Goal: Task Accomplishment & Management: Manage account settings

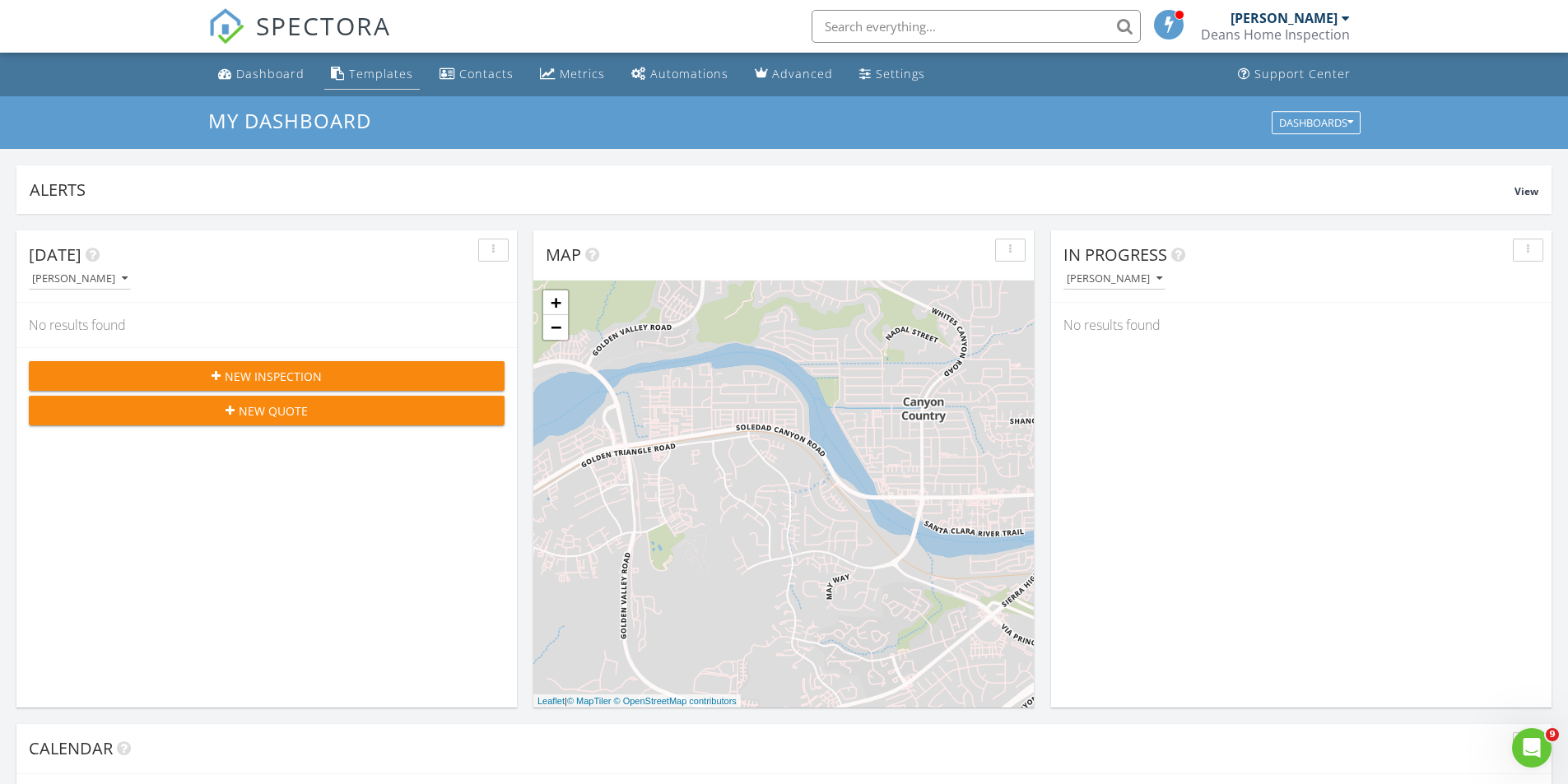
click at [374, 80] on div "Templates" at bounding box center [381, 73] width 64 height 15
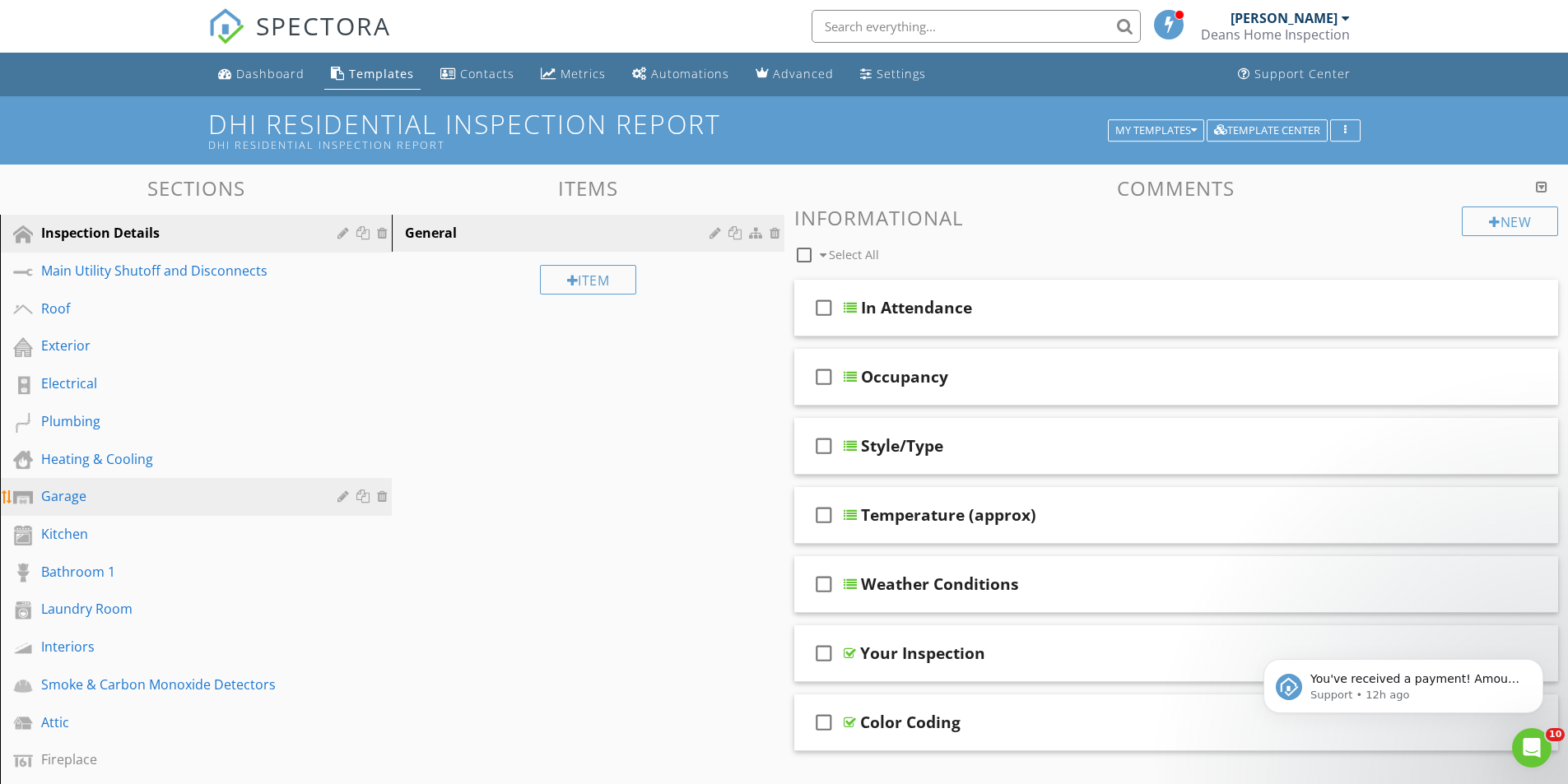
click at [121, 495] on div "Garage" at bounding box center [177, 496] width 273 height 20
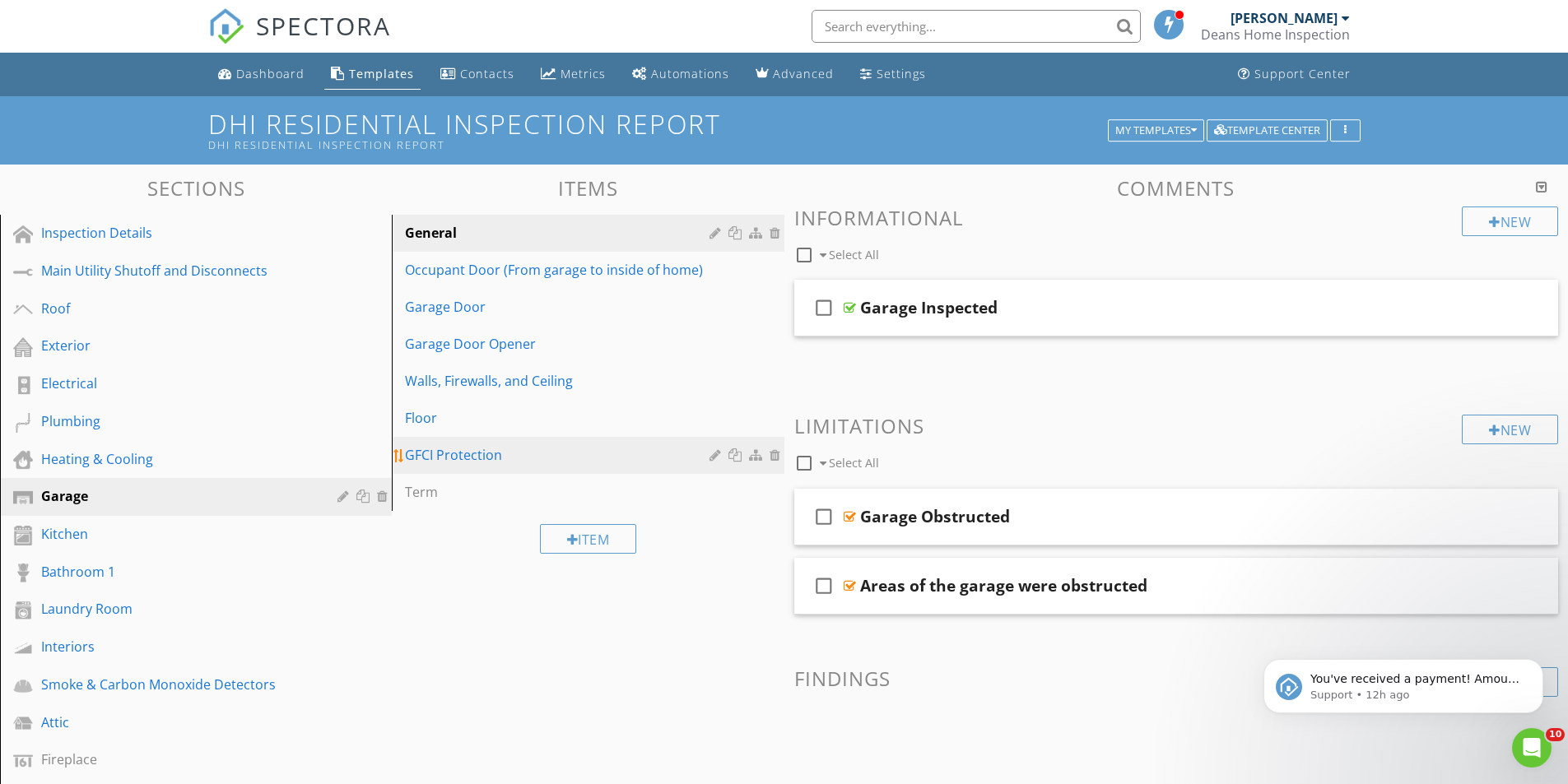
click at [430, 458] on div "GFCI Protection" at bounding box center [559, 455] width 309 height 20
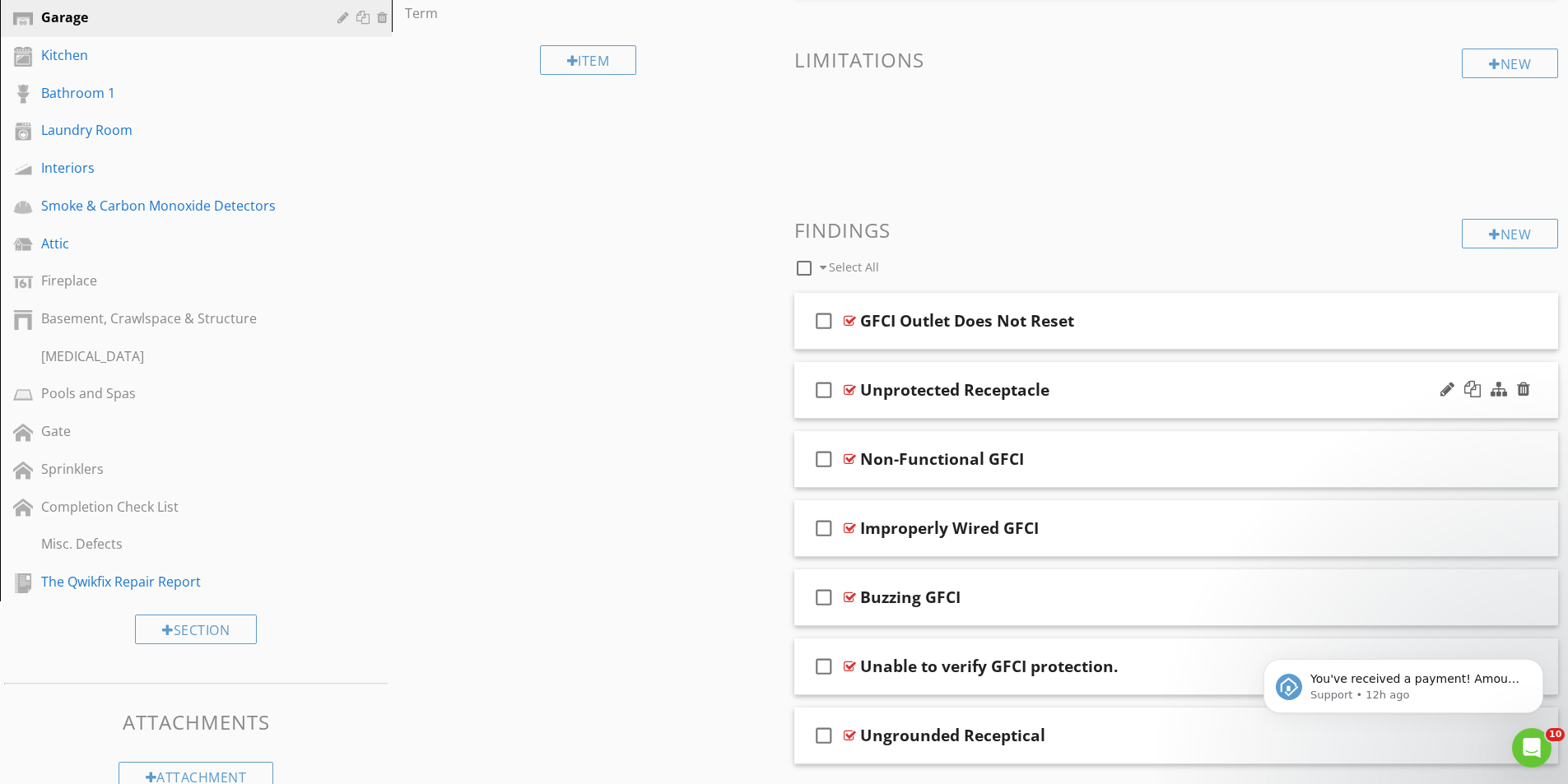
scroll to position [494, 0]
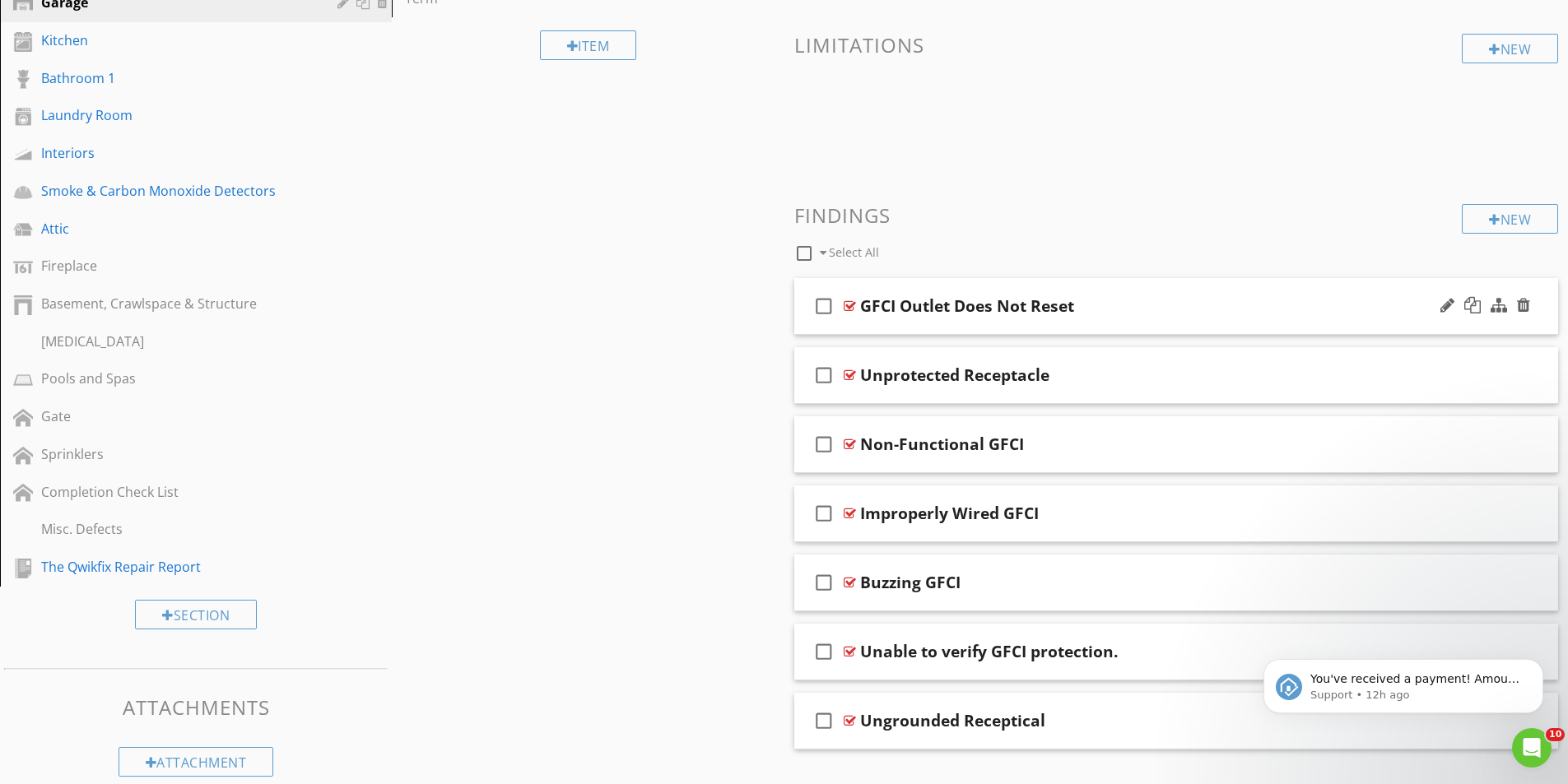
click at [1133, 312] on div "GFCI Outlet Does Not Reset" at bounding box center [1134, 306] width 548 height 20
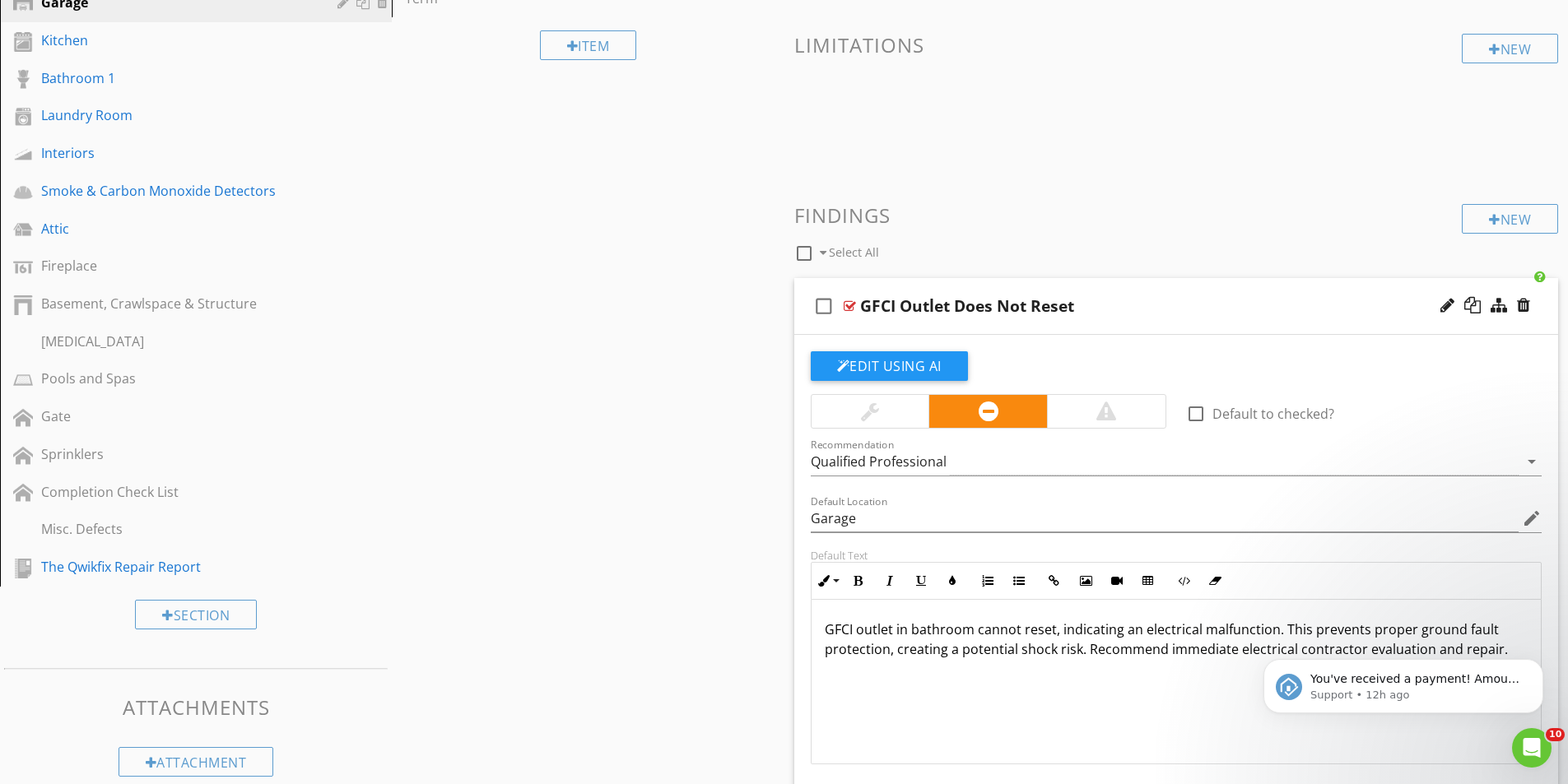
click at [1132, 313] on div "GFCI Outlet Does Not Reset" at bounding box center [1134, 306] width 548 height 20
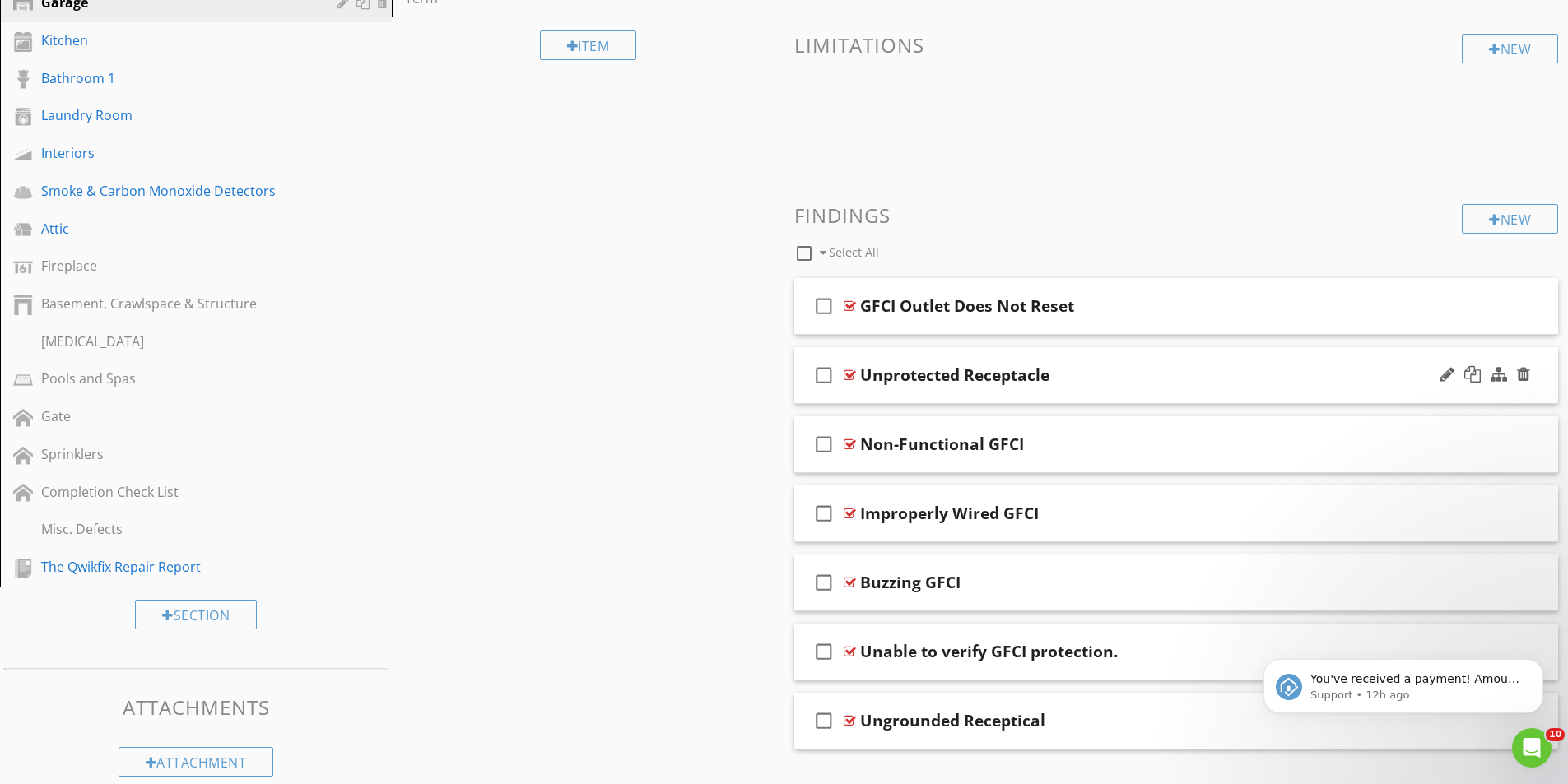
click at [1149, 386] on div "check_box_outline_blank Unprotected Receptacle" at bounding box center [1176, 375] width 764 height 57
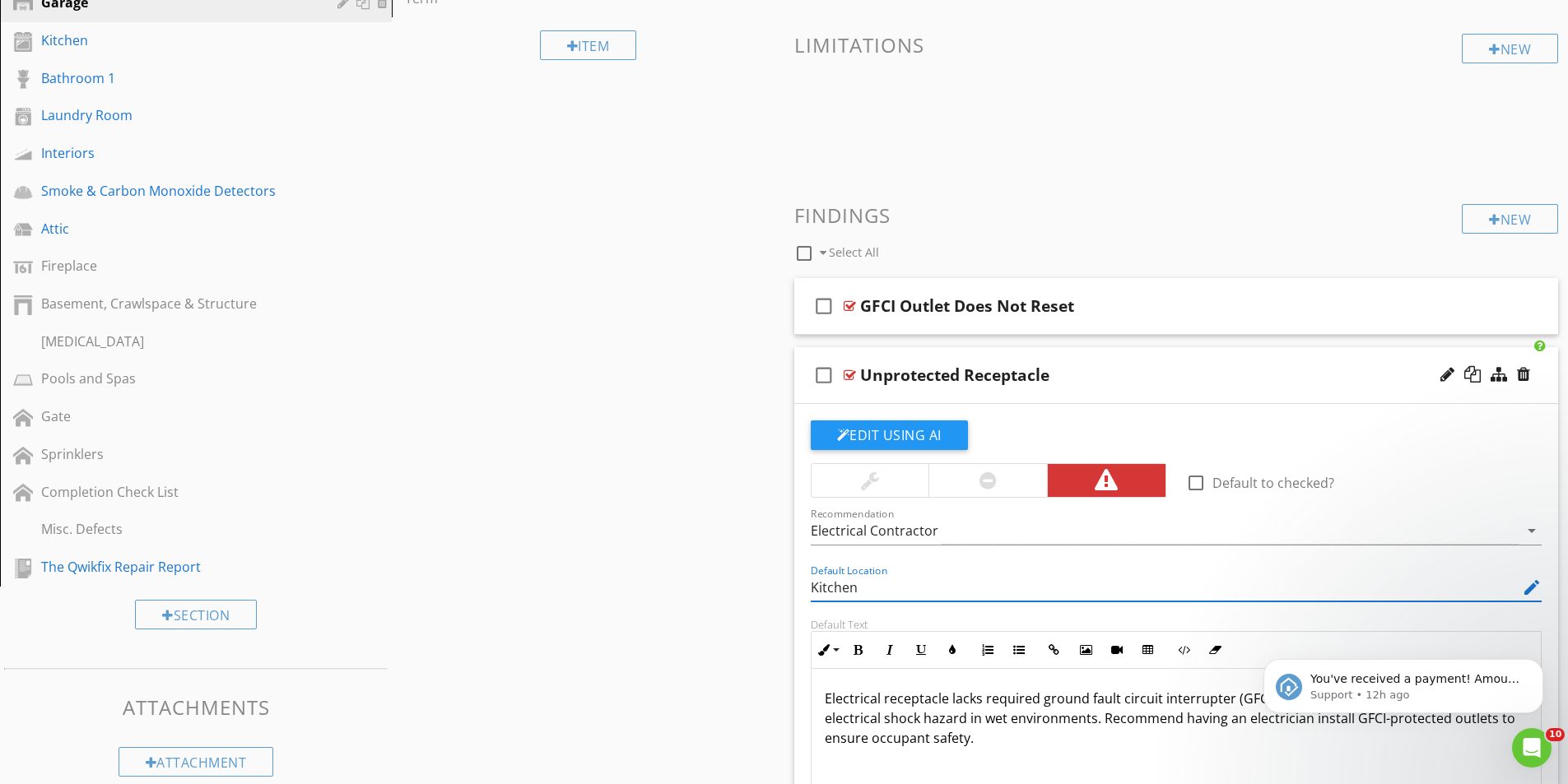
drag, startPoint x: 882, startPoint y: 591, endPoint x: 766, endPoint y: 590, distance: 116.0
click at [766, 590] on div "Sections Inspection Details Main Utility Shutoff and Disconnects Roof Exterior …" at bounding box center [784, 513] width 1568 height 1686
type input "Garage"
click at [1275, 369] on div "Unprotected Receptacle" at bounding box center [1134, 375] width 548 height 20
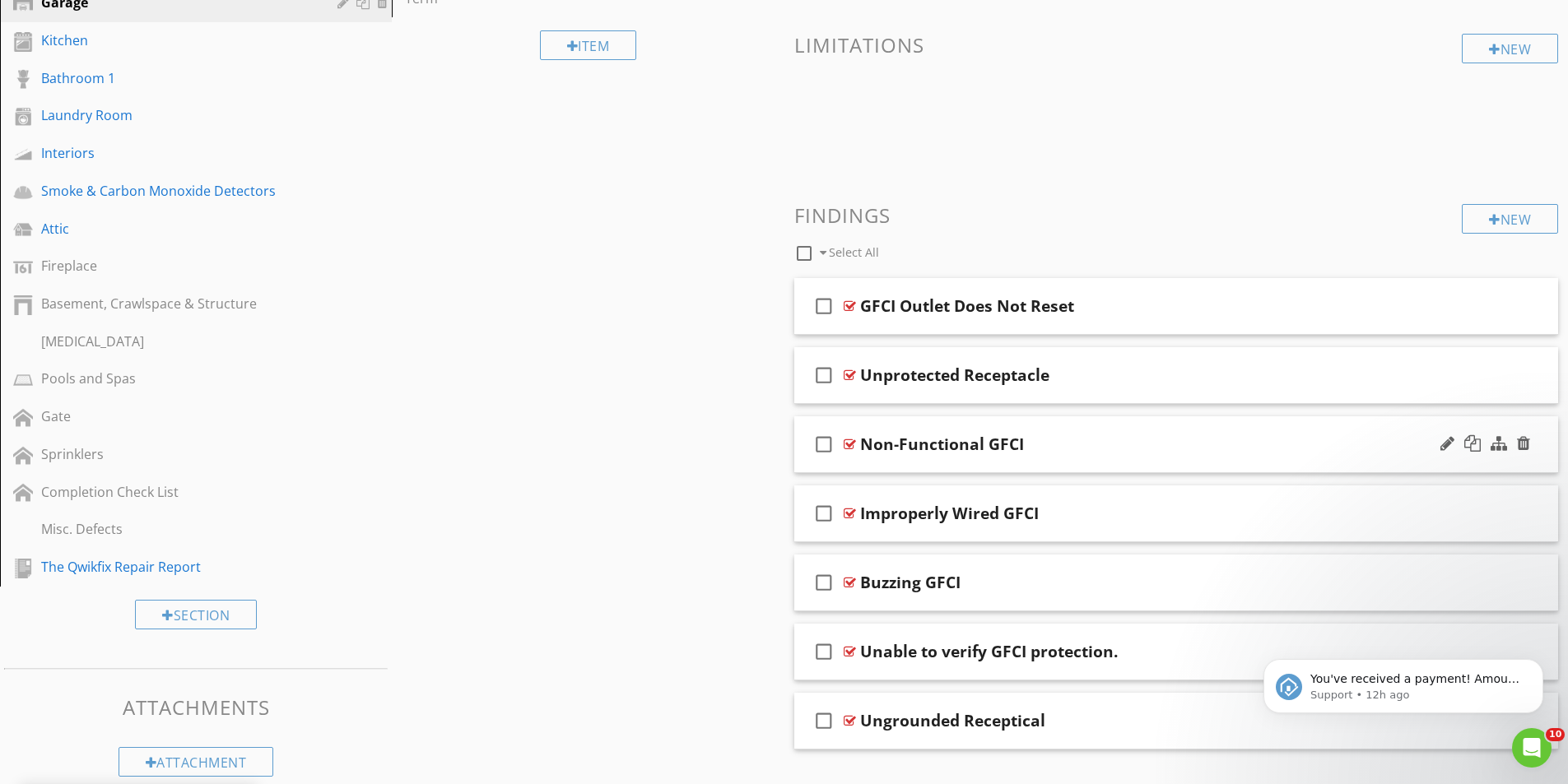
click at [1247, 446] on div "Non-Functional GFCI" at bounding box center [1134, 445] width 548 height 20
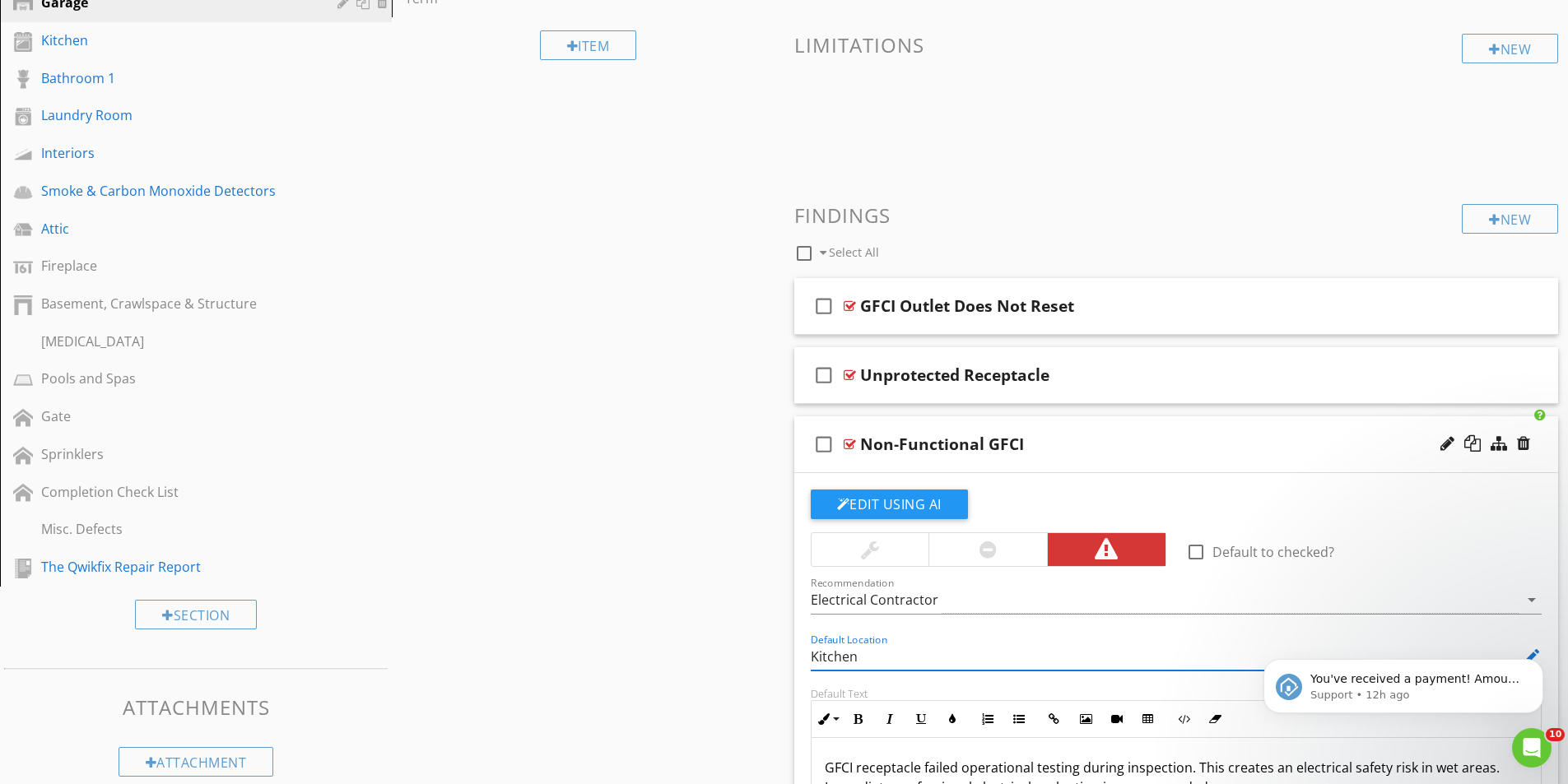
drag, startPoint x: 880, startPoint y: 662, endPoint x: 780, endPoint y: 658, distance: 100.1
click at [780, 658] on div "Sections Inspection Details Main Utility Shutoff and Disconnects Roof Exterior …" at bounding box center [784, 513] width 1568 height 1686
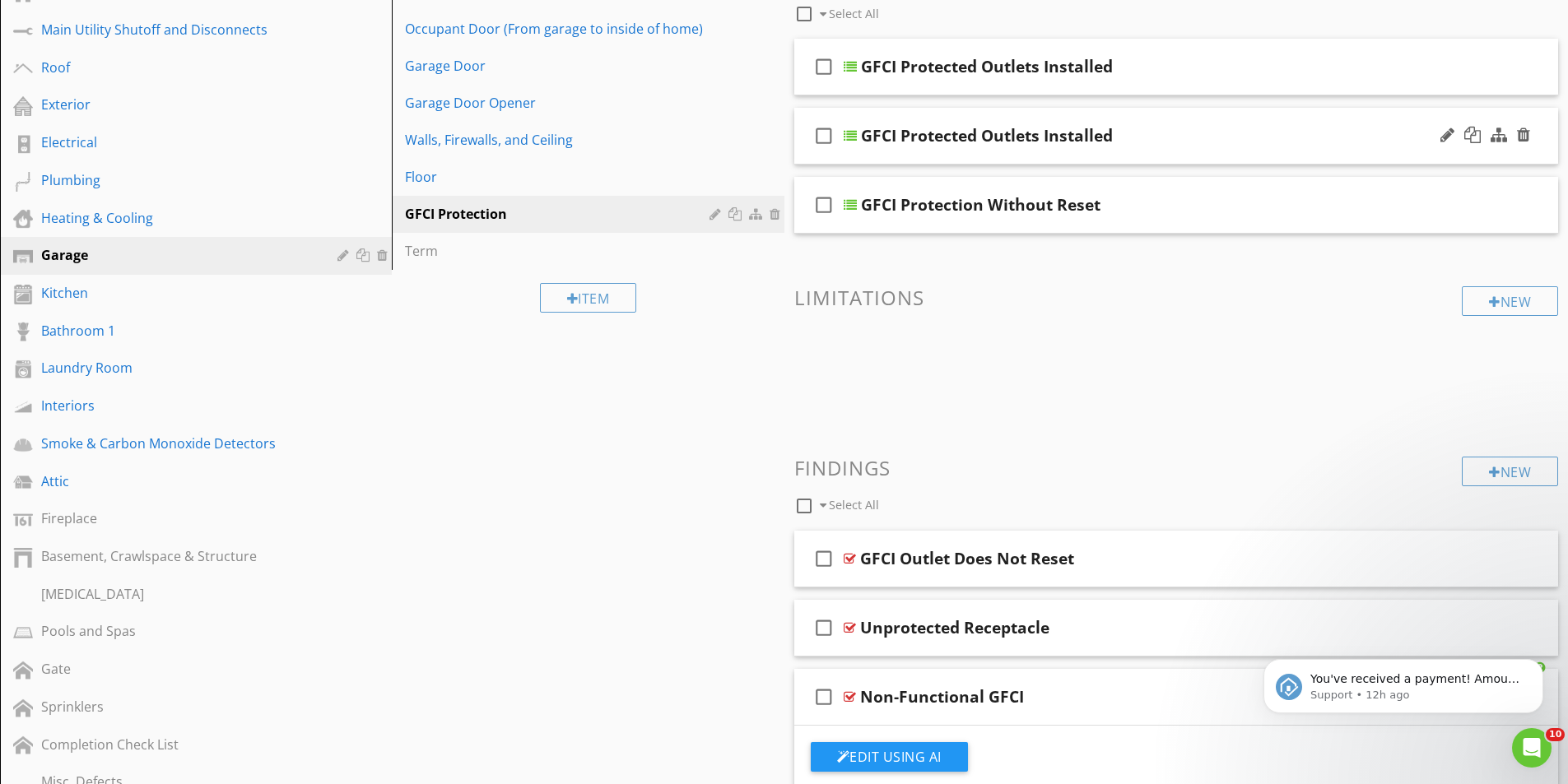
scroll to position [0, 0]
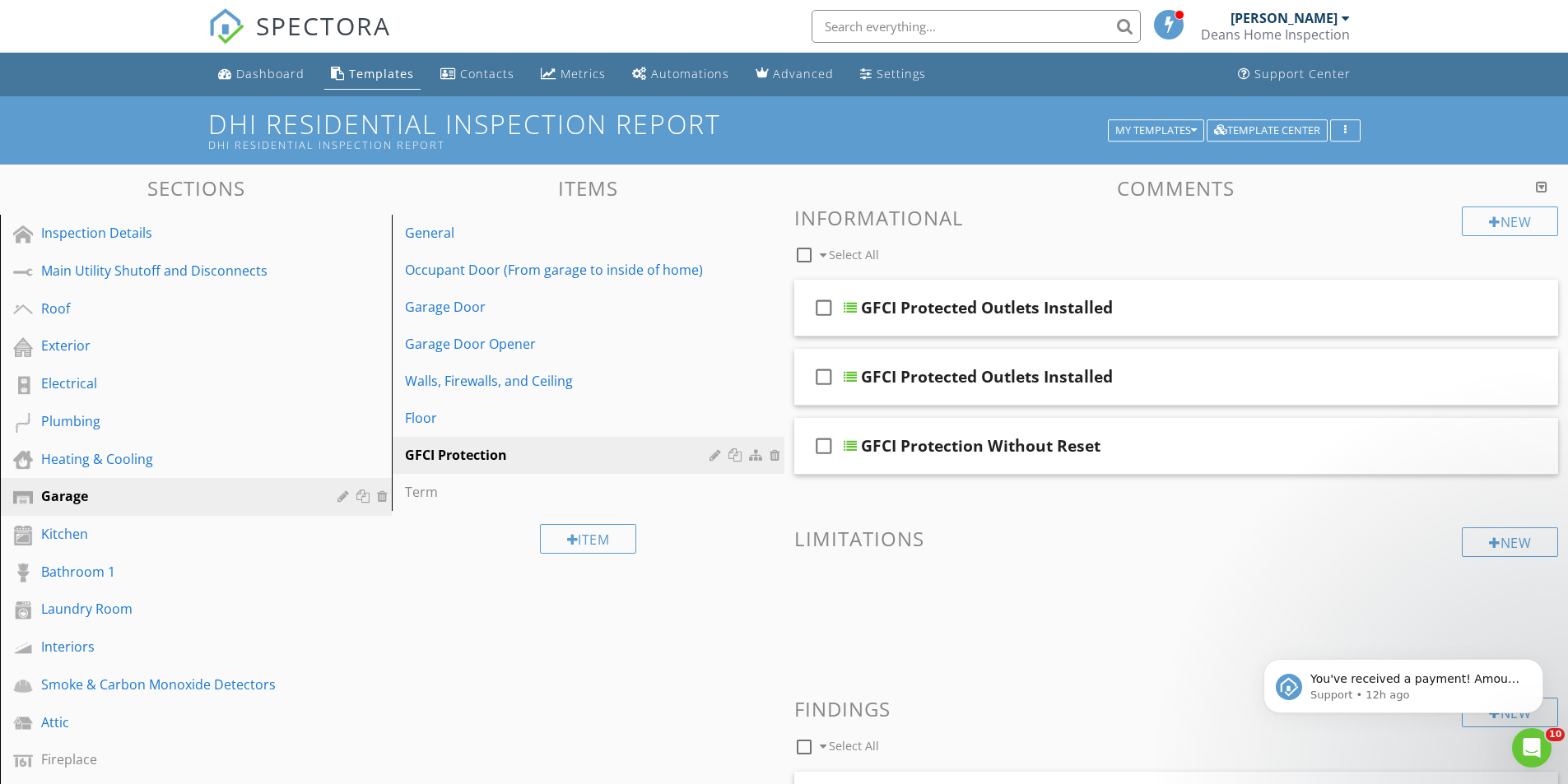
type input "Garage"
click at [1536, 188] on div at bounding box center [1541, 186] width 12 height 14
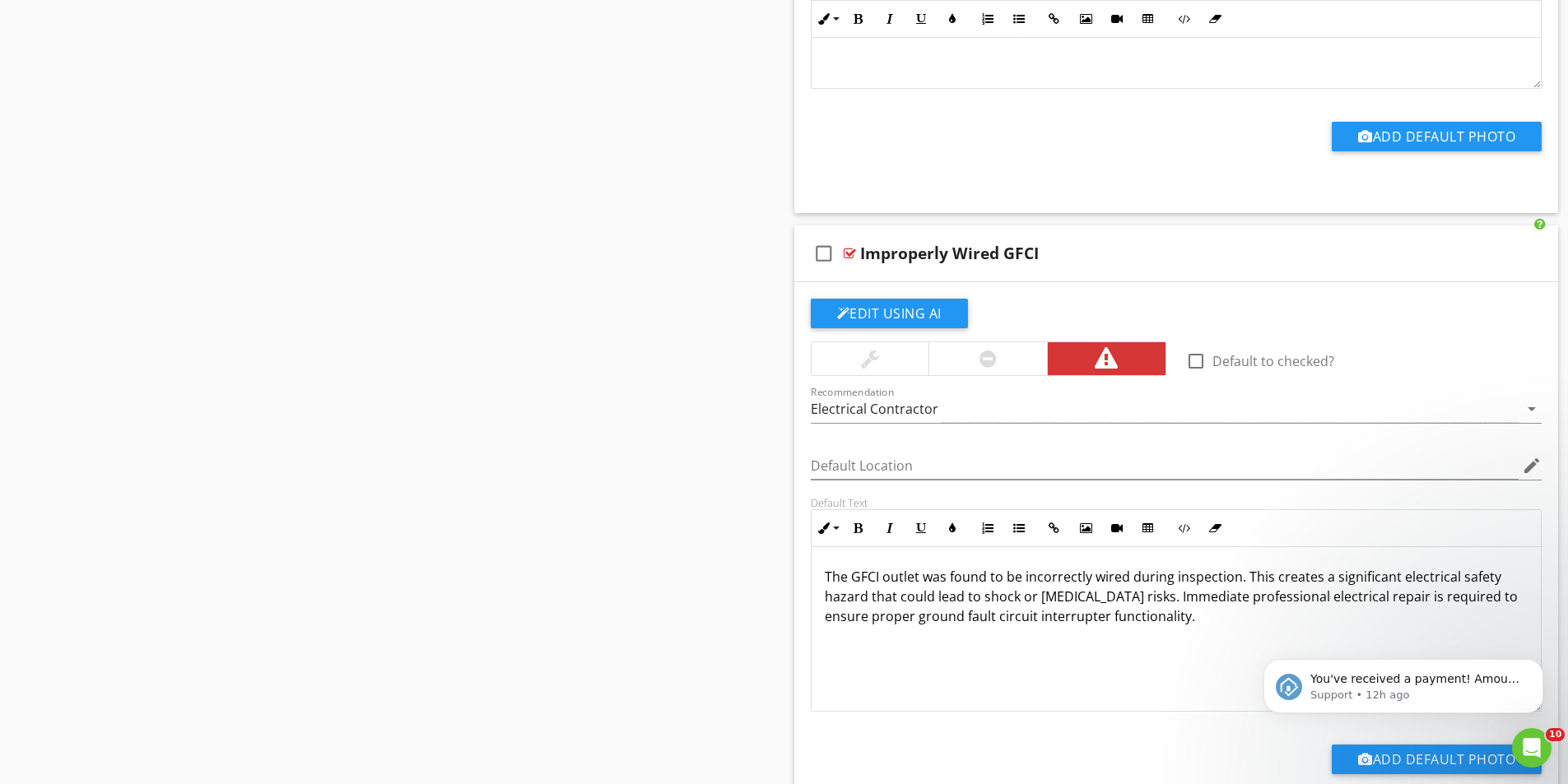
scroll to position [4280, 0]
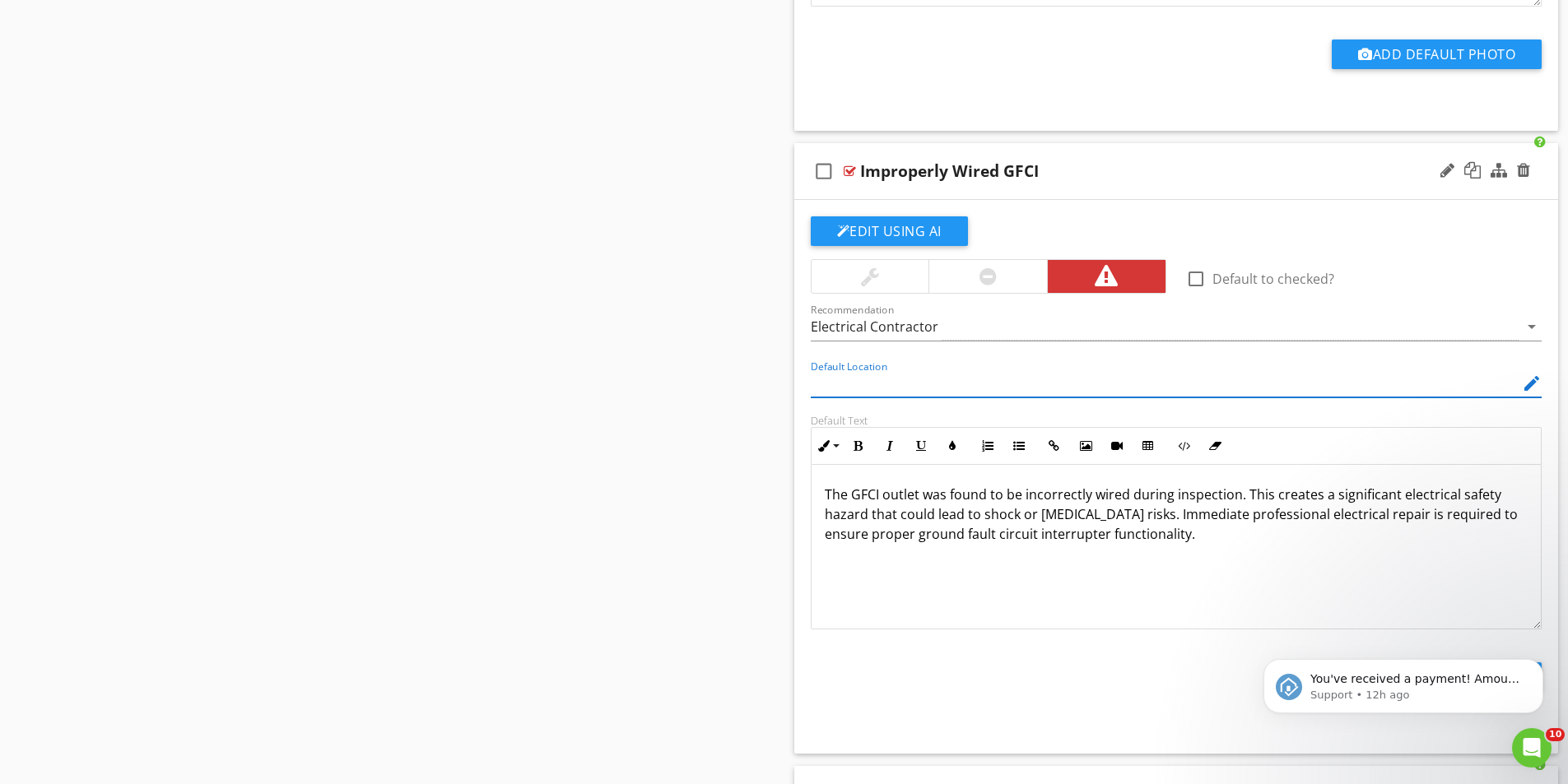
click at [903, 383] on input "Default Location" at bounding box center [1165, 383] width 708 height 27
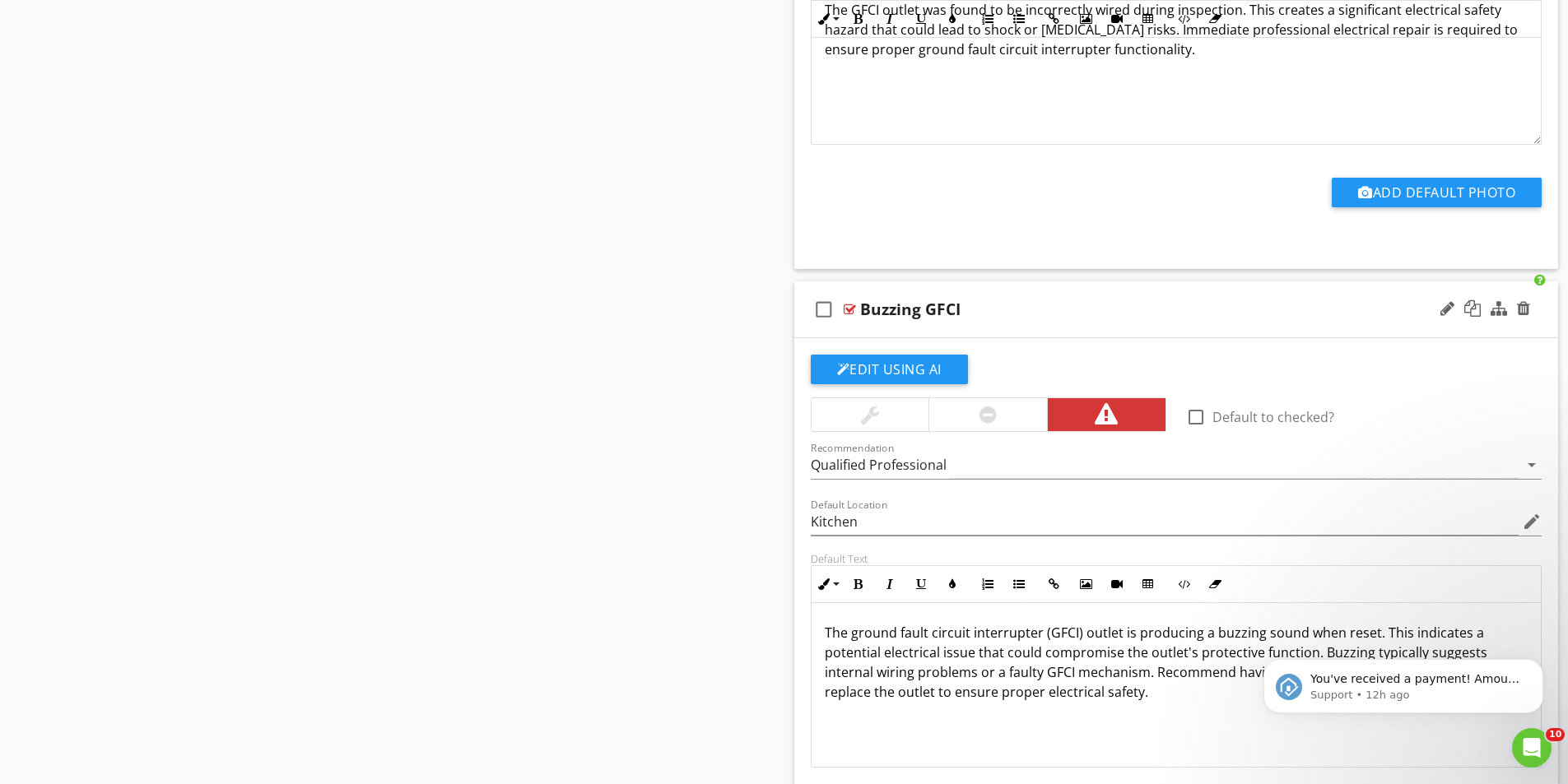
scroll to position [4773, 0]
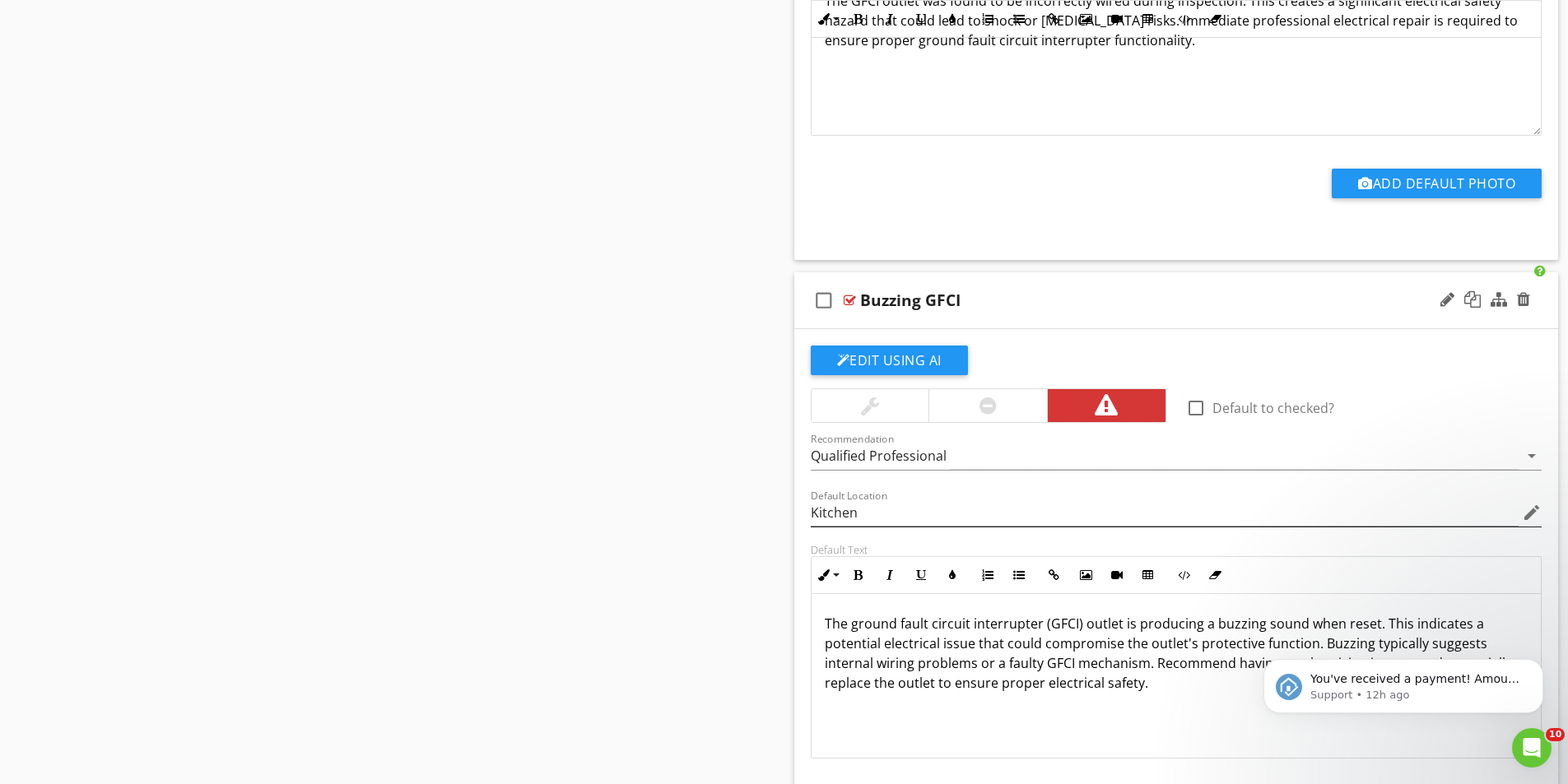
type input "Garage"
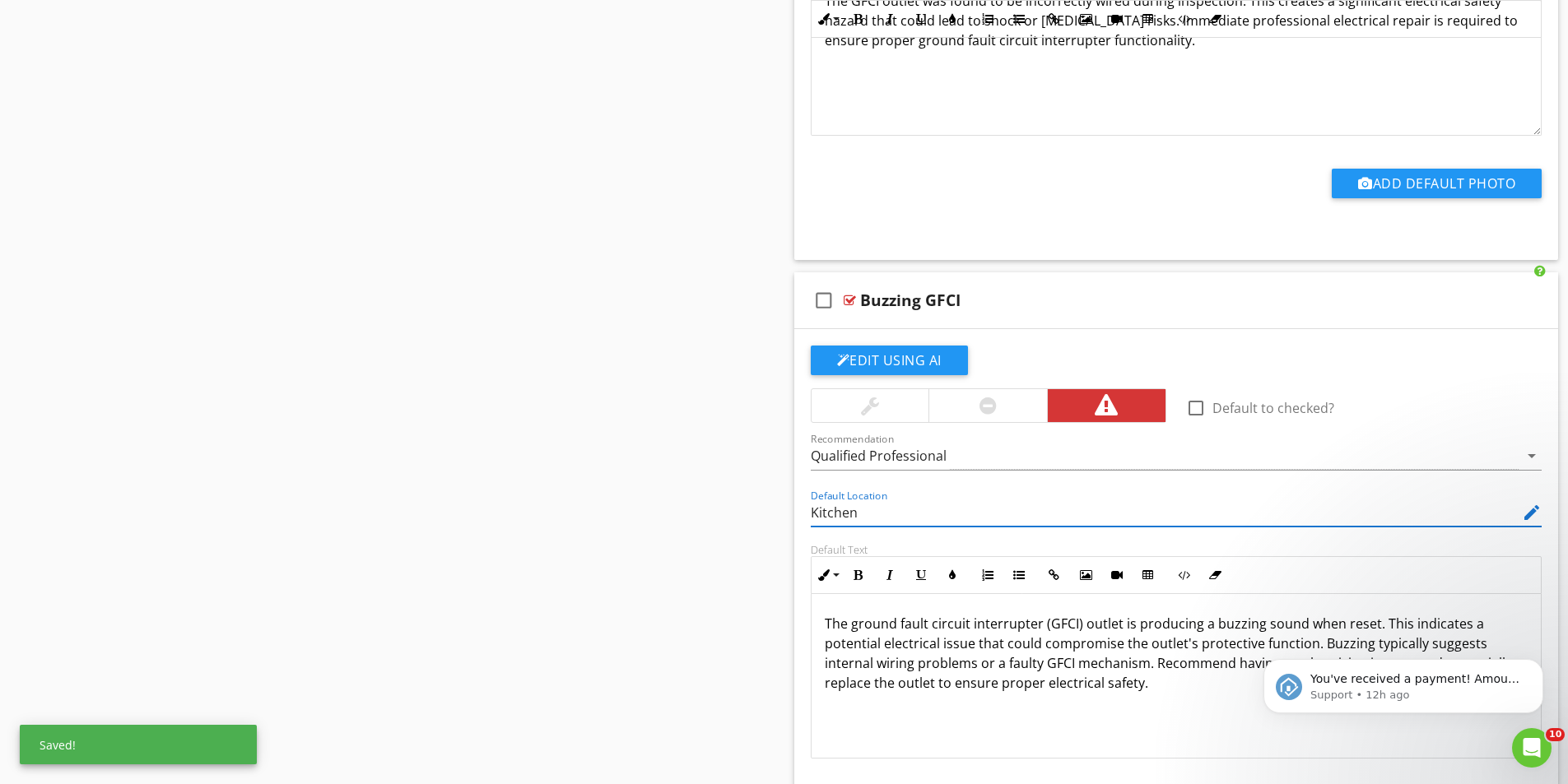
drag, startPoint x: 898, startPoint y: 518, endPoint x: 784, endPoint y: 518, distance: 114.0
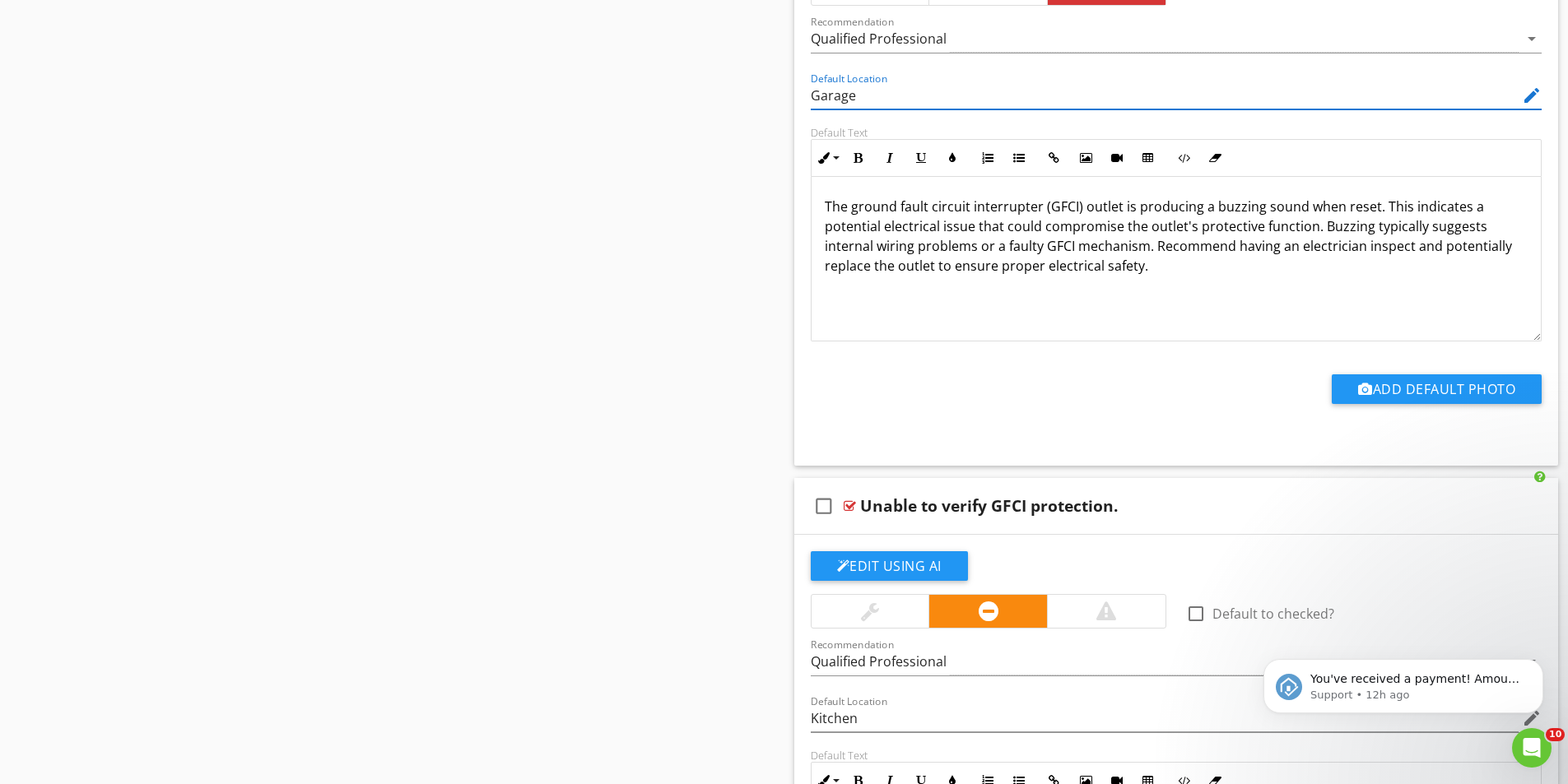
scroll to position [5432, 0]
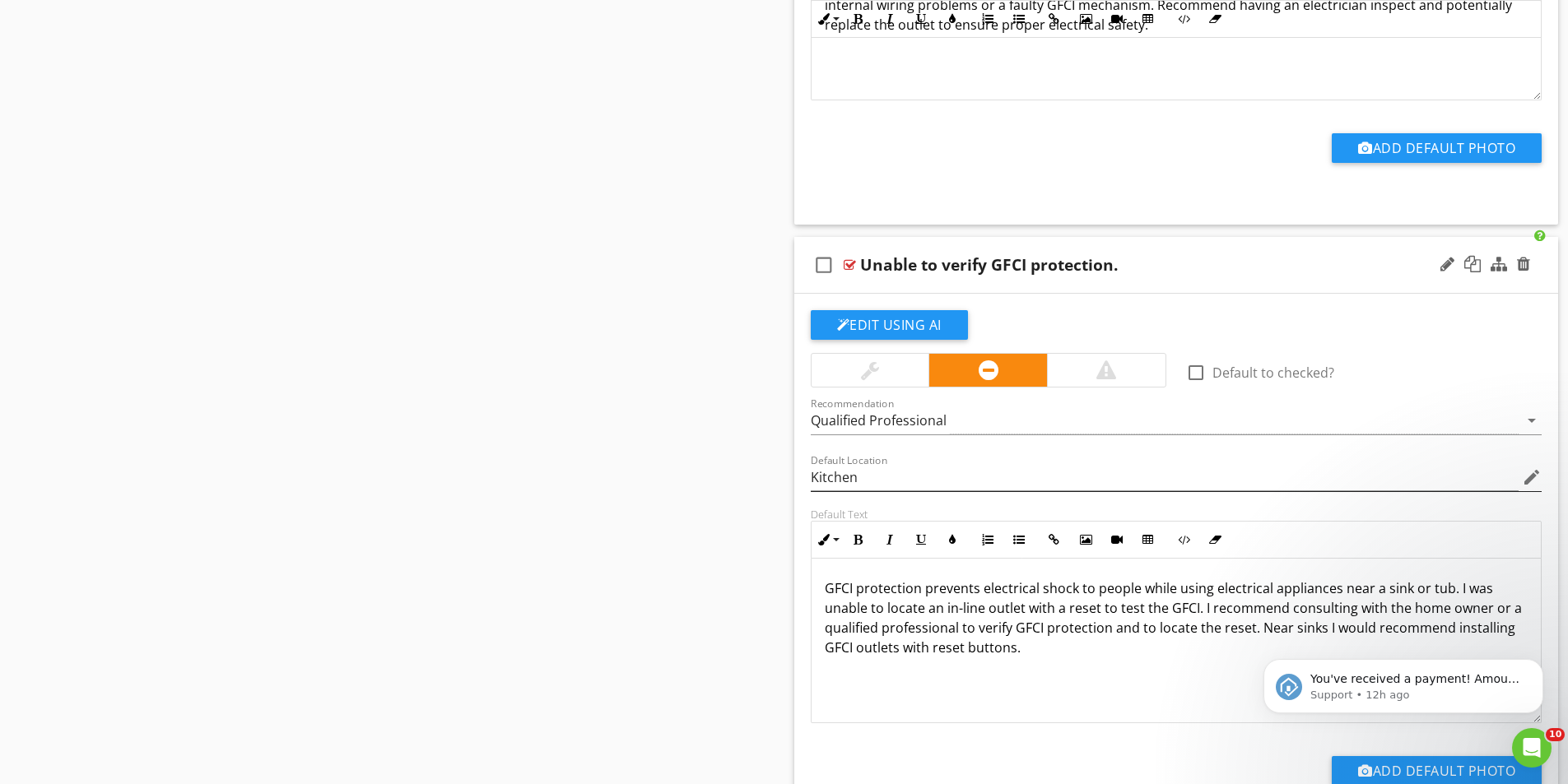
type input "Garage"
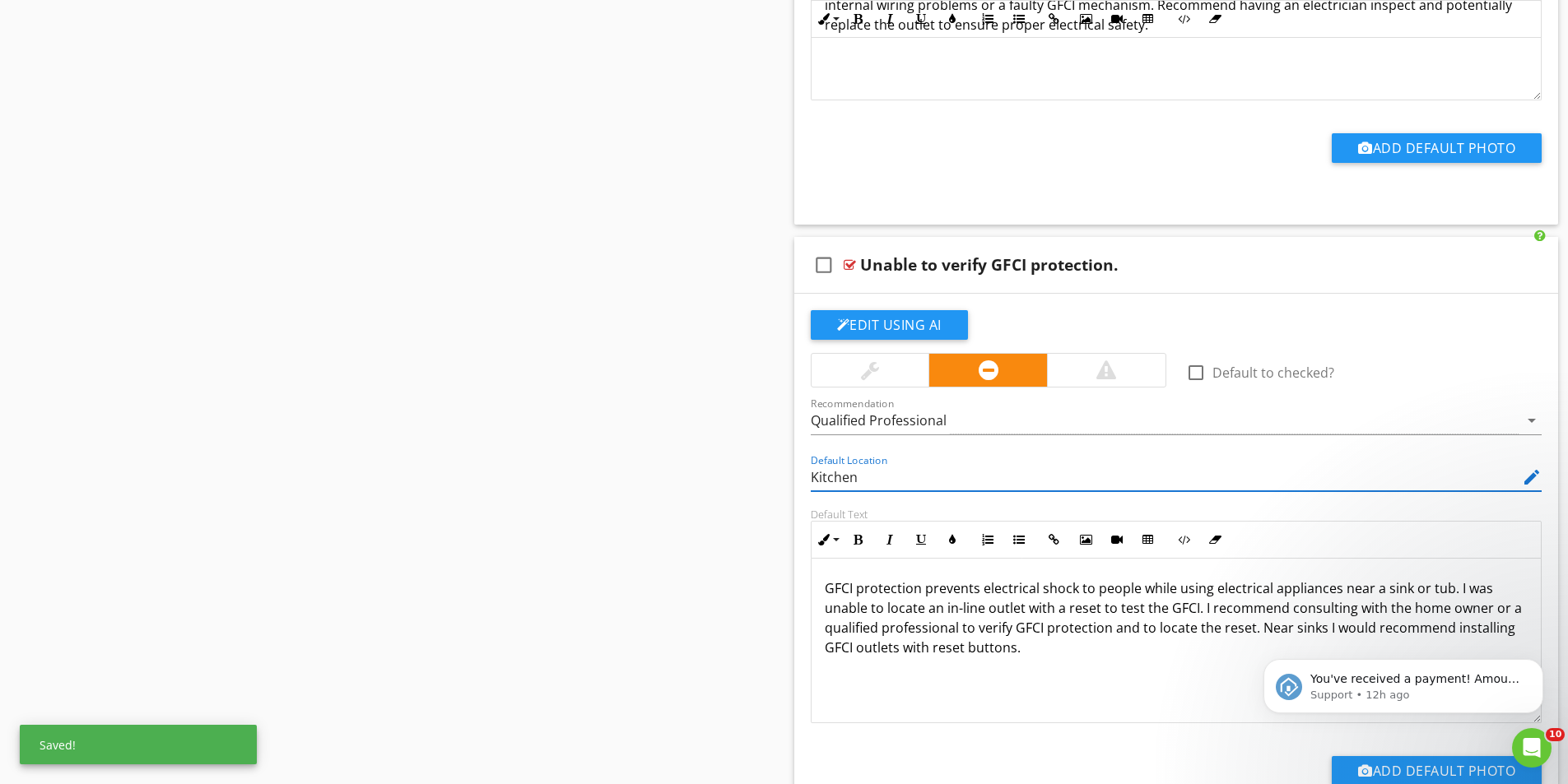
drag, startPoint x: 882, startPoint y: 482, endPoint x: 715, endPoint y: 478, distance: 167.0
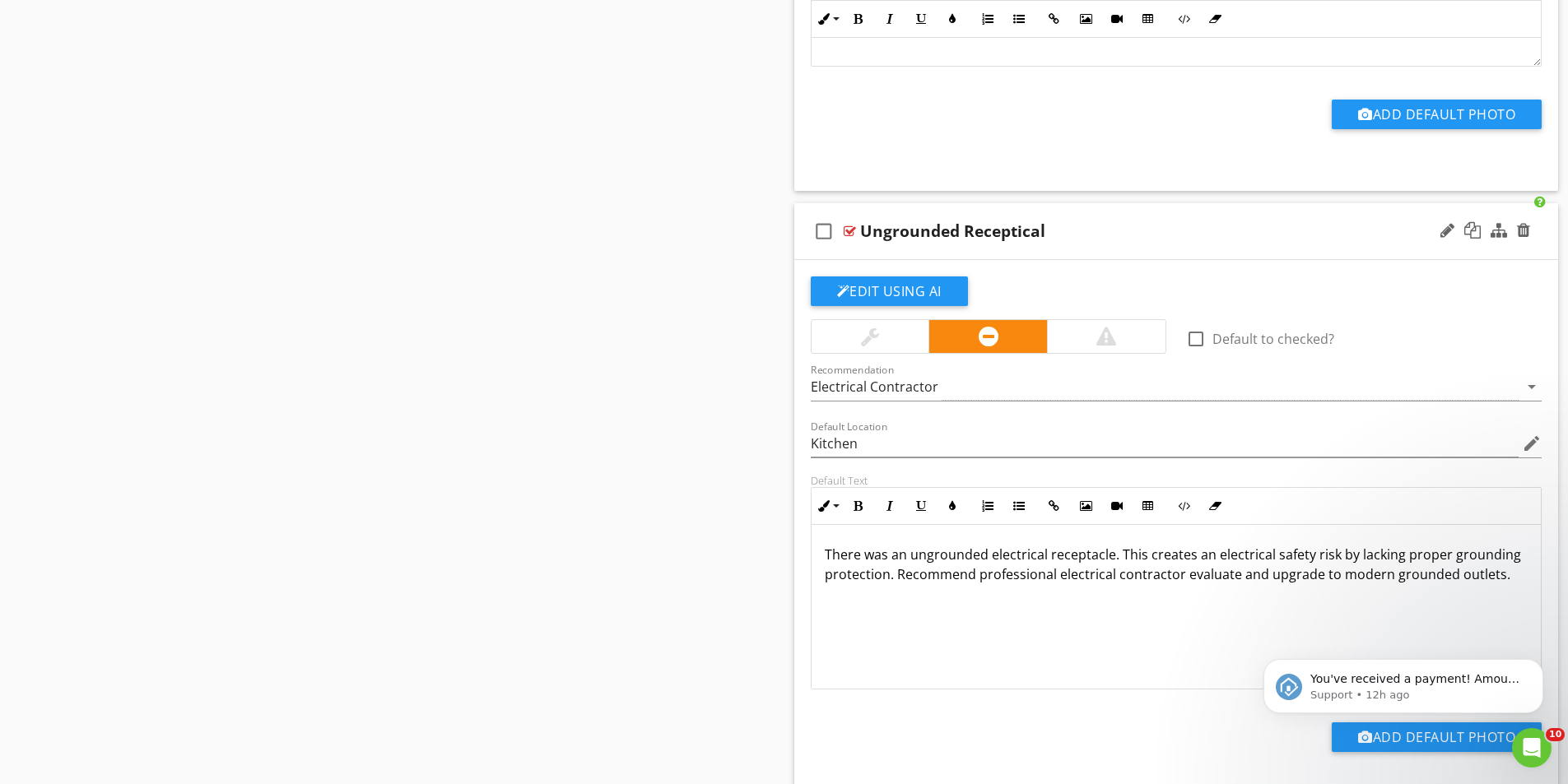
scroll to position [6090, 0]
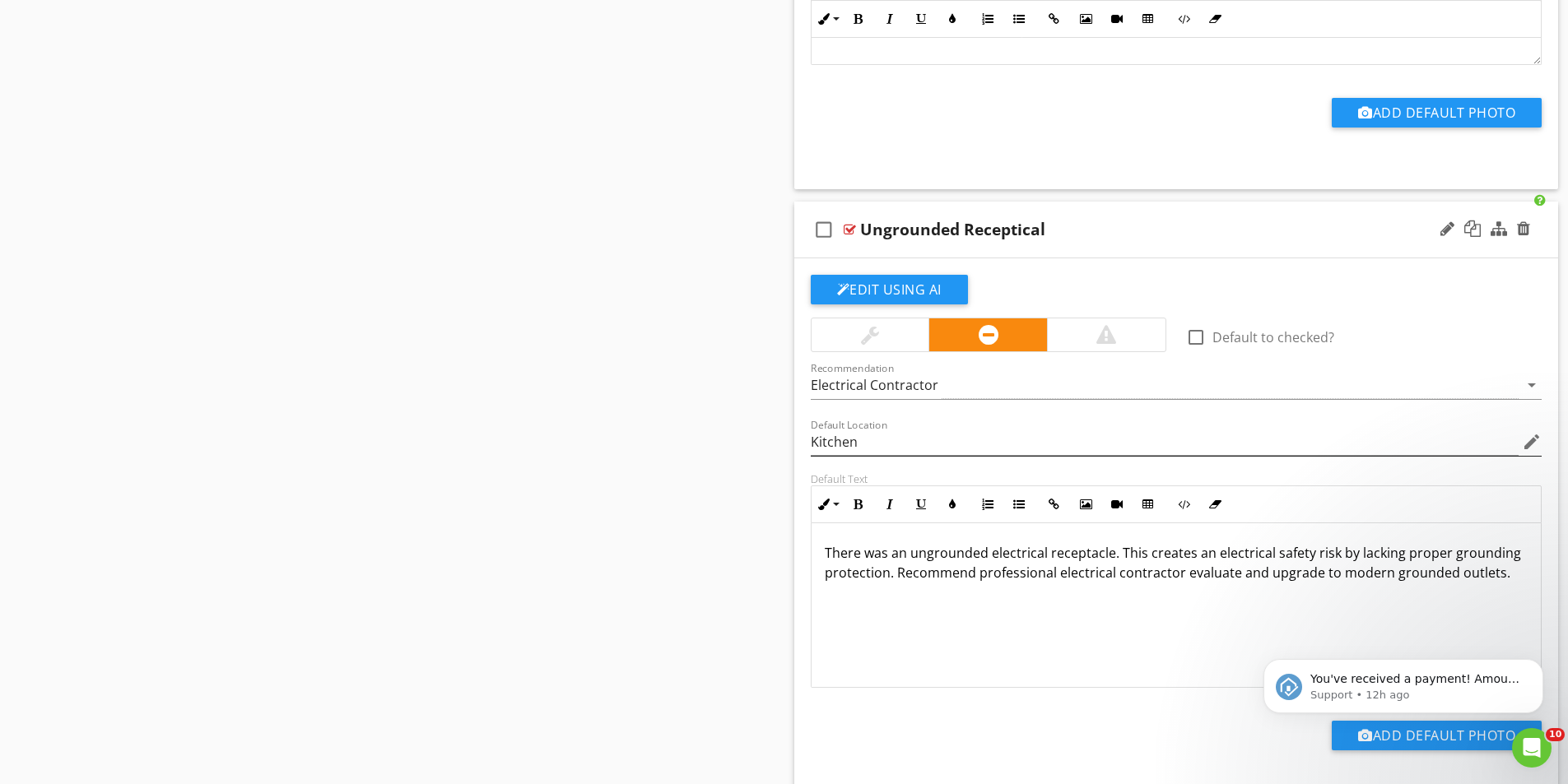
type input "Garage"
drag, startPoint x: 813, startPoint y: 437, endPoint x: 652, endPoint y: 438, distance: 161.0
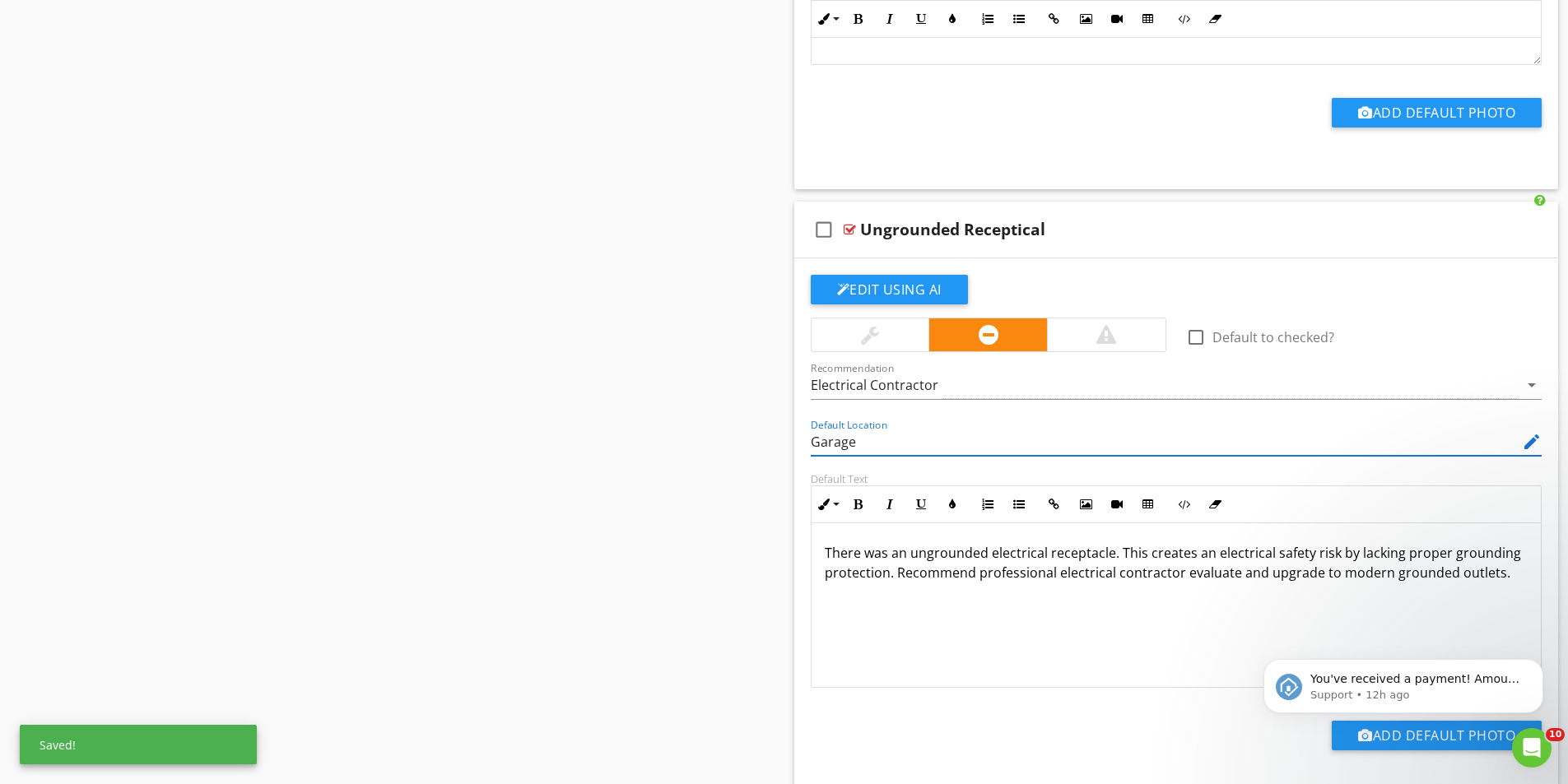
type input "Kitchen"
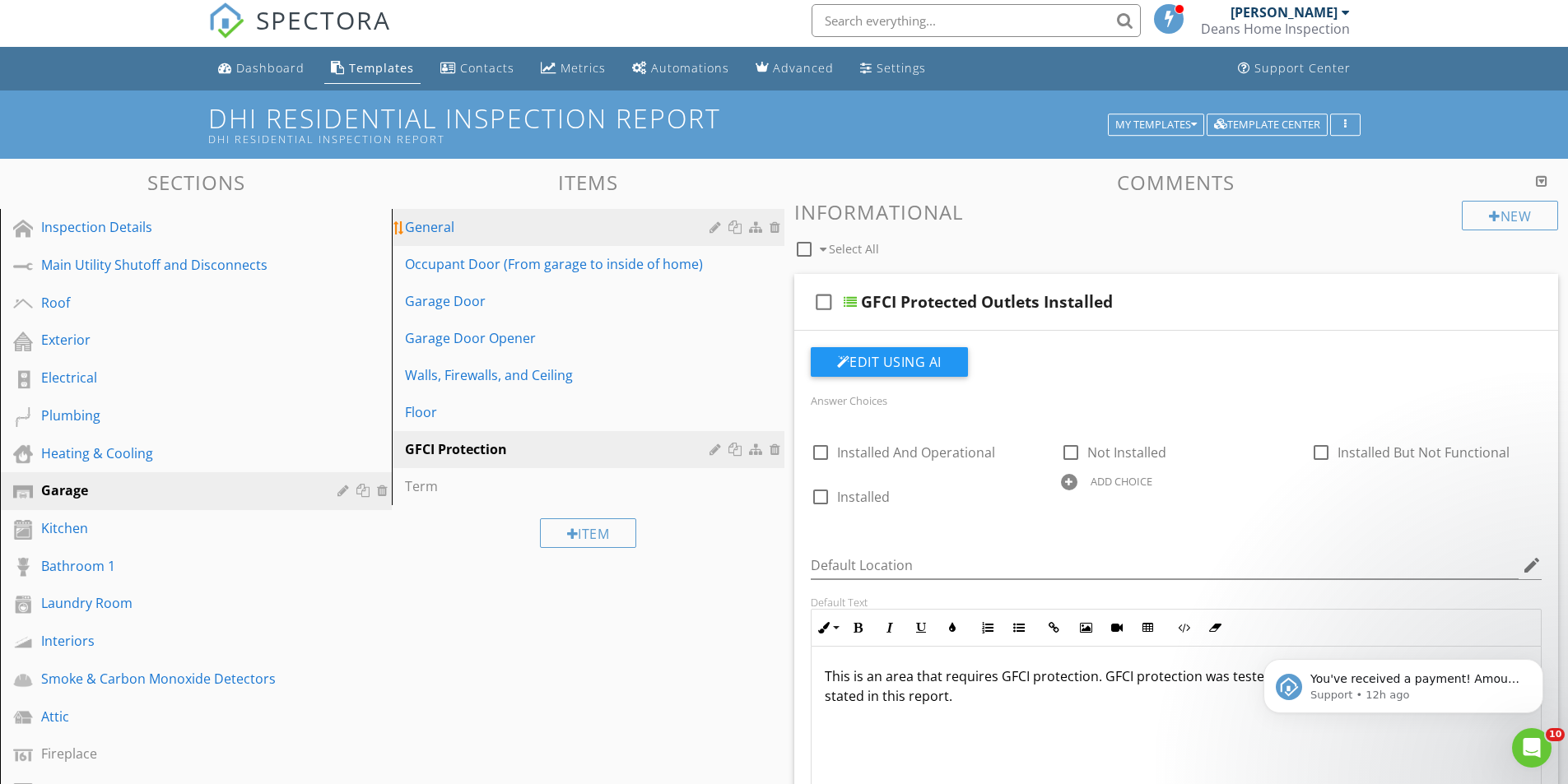
scroll to position [0, 0]
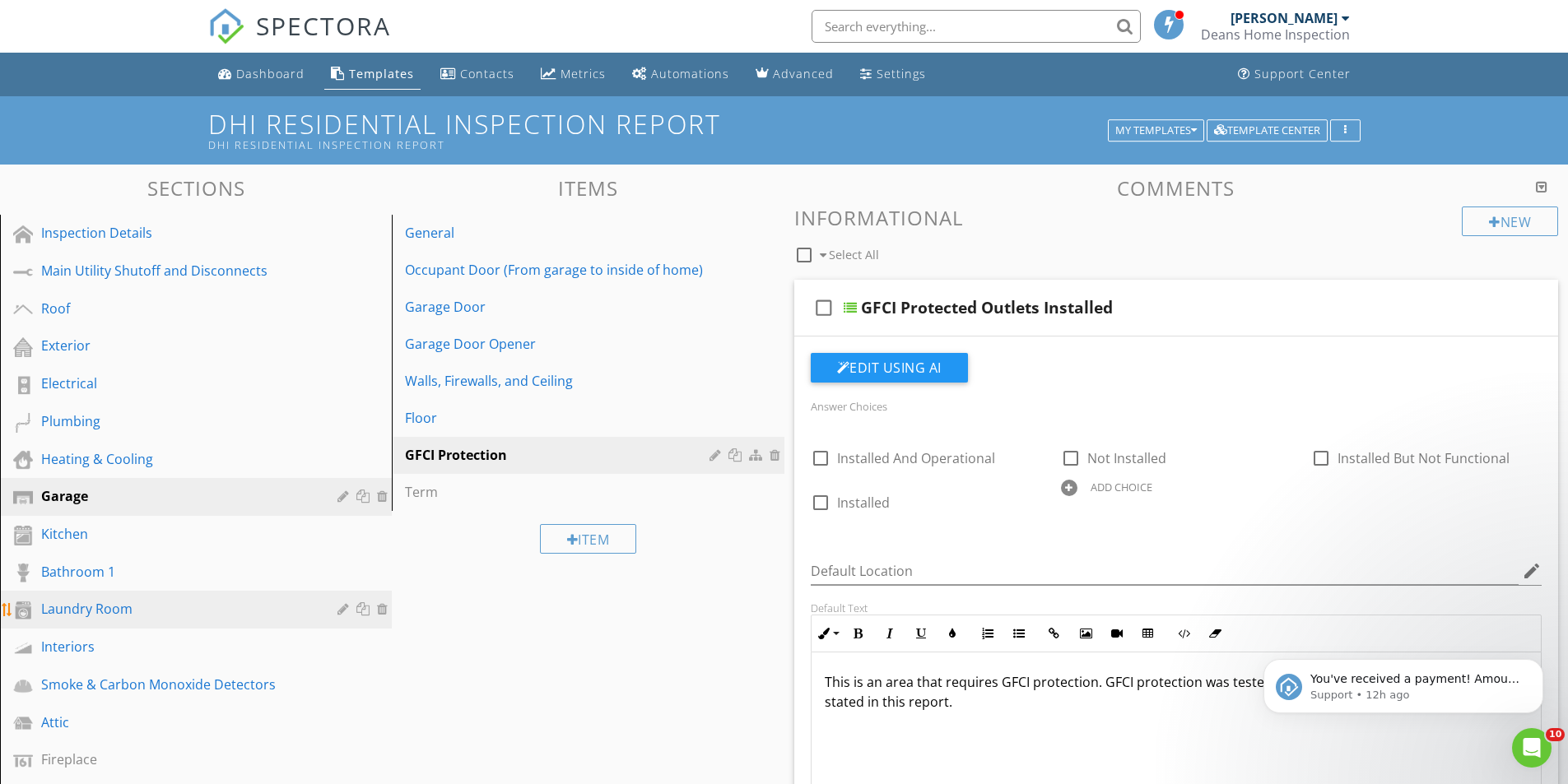
click at [101, 606] on div "Laundry Room" at bounding box center [177, 609] width 273 height 20
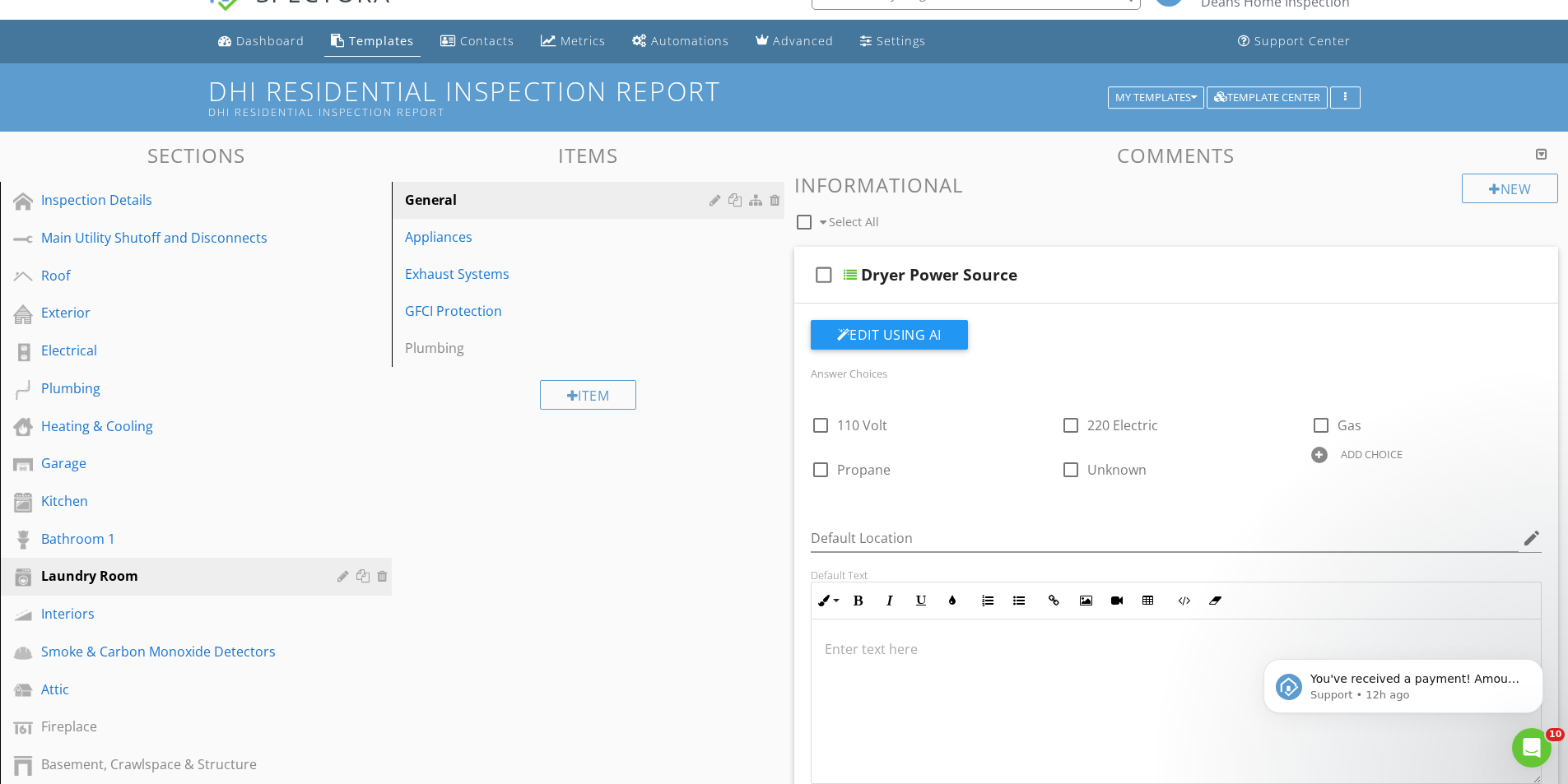
scroll to position [9, 0]
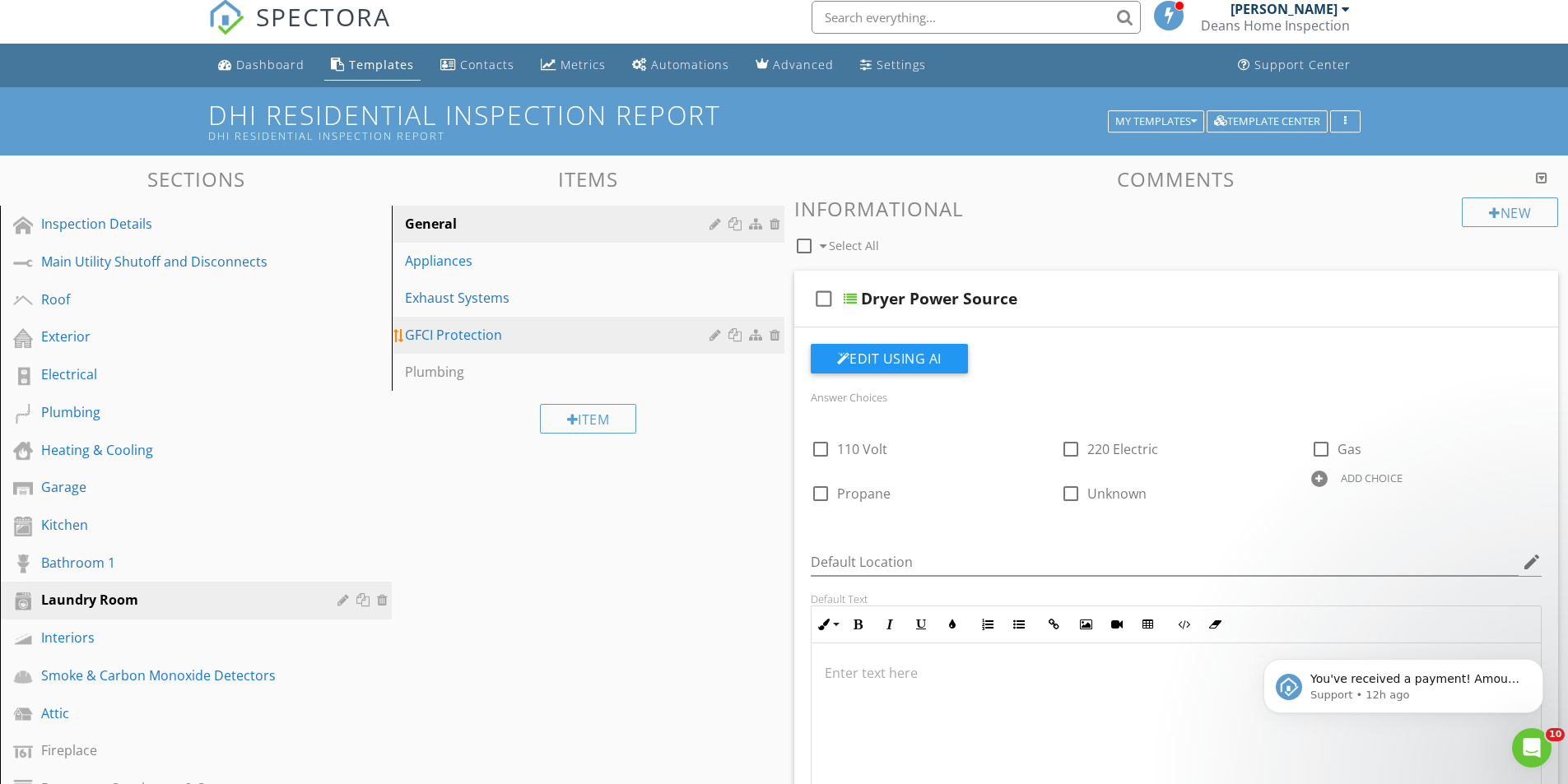
click at [448, 340] on div "GFCI Protection" at bounding box center [559, 335] width 309 height 20
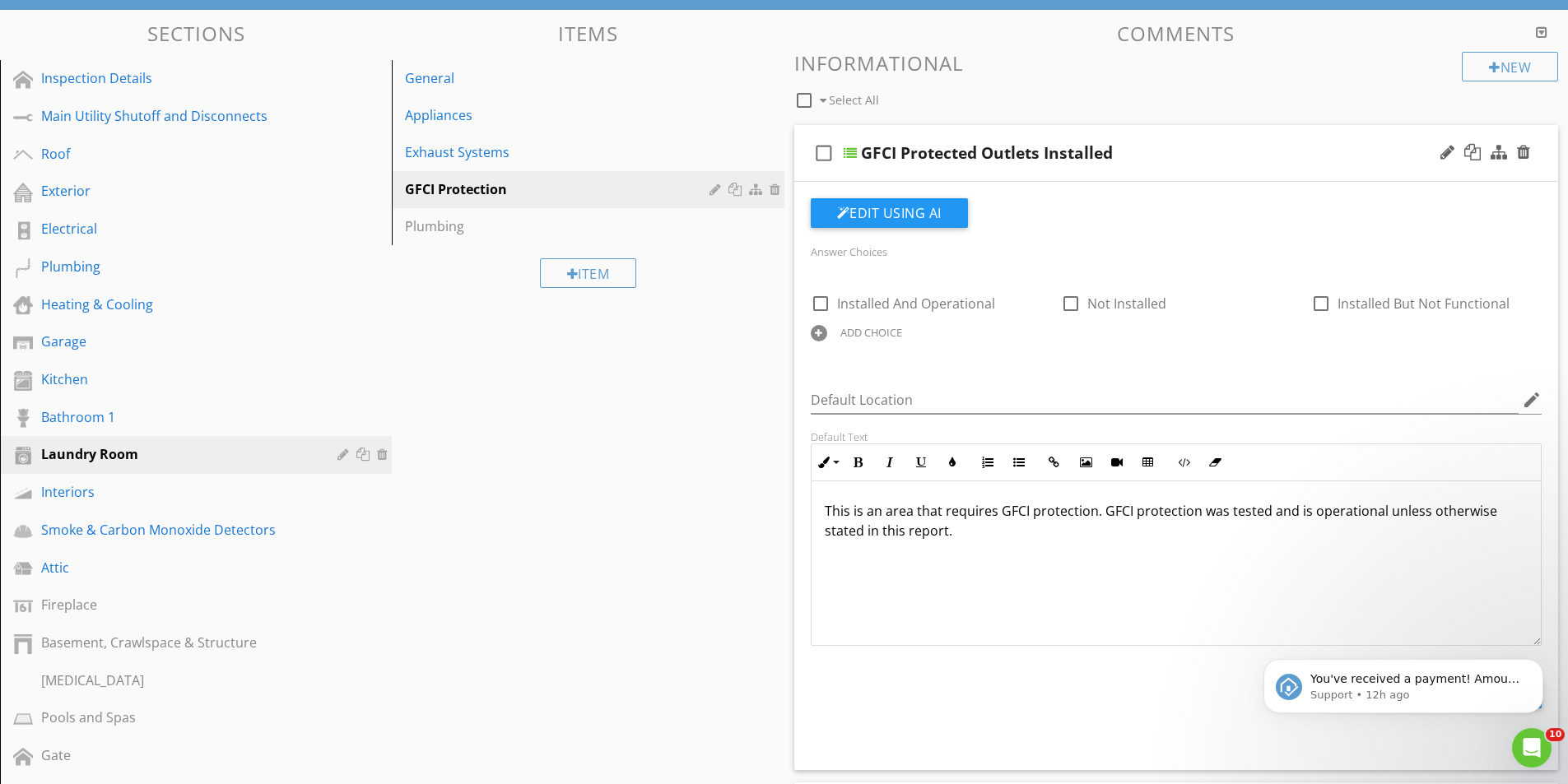
scroll to position [174, 0]
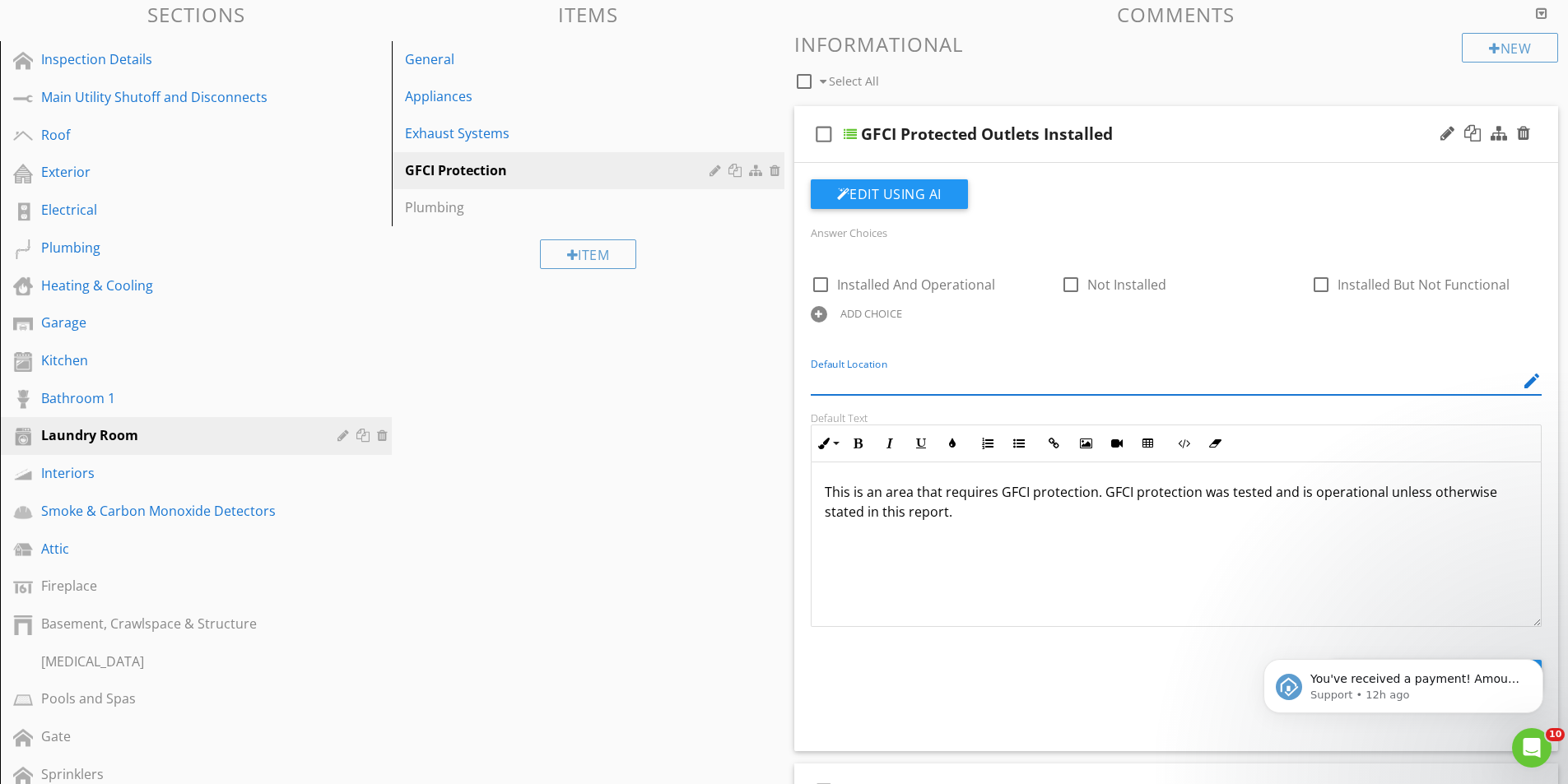
click at [905, 385] on input "Default Location" at bounding box center [1165, 382] width 708 height 27
drag, startPoint x: 910, startPoint y: 382, endPoint x: 736, endPoint y: 380, distance: 174.0
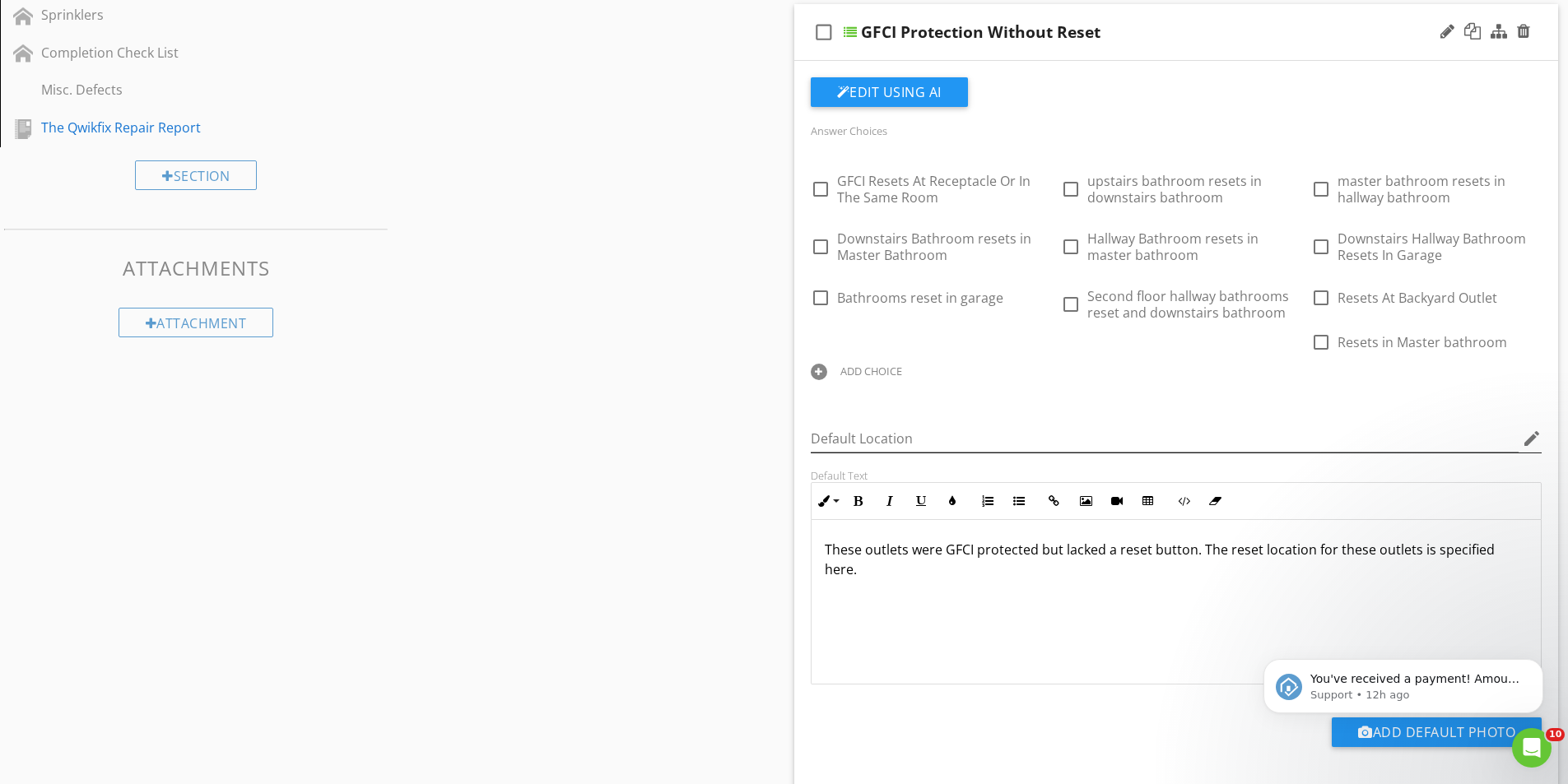
scroll to position [987, 0]
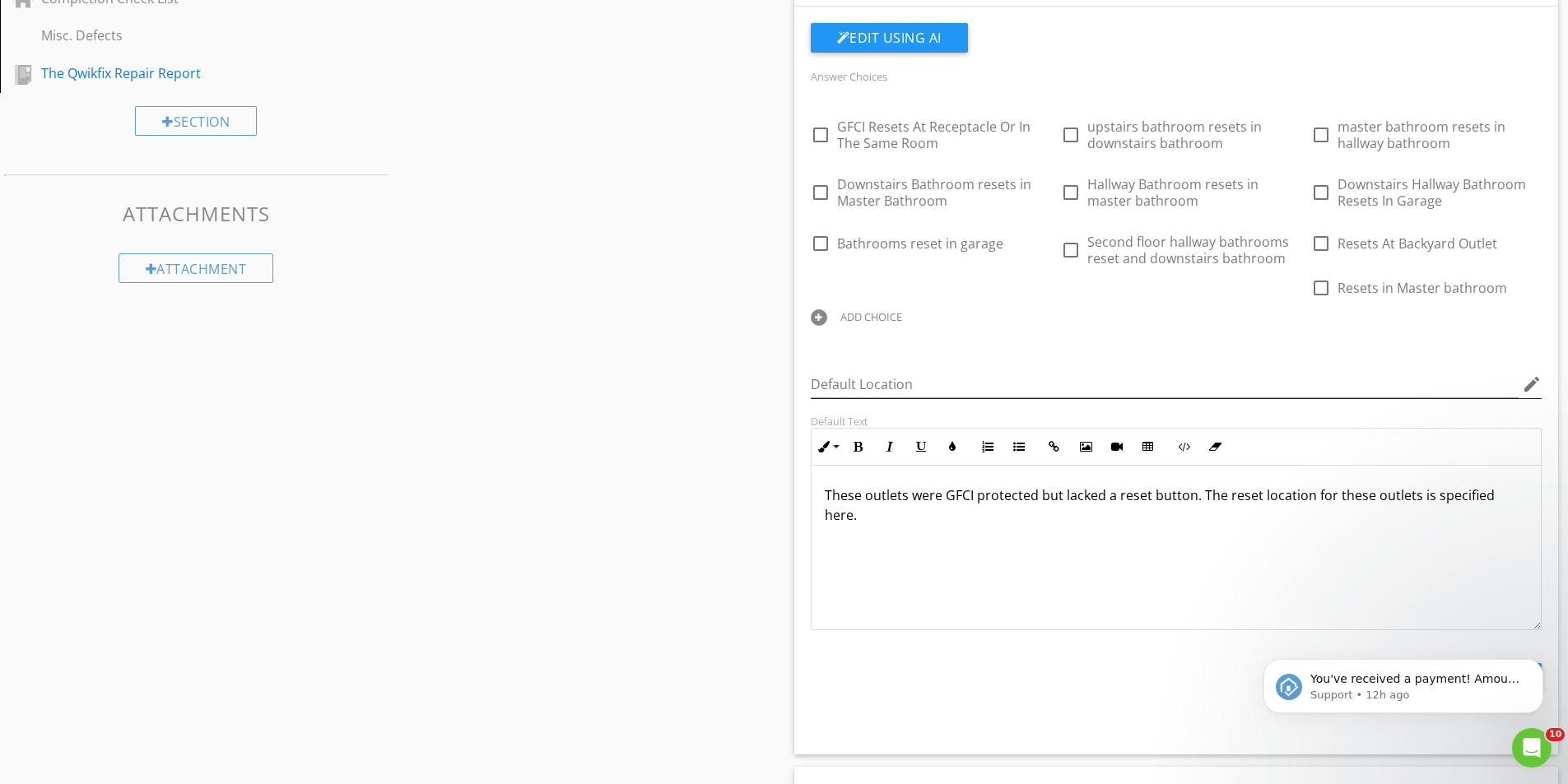
type input "Laundry Room"
click at [927, 380] on input "Default Location" at bounding box center [1165, 384] width 708 height 27
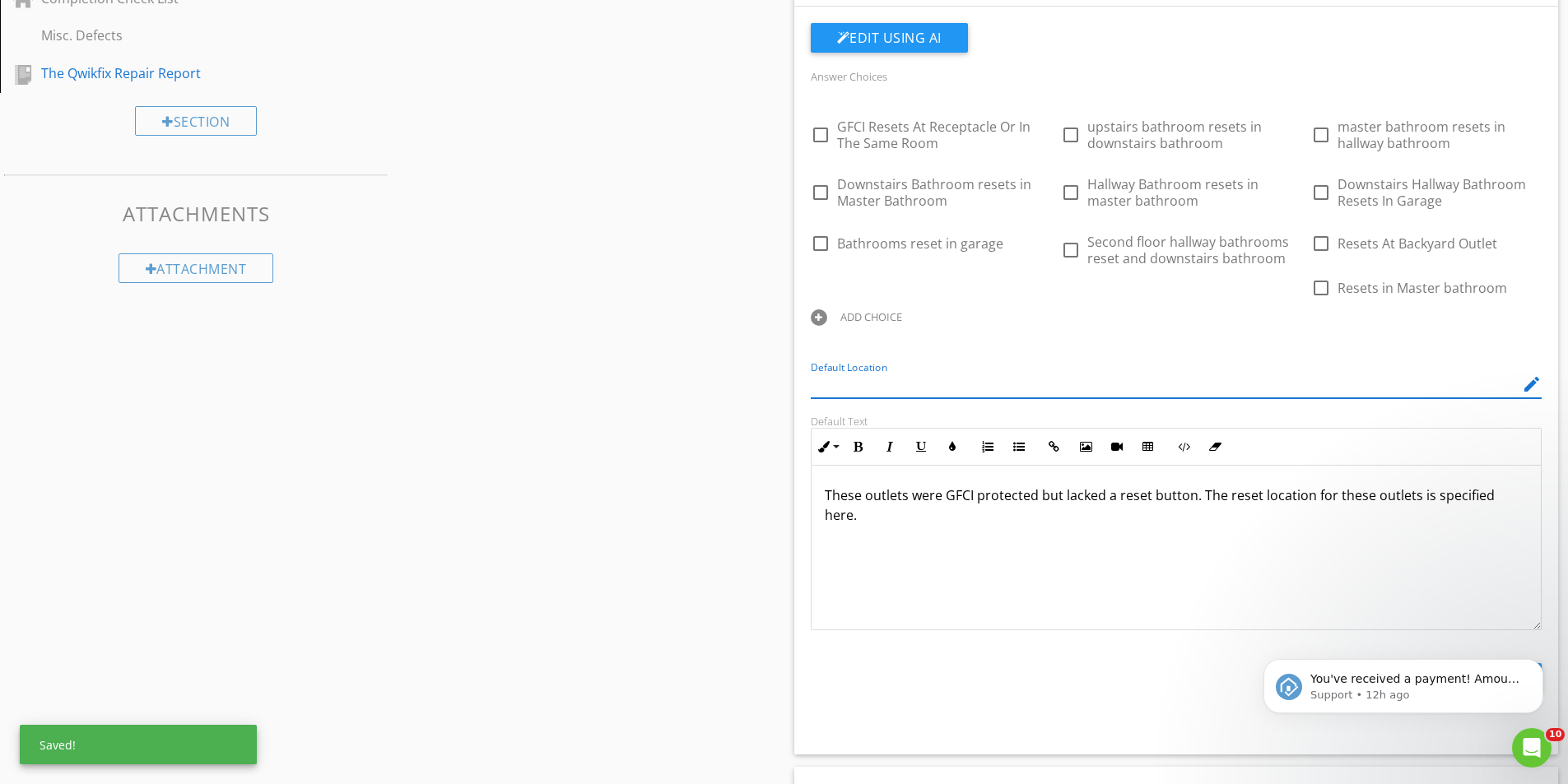
paste input "Laundry Room"
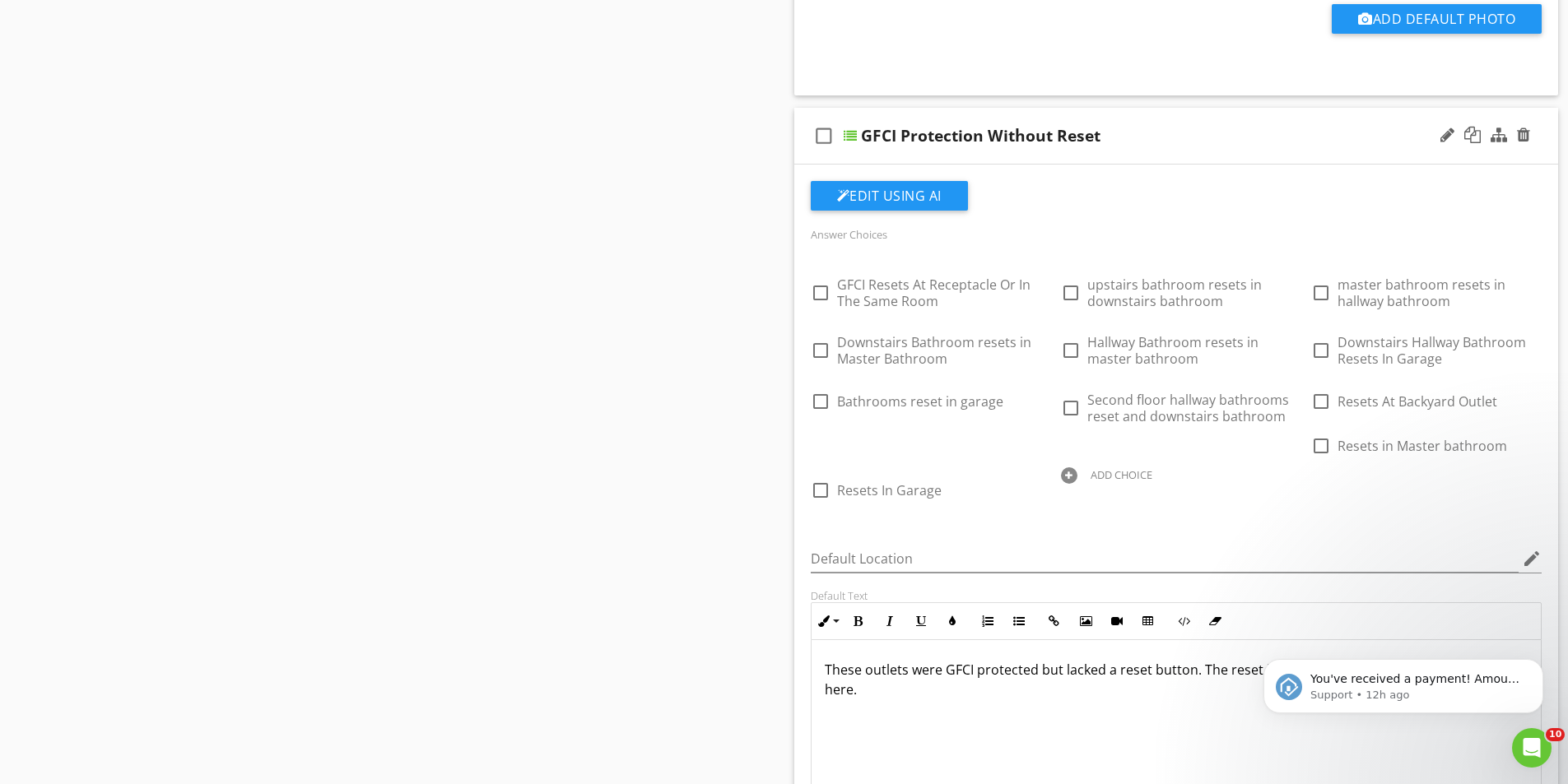
scroll to position [1646, 0]
type input "Laundry Room"
click at [1528, 139] on div at bounding box center [1523, 136] width 14 height 16
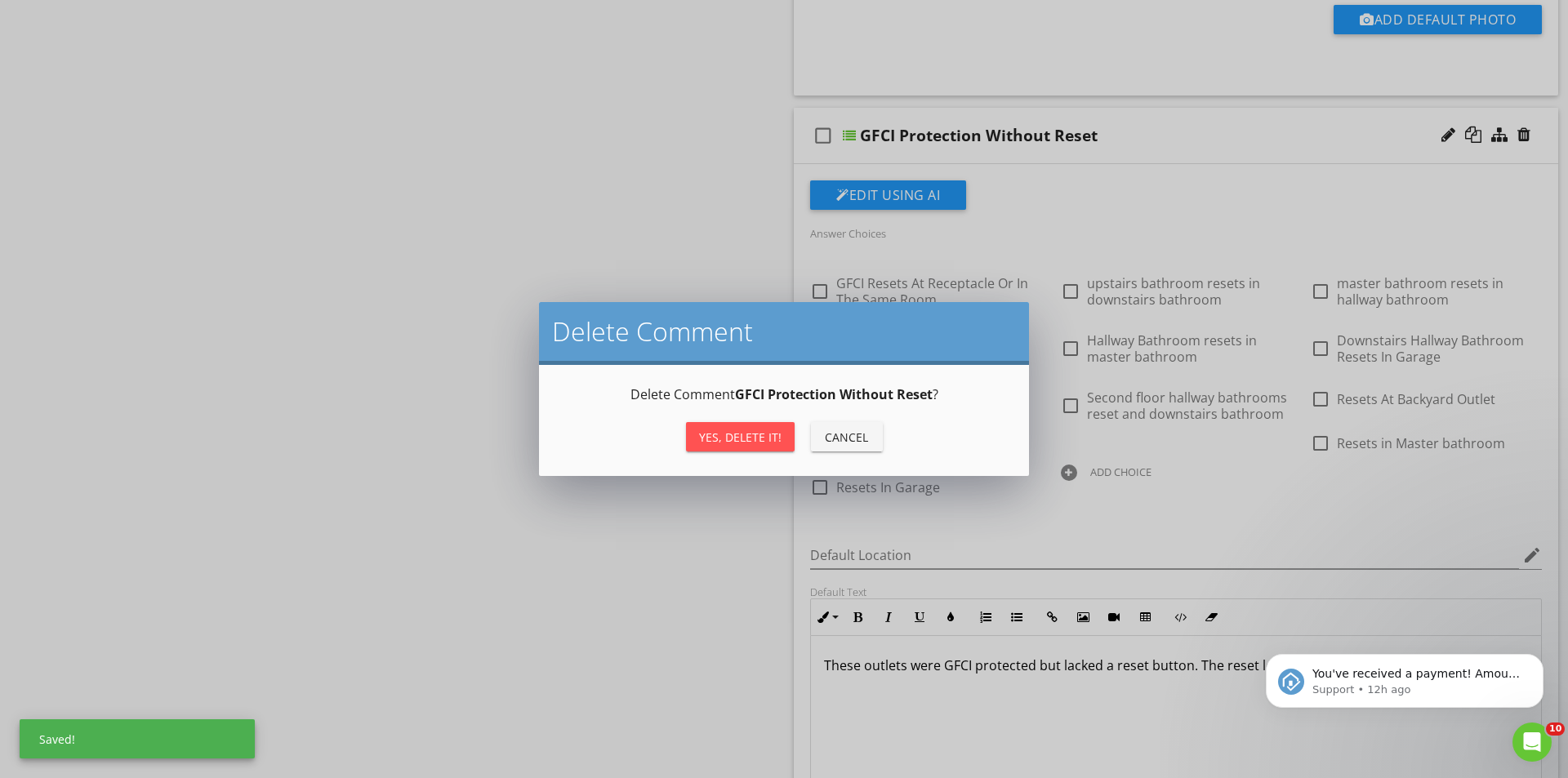
click at [721, 439] on div "Yes, Delete it!" at bounding box center [740, 437] width 82 height 17
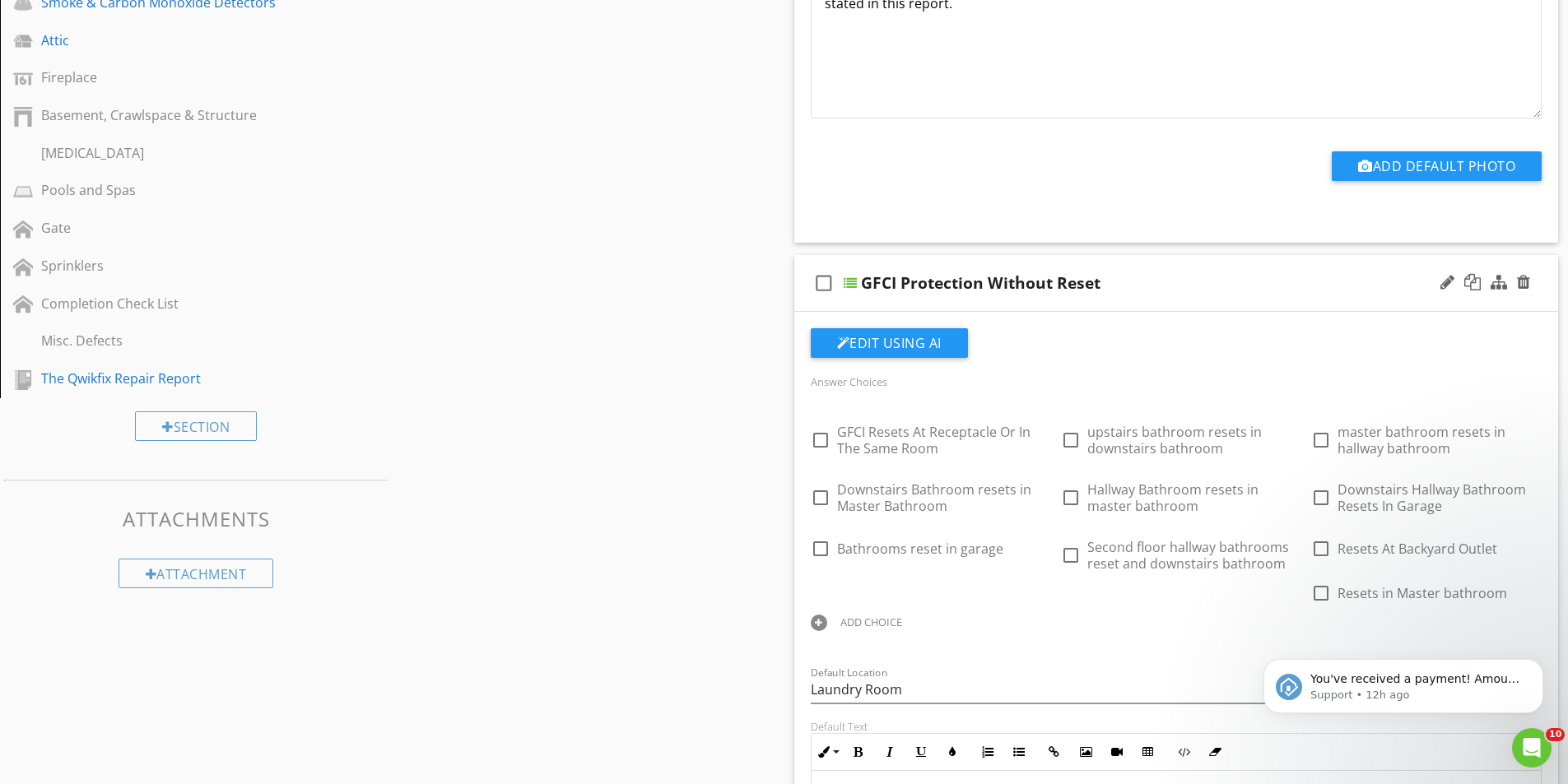
scroll to position [741, 0]
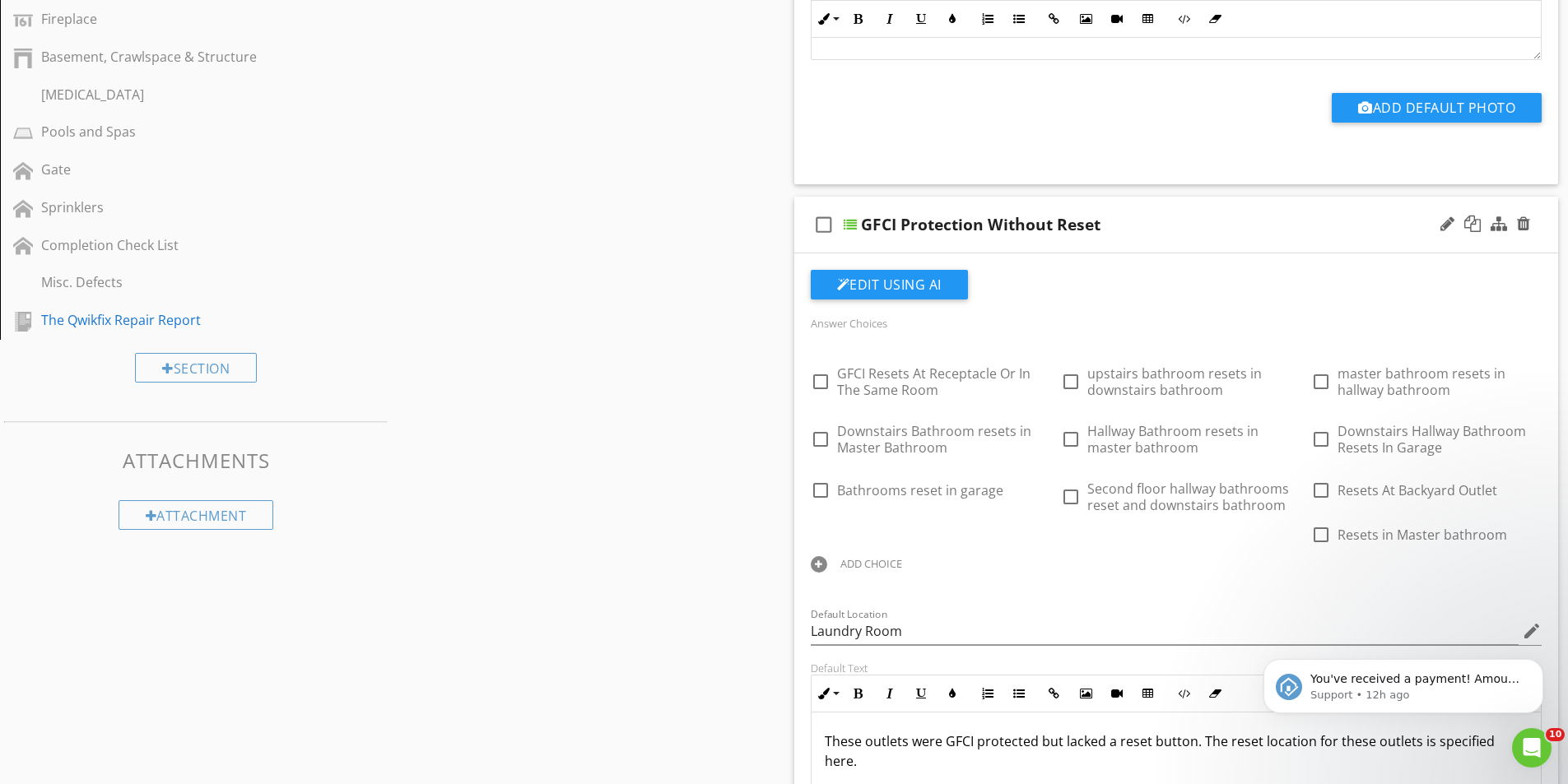
click at [1133, 219] on div "GFCI Protection Without Reset" at bounding box center [1134, 225] width 548 height 20
click at [889, 296] on button "Edit Using AI" at bounding box center [889, 284] width 158 height 30
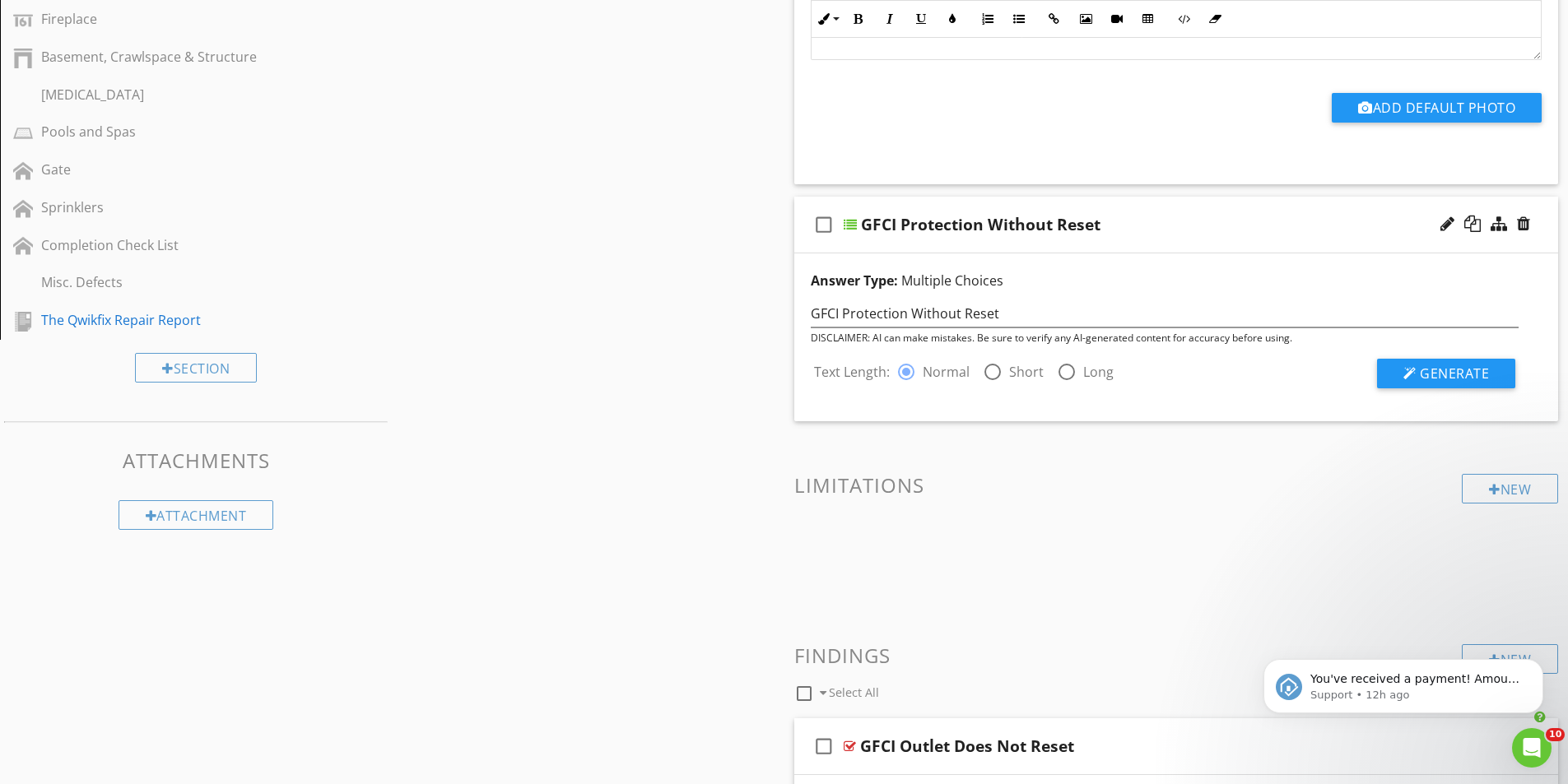
click at [1218, 216] on div "GFCI Protection Without Reset" at bounding box center [1134, 225] width 548 height 20
click at [1163, 230] on div "GFCI Protection Without Reset" at bounding box center [1134, 225] width 548 height 20
click at [1158, 227] on div "GFCI Protection Without Reset" at bounding box center [1134, 225] width 548 height 20
click at [1061, 217] on div "GFCI Protection Without Reset" at bounding box center [980, 225] width 239 height 20
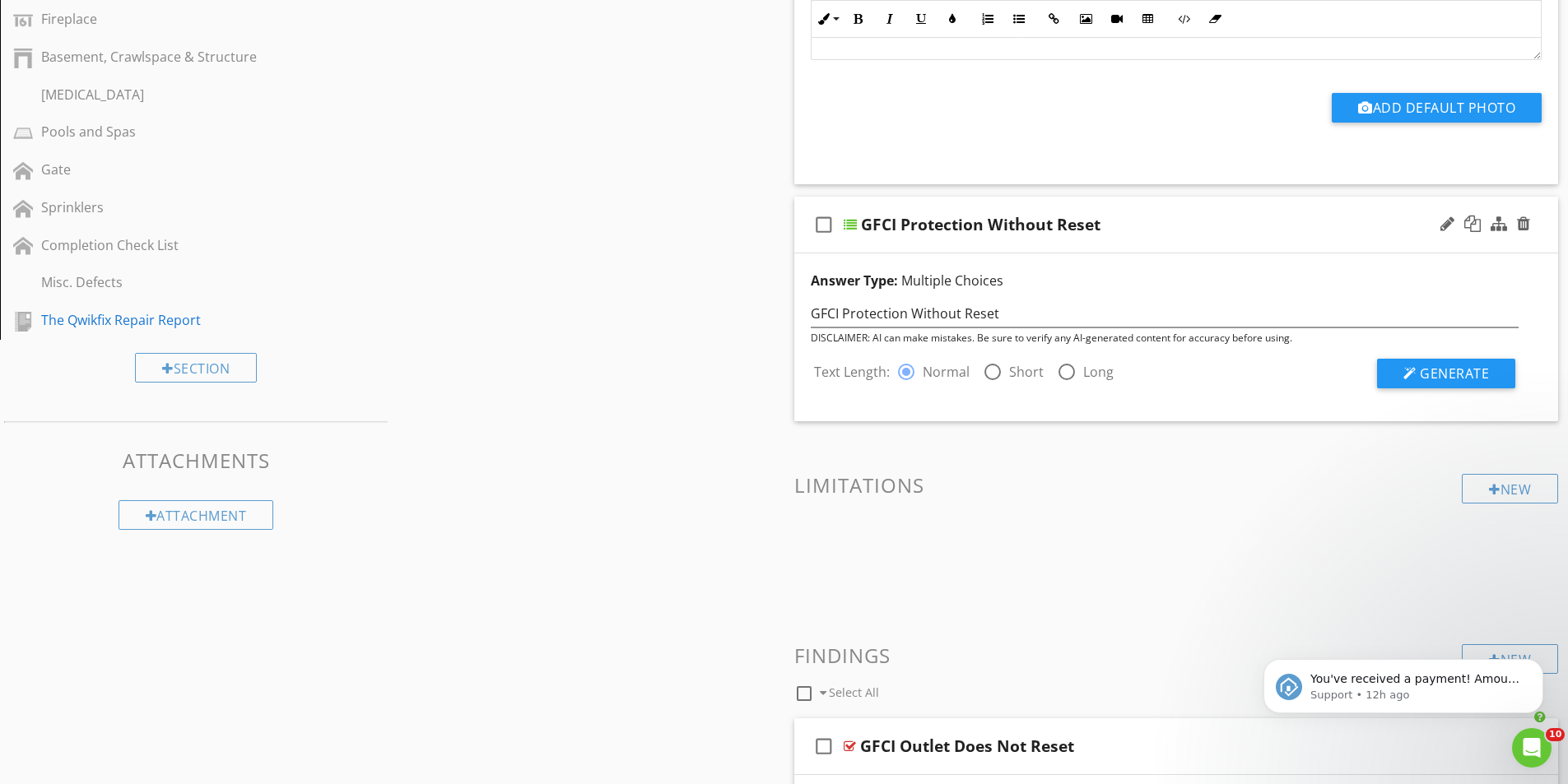
click at [1434, 235] on div "check_box_outline_blank GFCI Protection Without Reset" at bounding box center [1176, 225] width 764 height 57
click at [1456, 218] on div at bounding box center [1484, 225] width 96 height 40
click at [1446, 222] on div at bounding box center [1447, 224] width 14 height 16
click at [1458, 241] on div at bounding box center [1484, 225] width 96 height 40
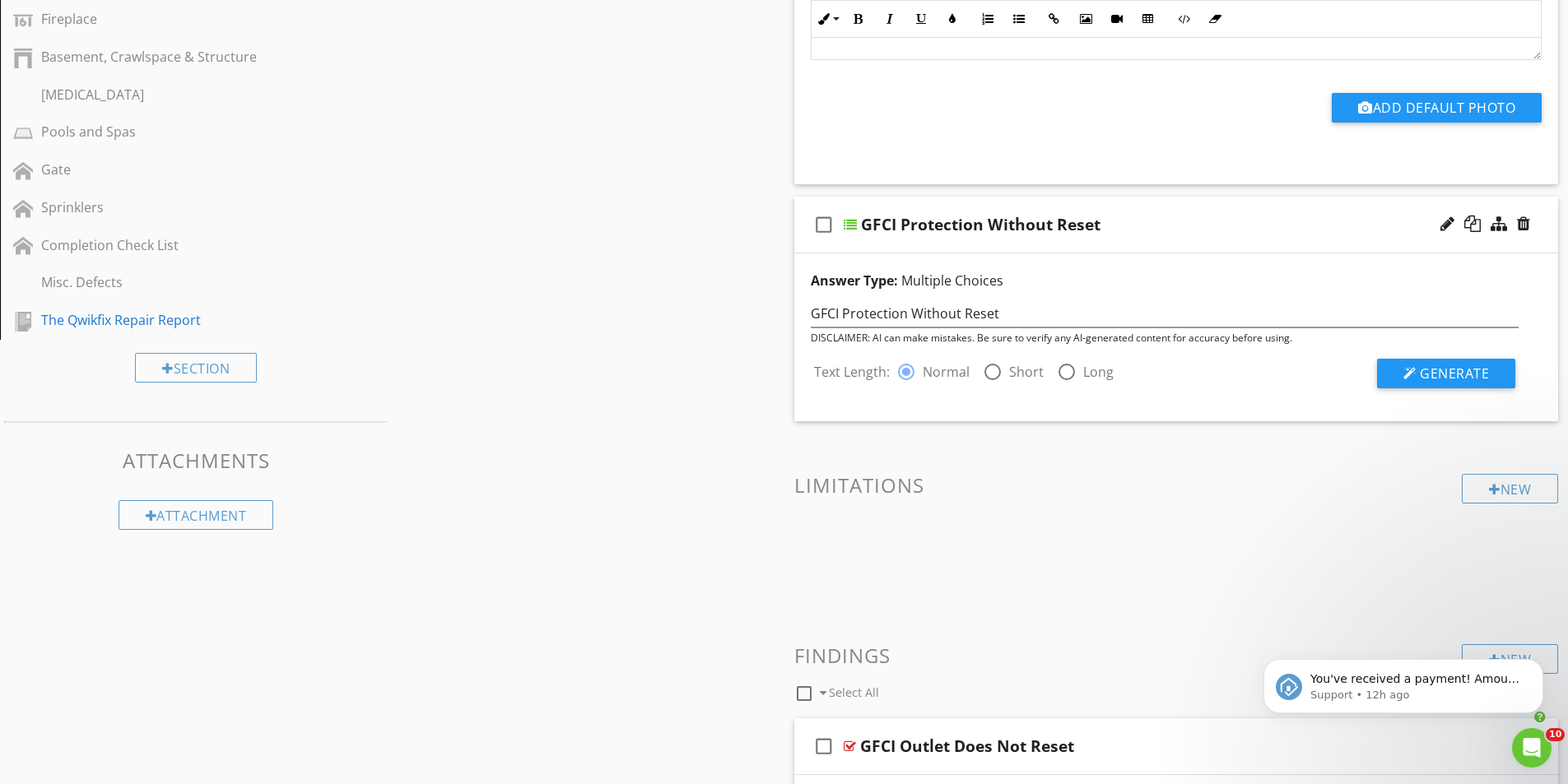
scroll to position [823, 0]
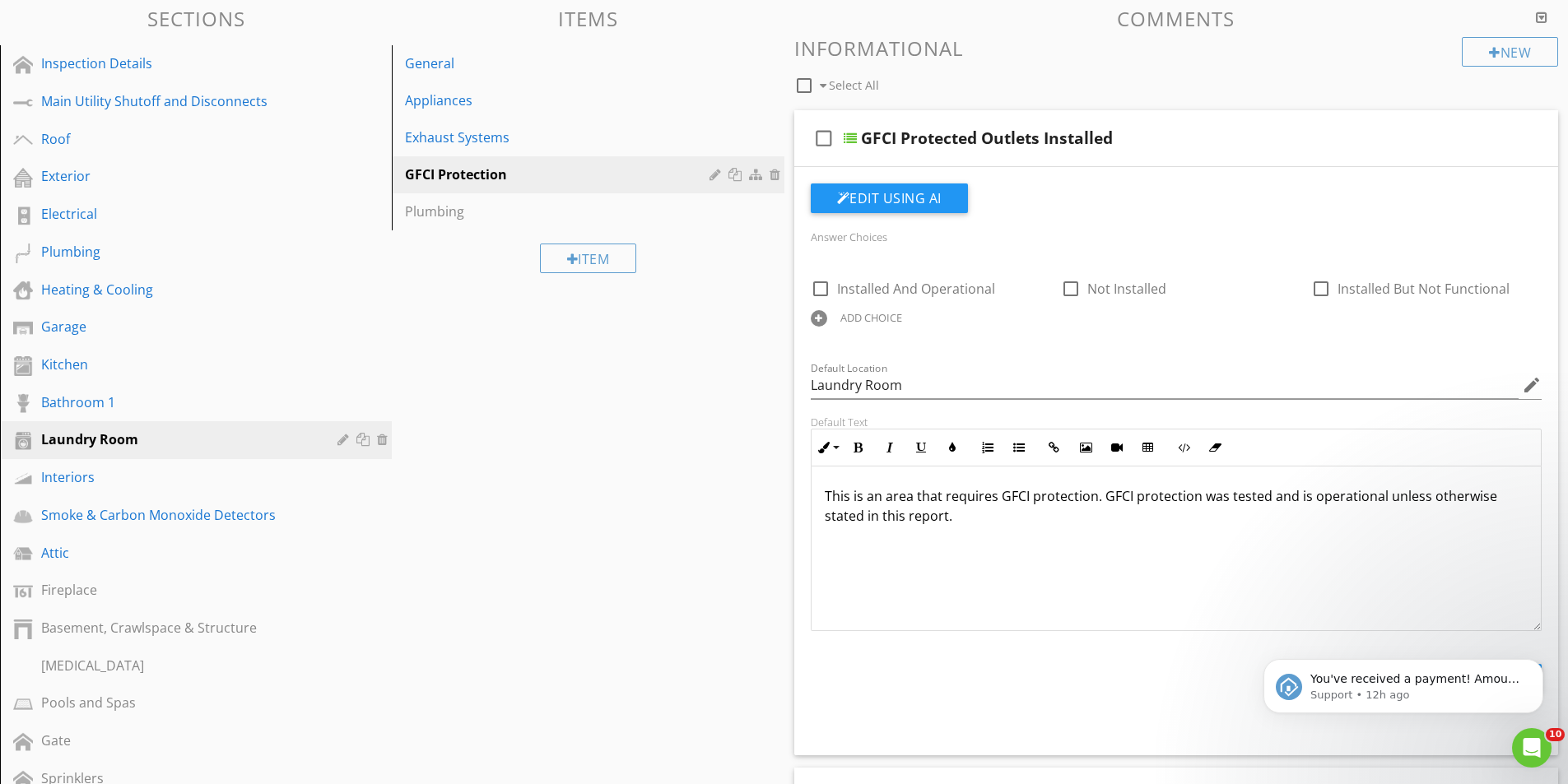
scroll to position [0, 0]
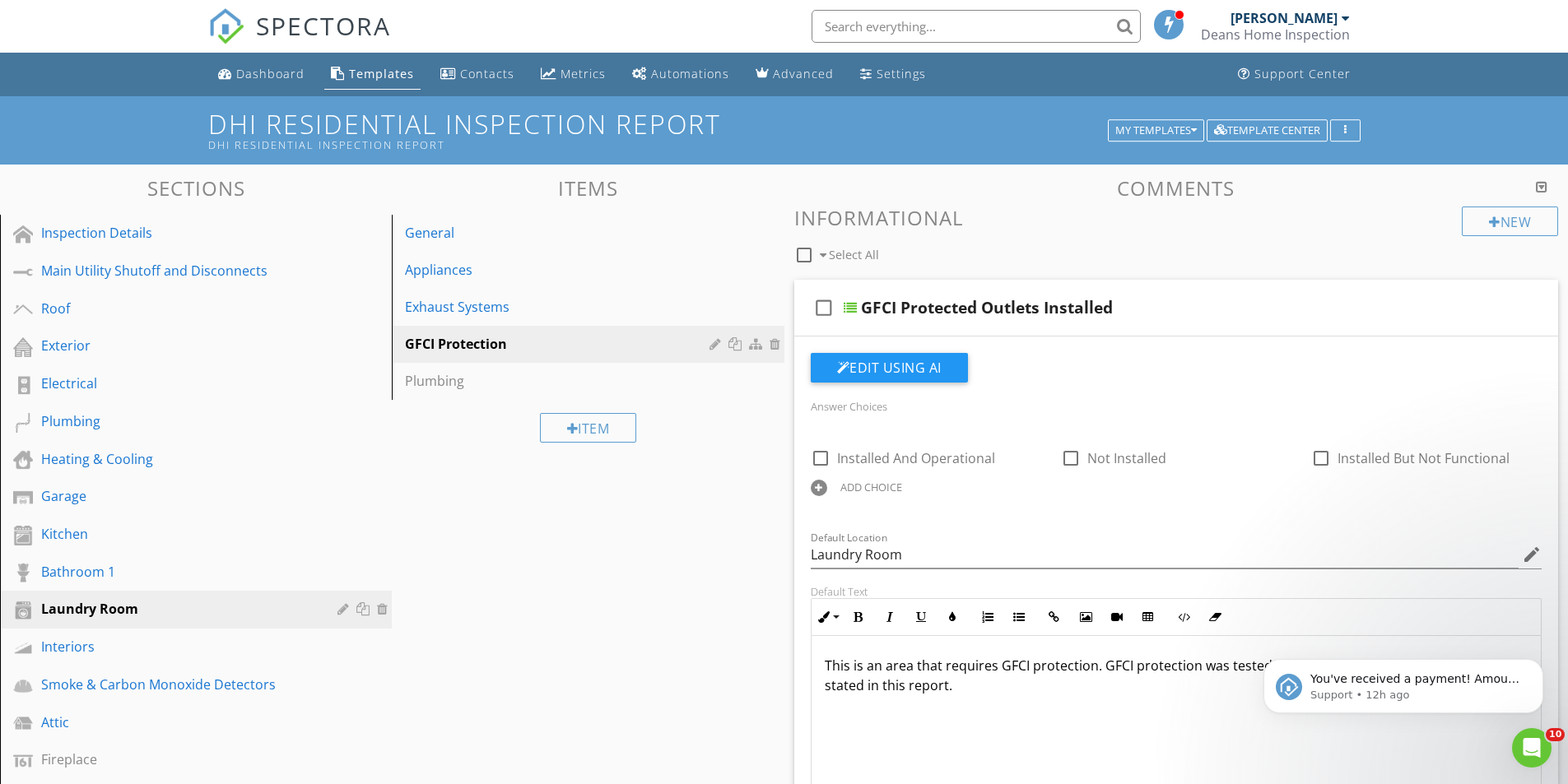
click at [1546, 185] on div at bounding box center [1541, 186] width 12 height 14
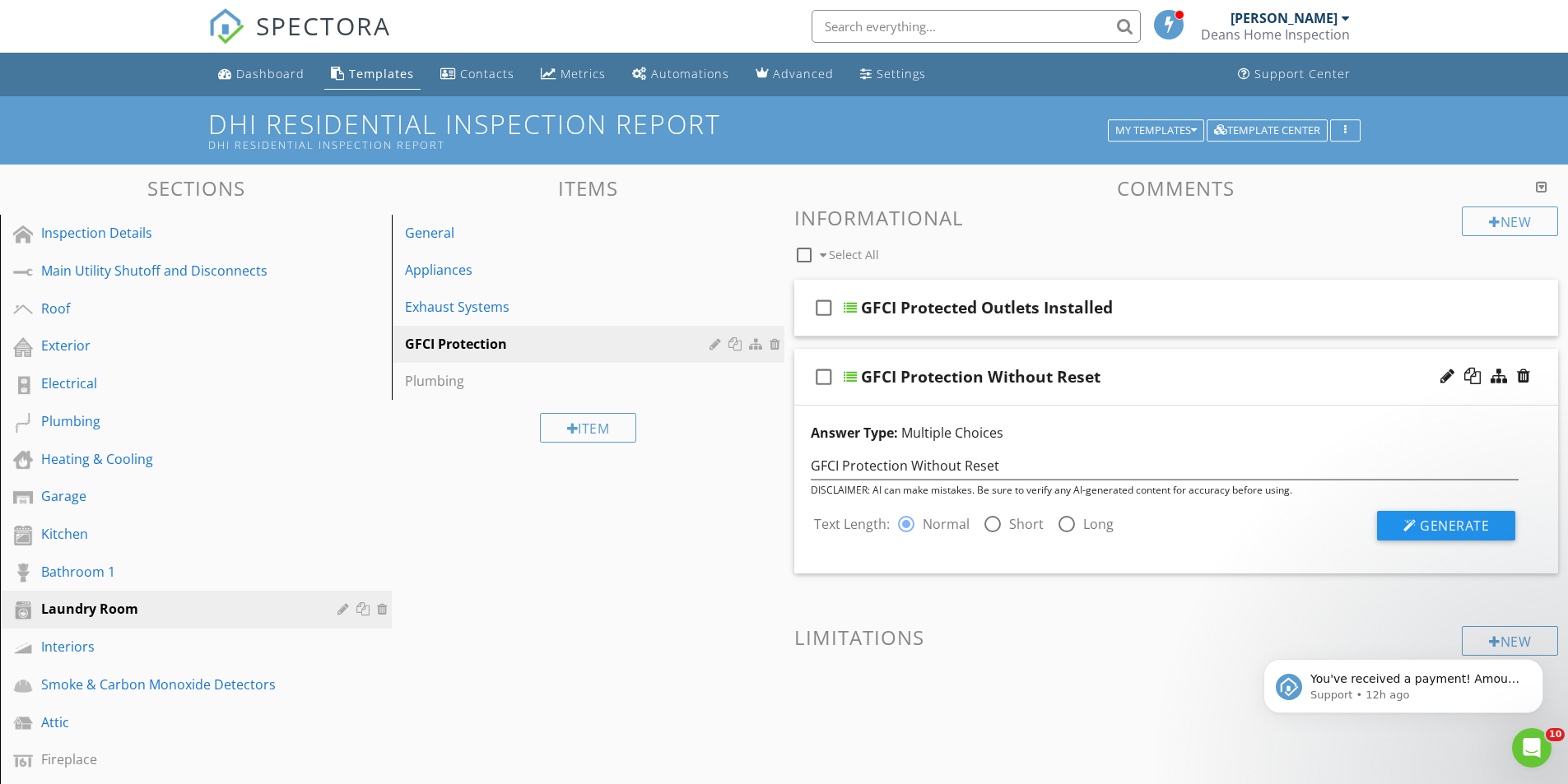
click at [1546, 185] on div at bounding box center [1541, 186] width 12 height 14
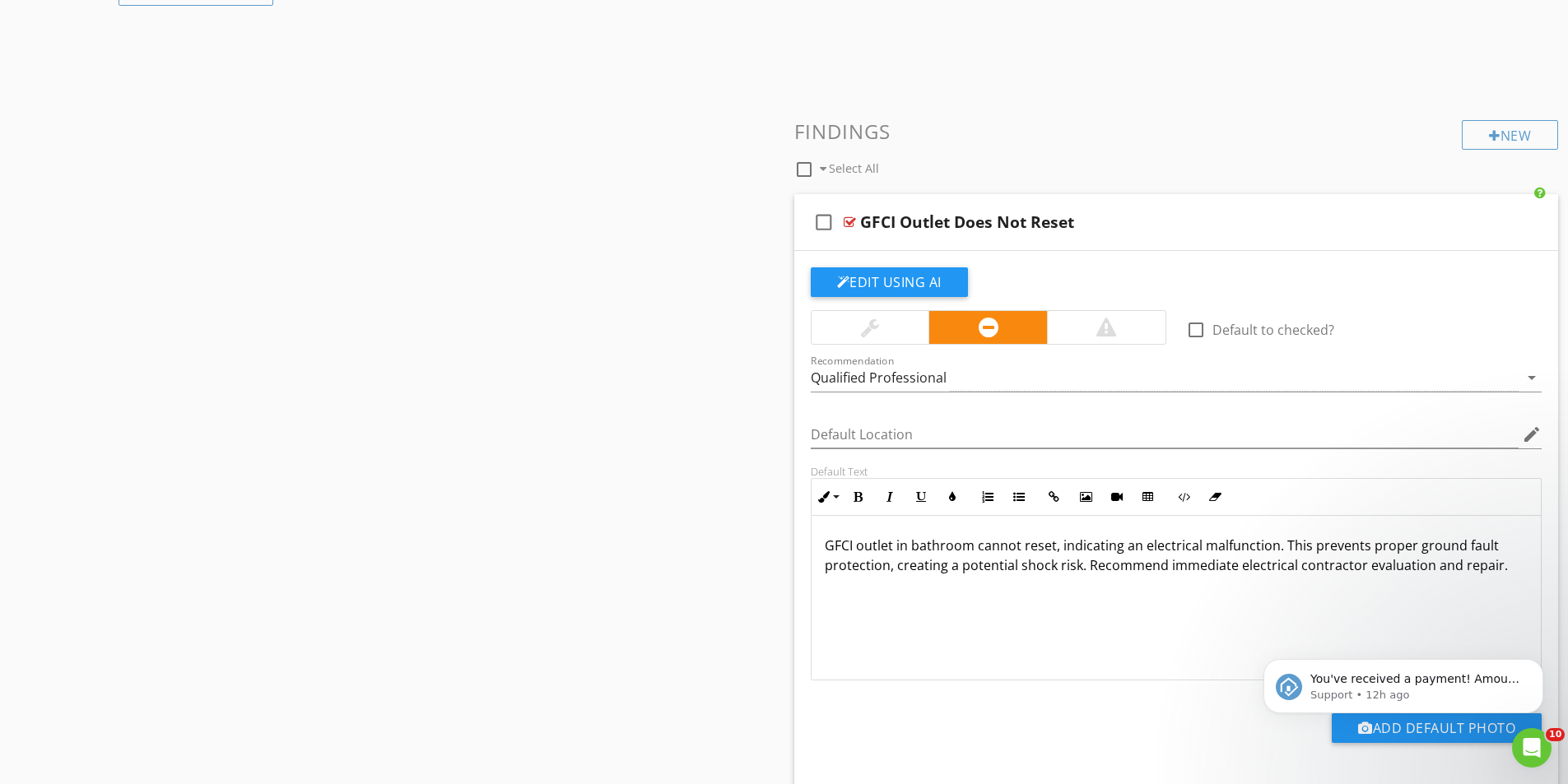
scroll to position [1317, 0]
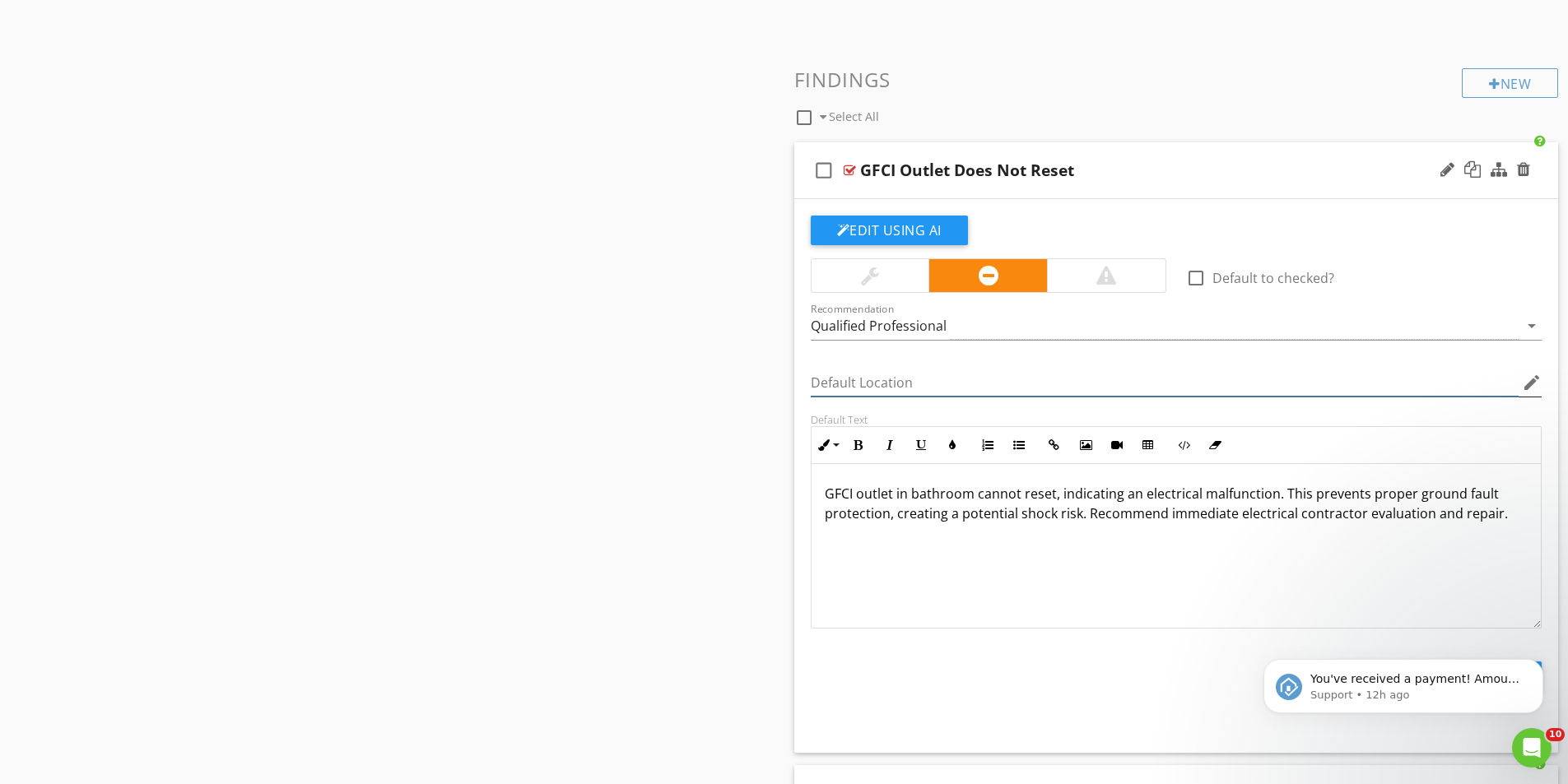
click at [886, 380] on input "Default Location" at bounding box center [1165, 383] width 708 height 27
paste input "Laundry Room"
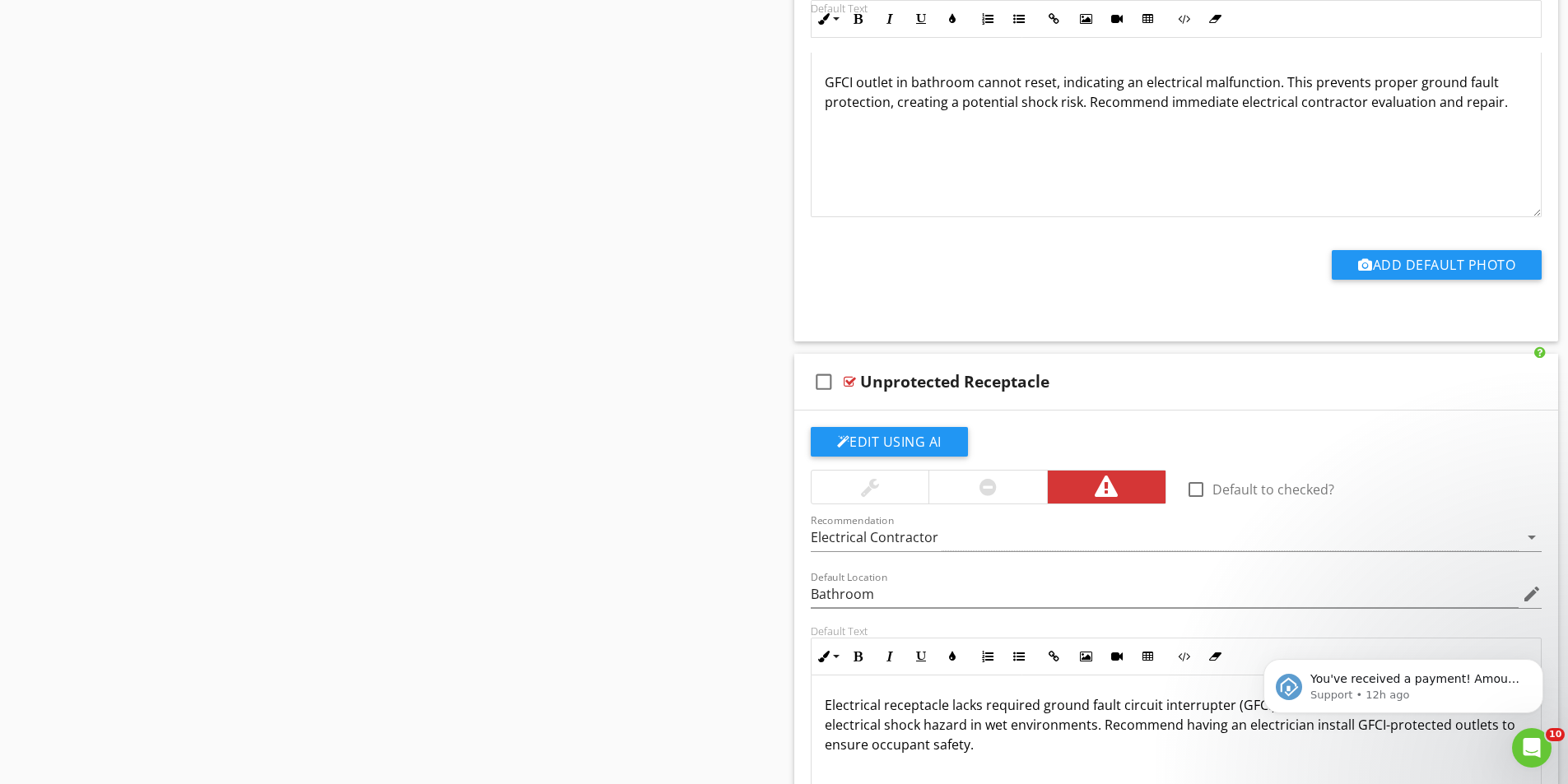
scroll to position [1811, 0]
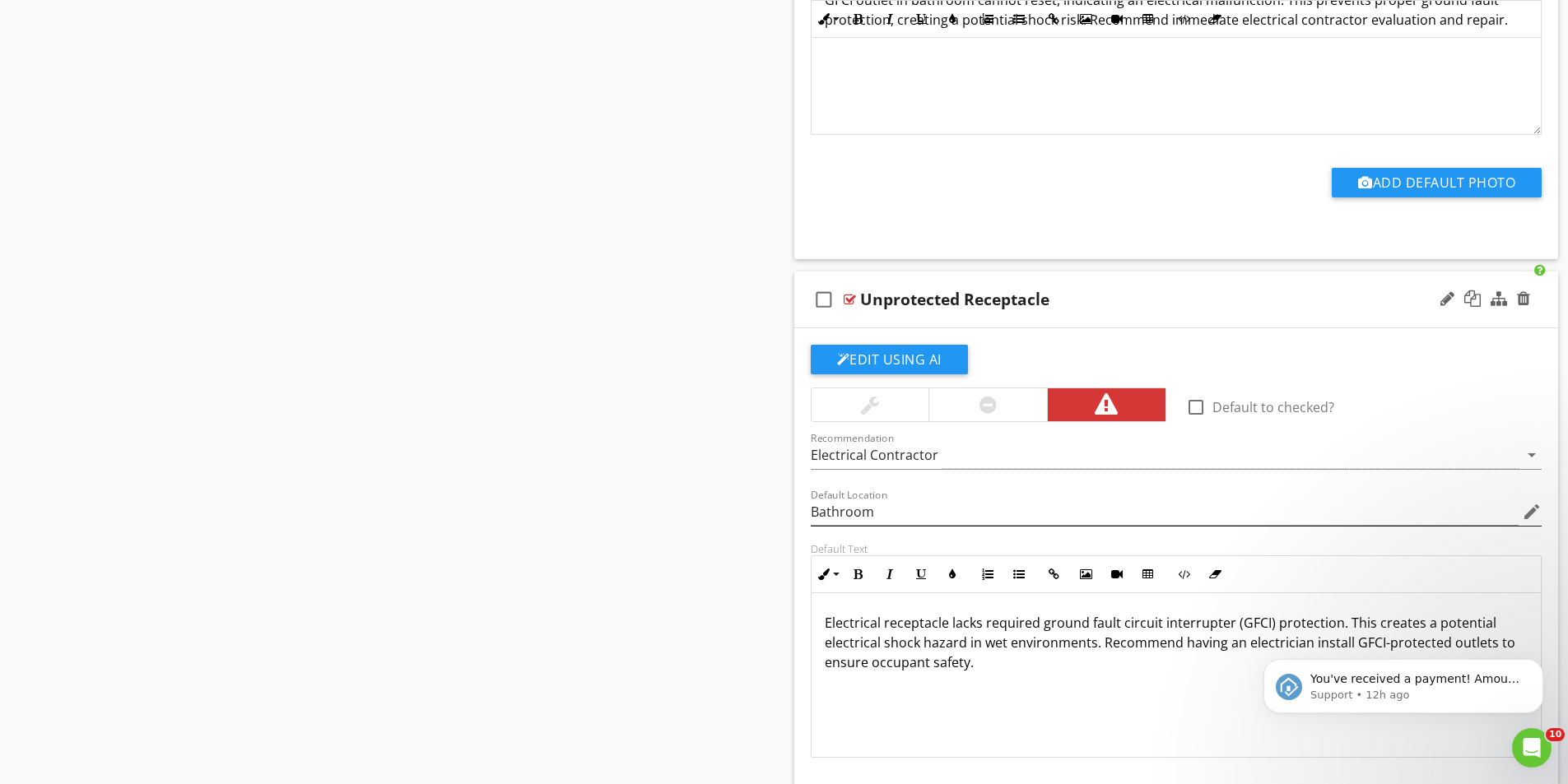
type input "Laundry Room"
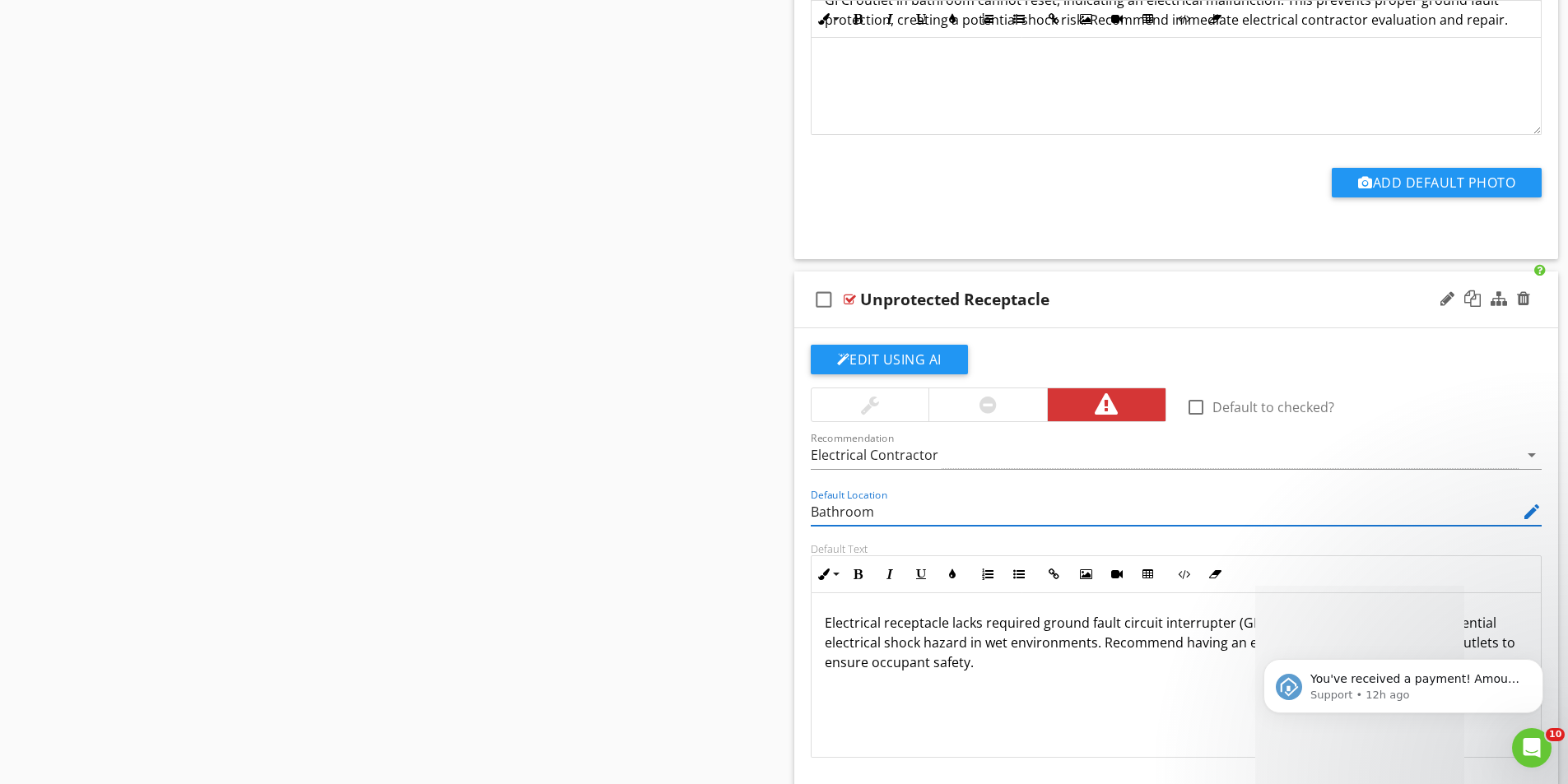
drag, startPoint x: 834, startPoint y: 513, endPoint x: 796, endPoint y: 513, distance: 38.0
click at [796, 513] on div "Edit Using AI check_box_outline_blank Default to checked? Recommendation Electr…" at bounding box center [1176, 605] width 764 height 554
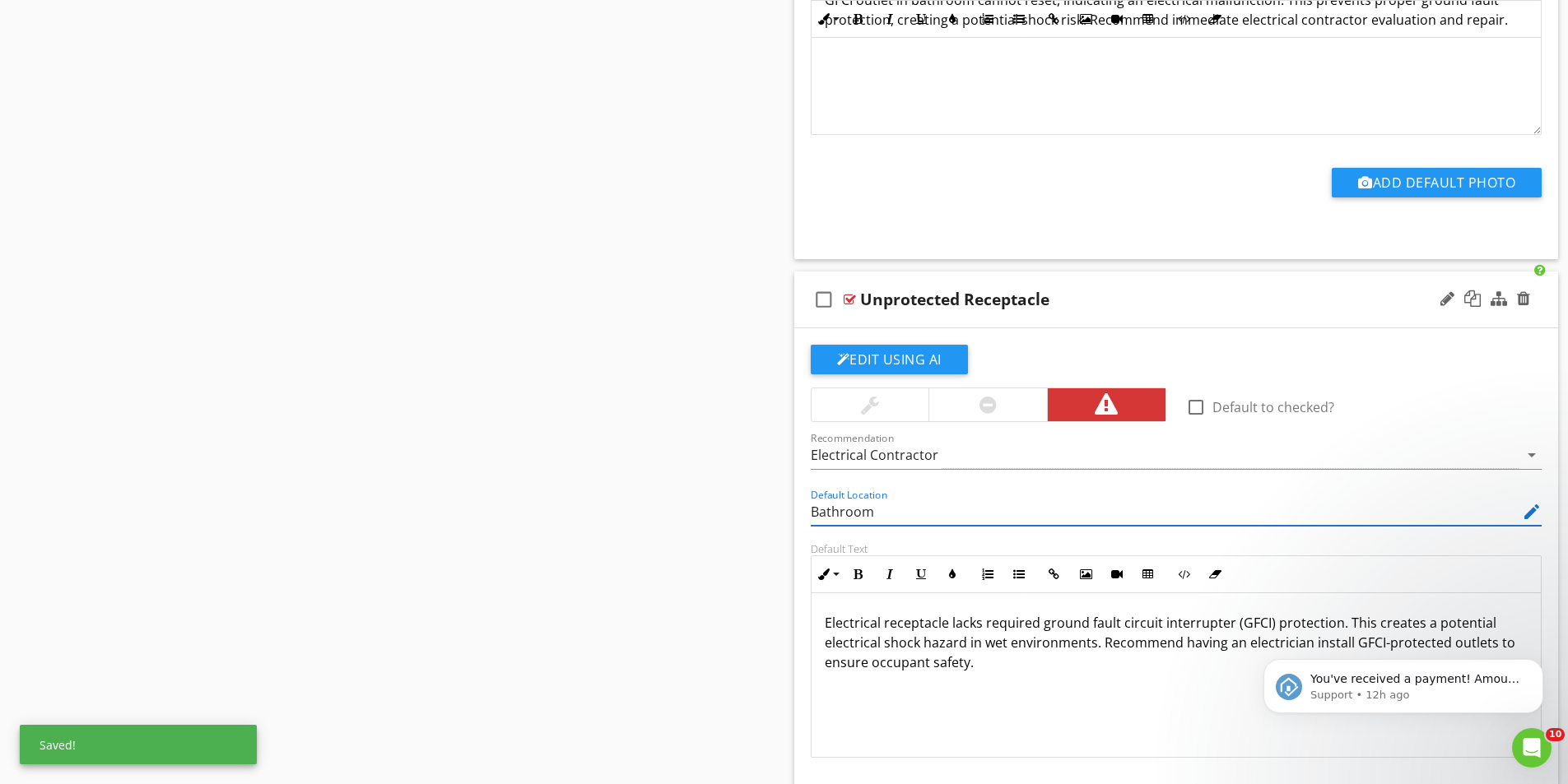
paste input "Laundry R"
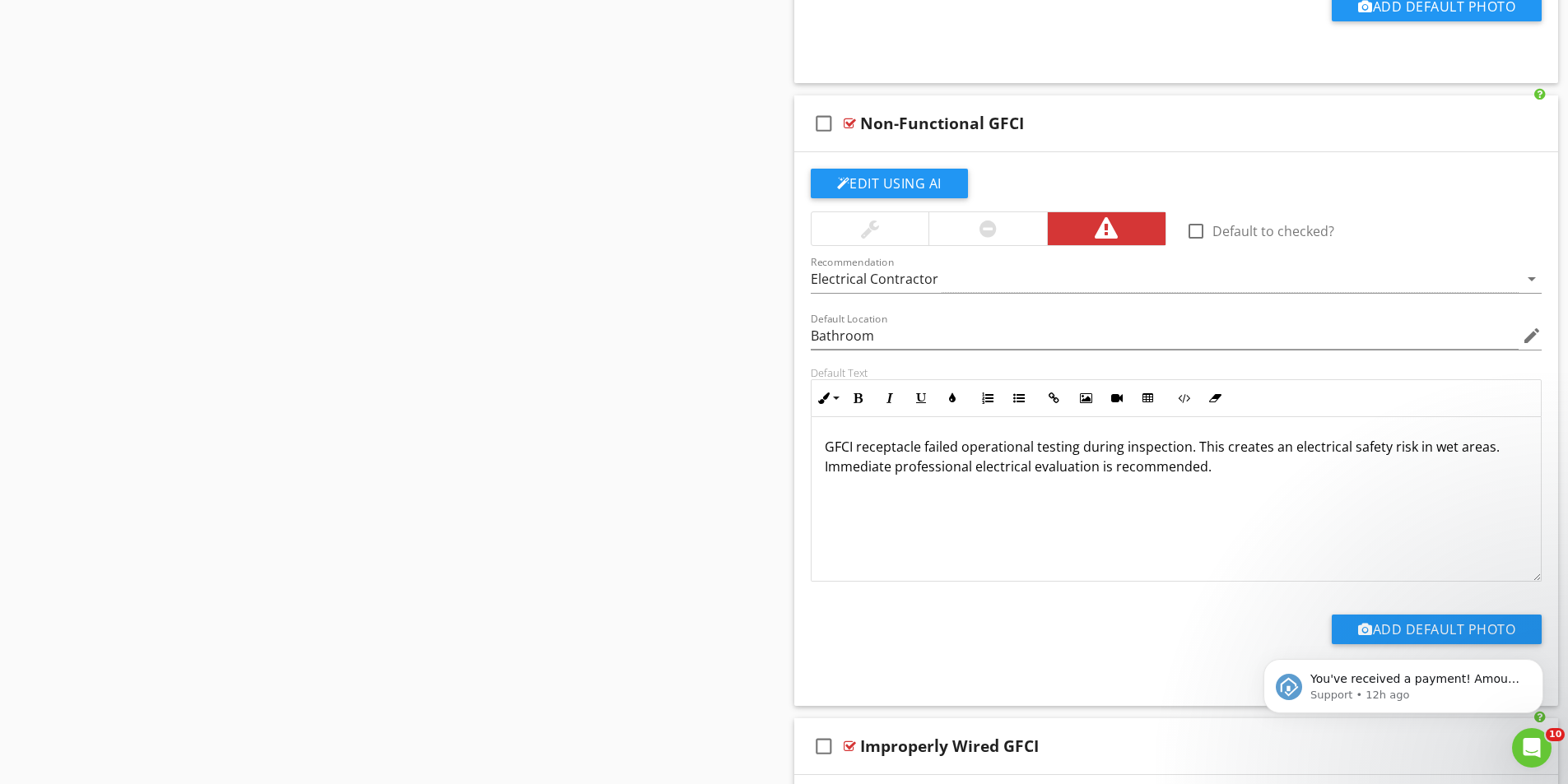
scroll to position [2634, 0]
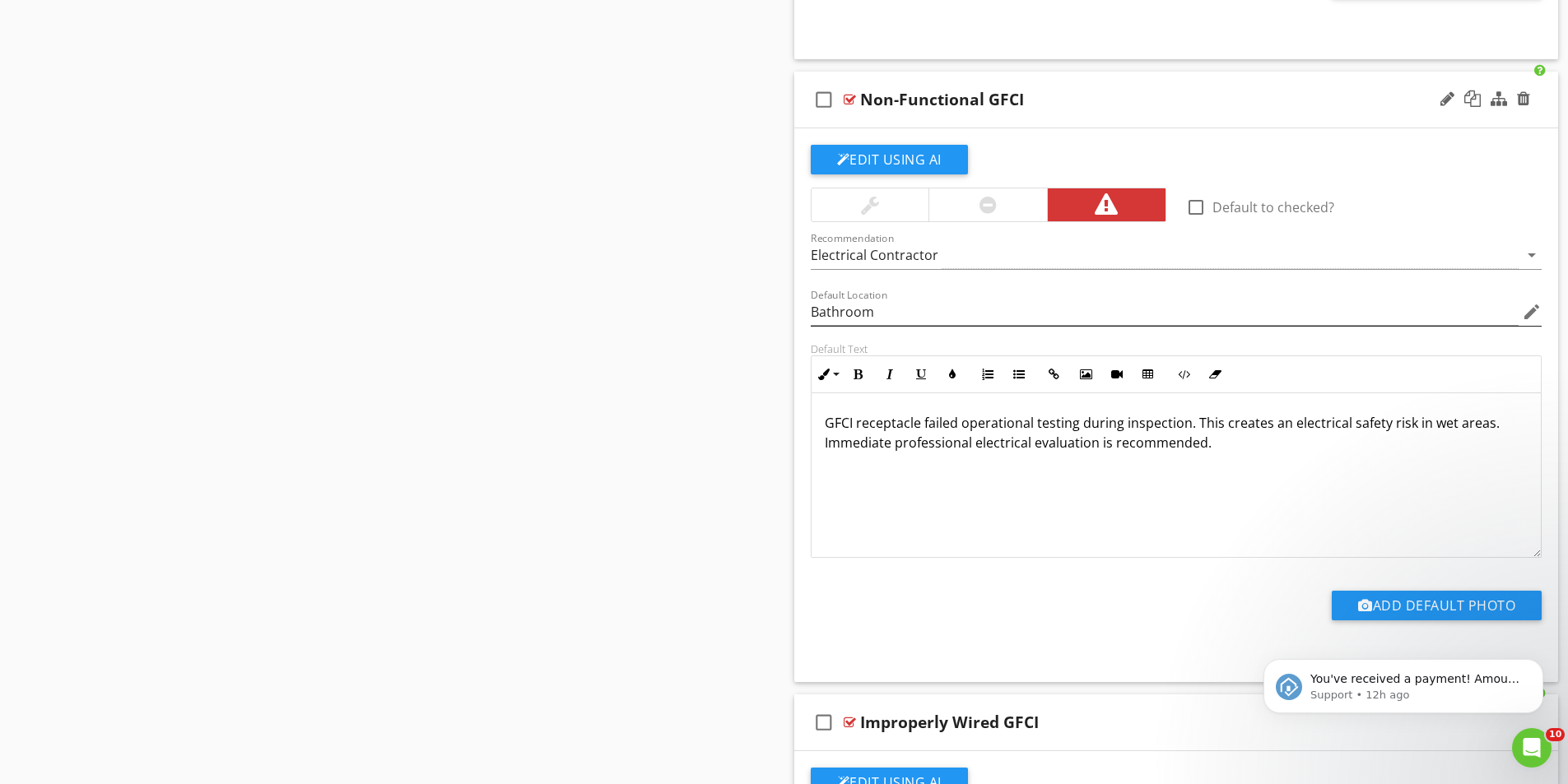
type input "Laundry Room"
drag, startPoint x: 888, startPoint y: 316, endPoint x: 797, endPoint y: 312, distance: 91.1
click at [794, 314] on div "Edit Using AI check_box_outline_blank Default to checked? Recommendation Electr…" at bounding box center [1176, 405] width 764 height 554
paste input "Laundry R"
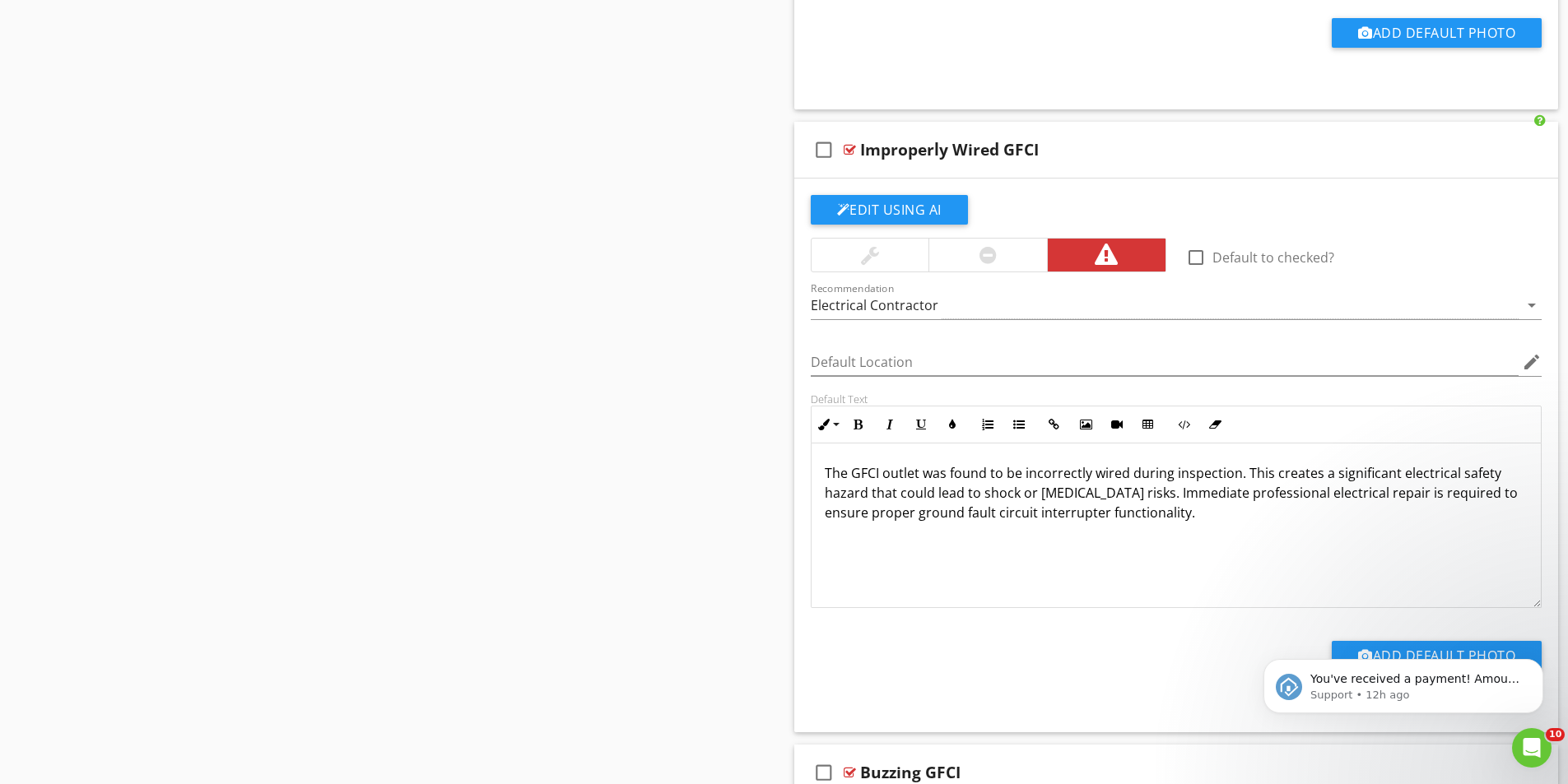
scroll to position [3210, 0]
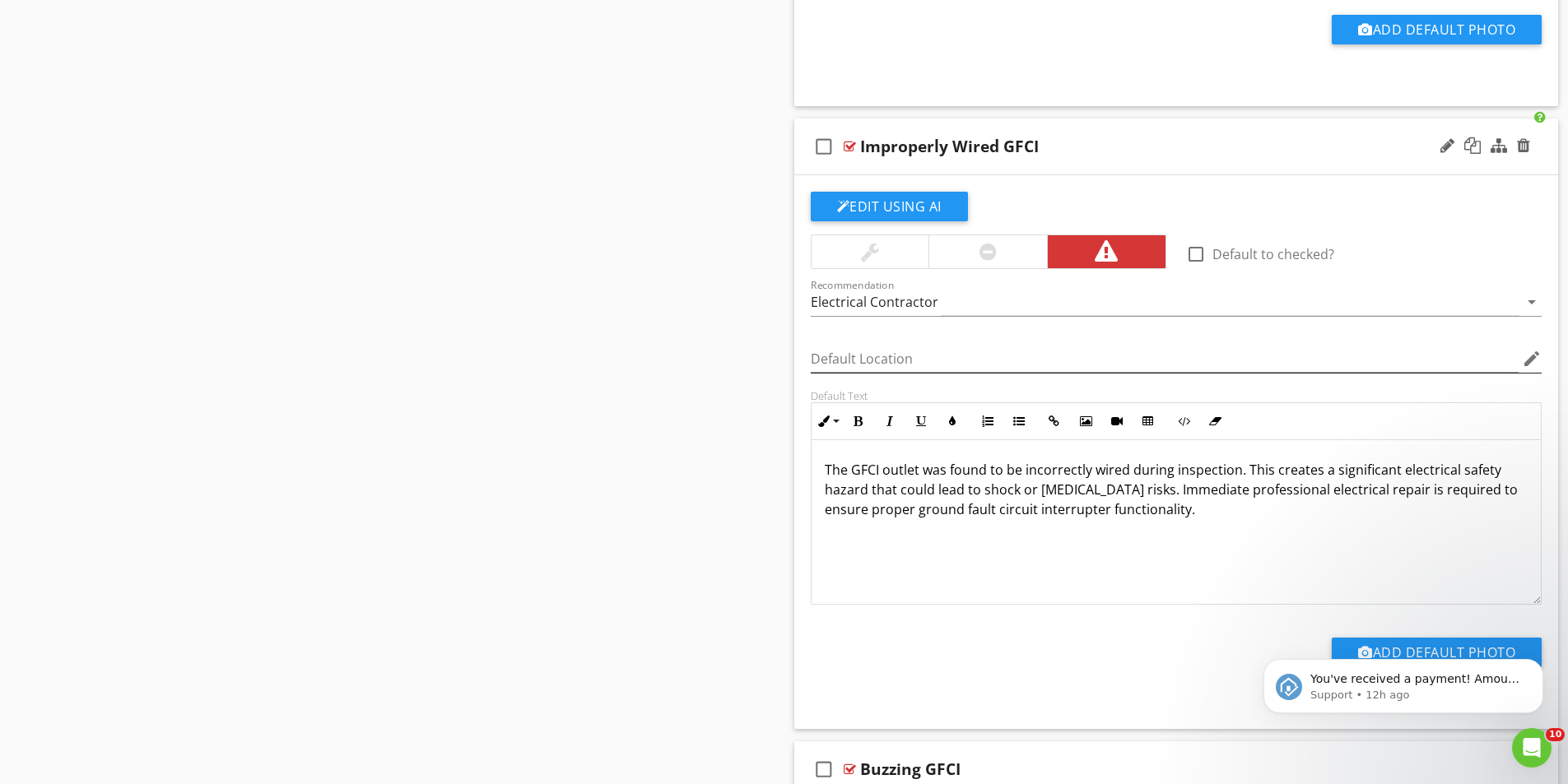
type input "Laundry Room"
click at [890, 352] on input "Default Location" at bounding box center [1165, 359] width 708 height 27
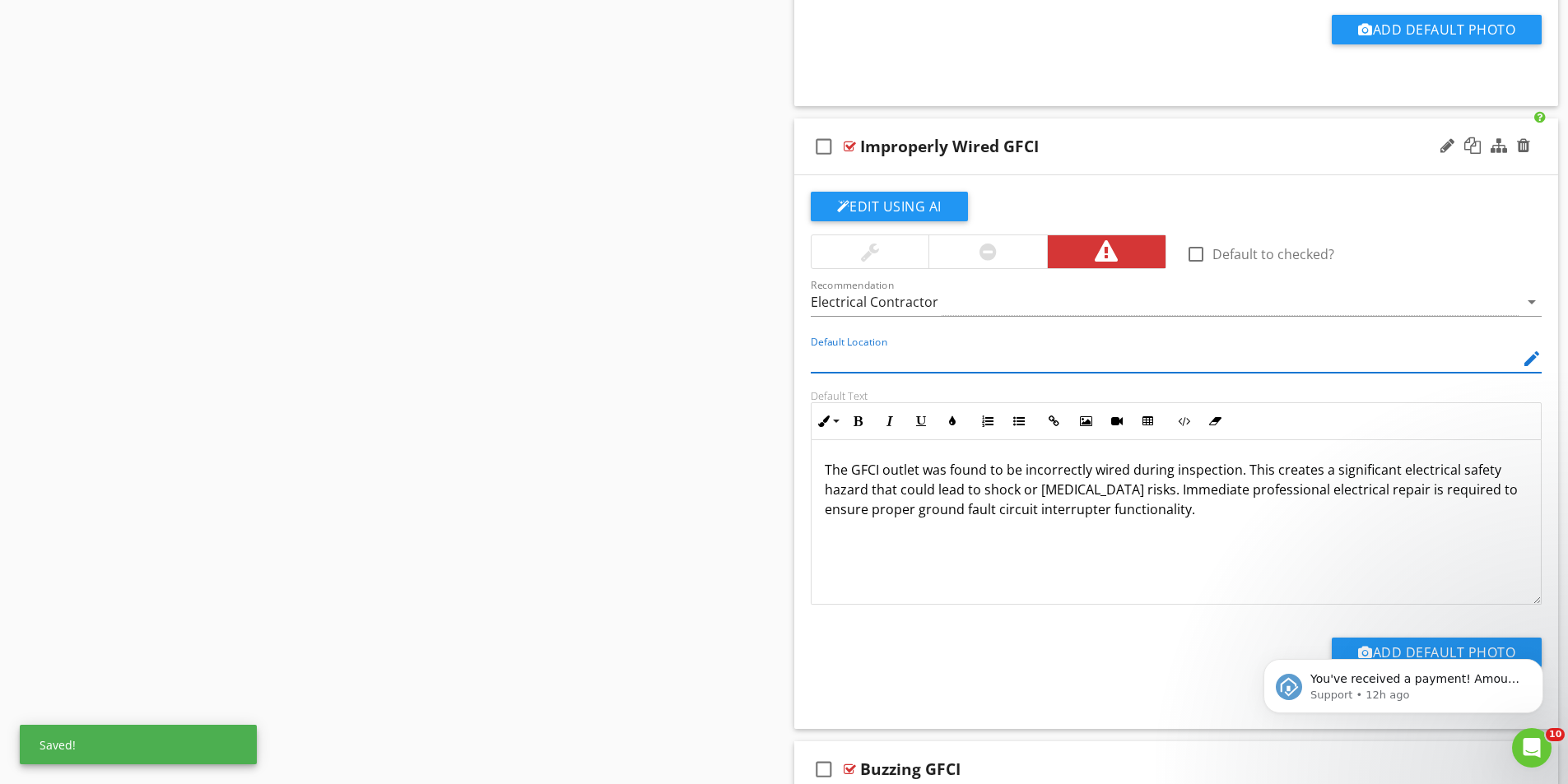
paste input "Laundry Room"
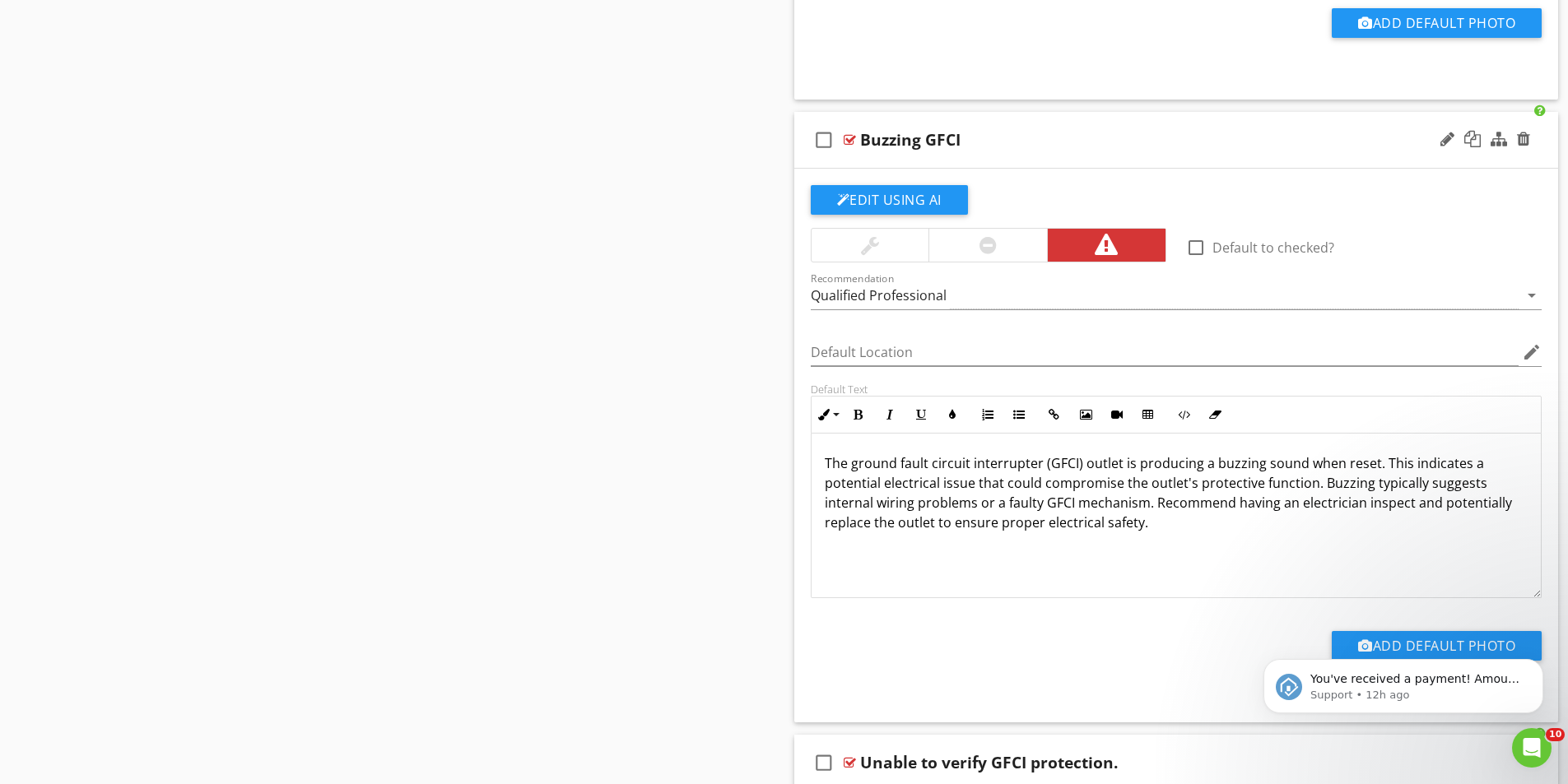
scroll to position [3869, 0]
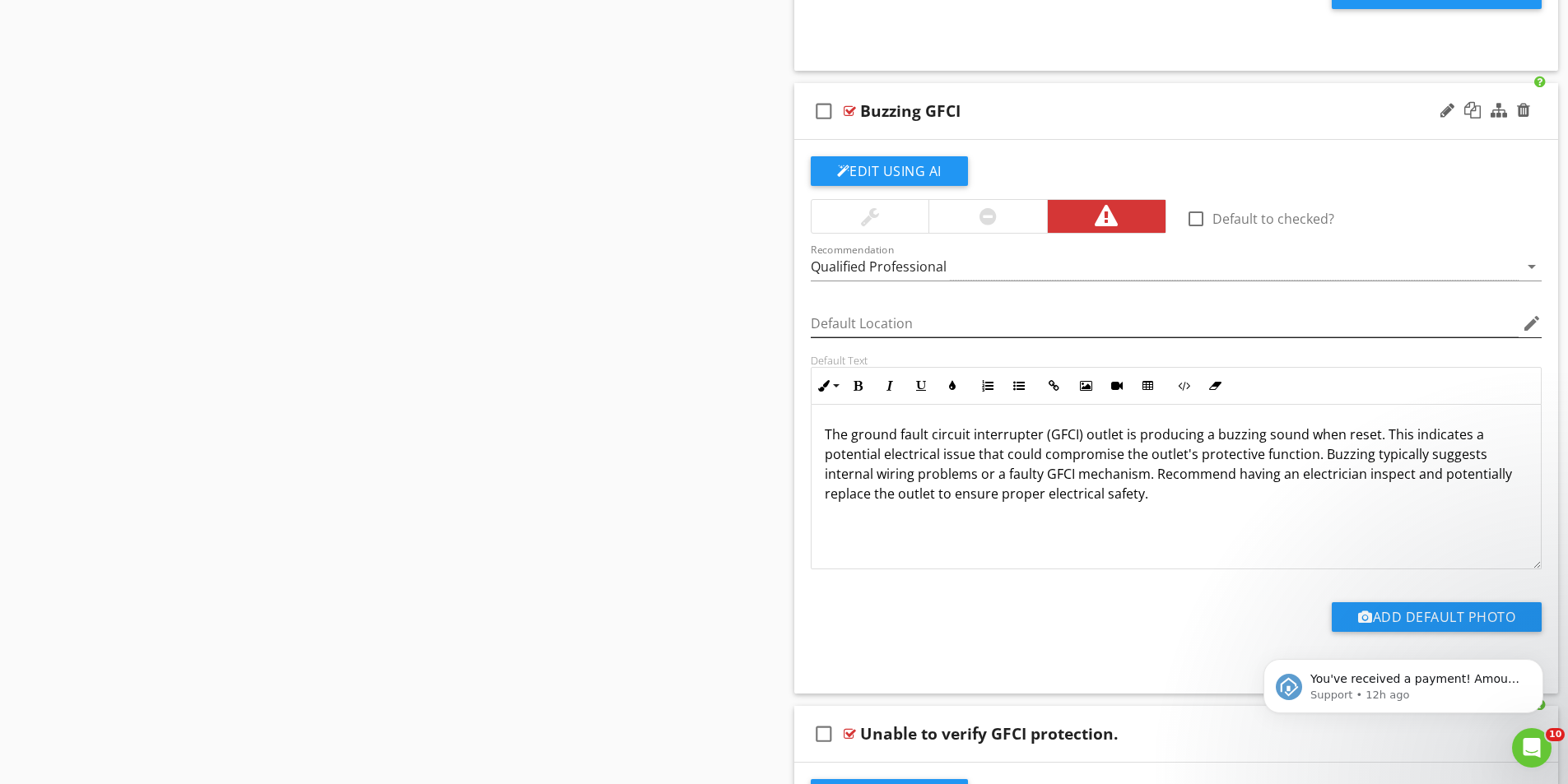
type input "Laundry Room"
click at [871, 320] on input "Default Location" at bounding box center [1165, 324] width 708 height 27
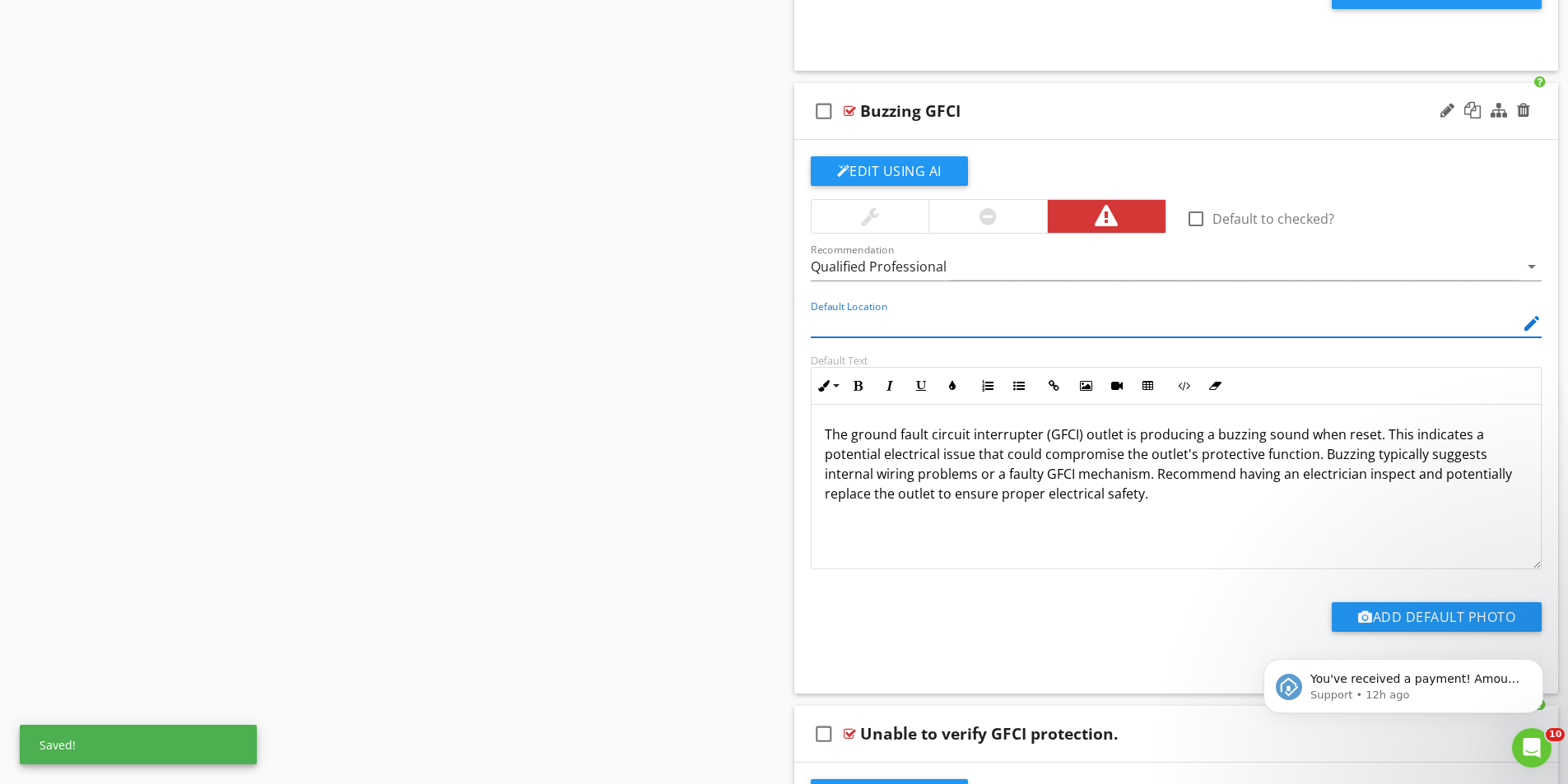
paste input "Laundry Room"
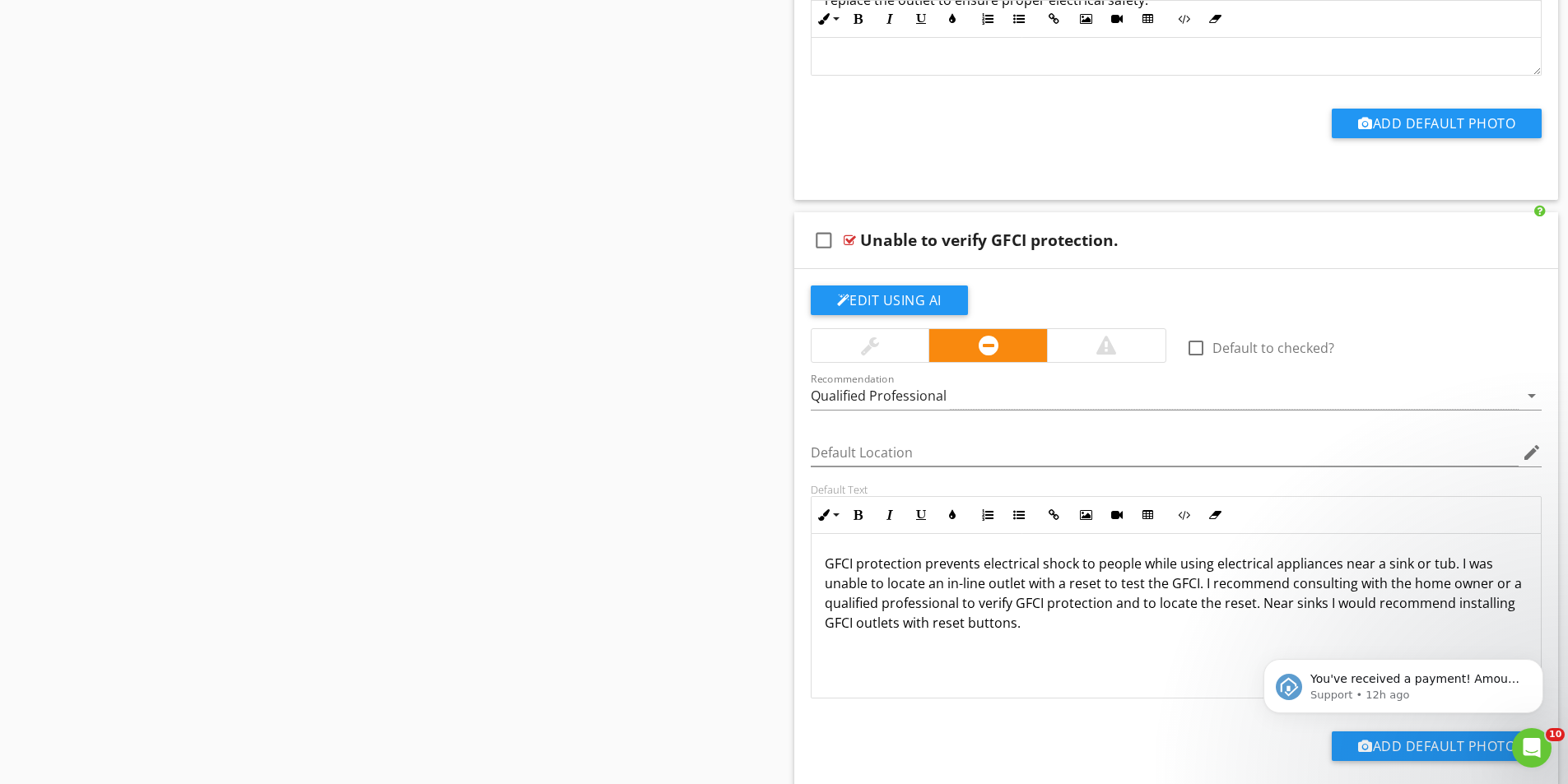
scroll to position [4445, 0]
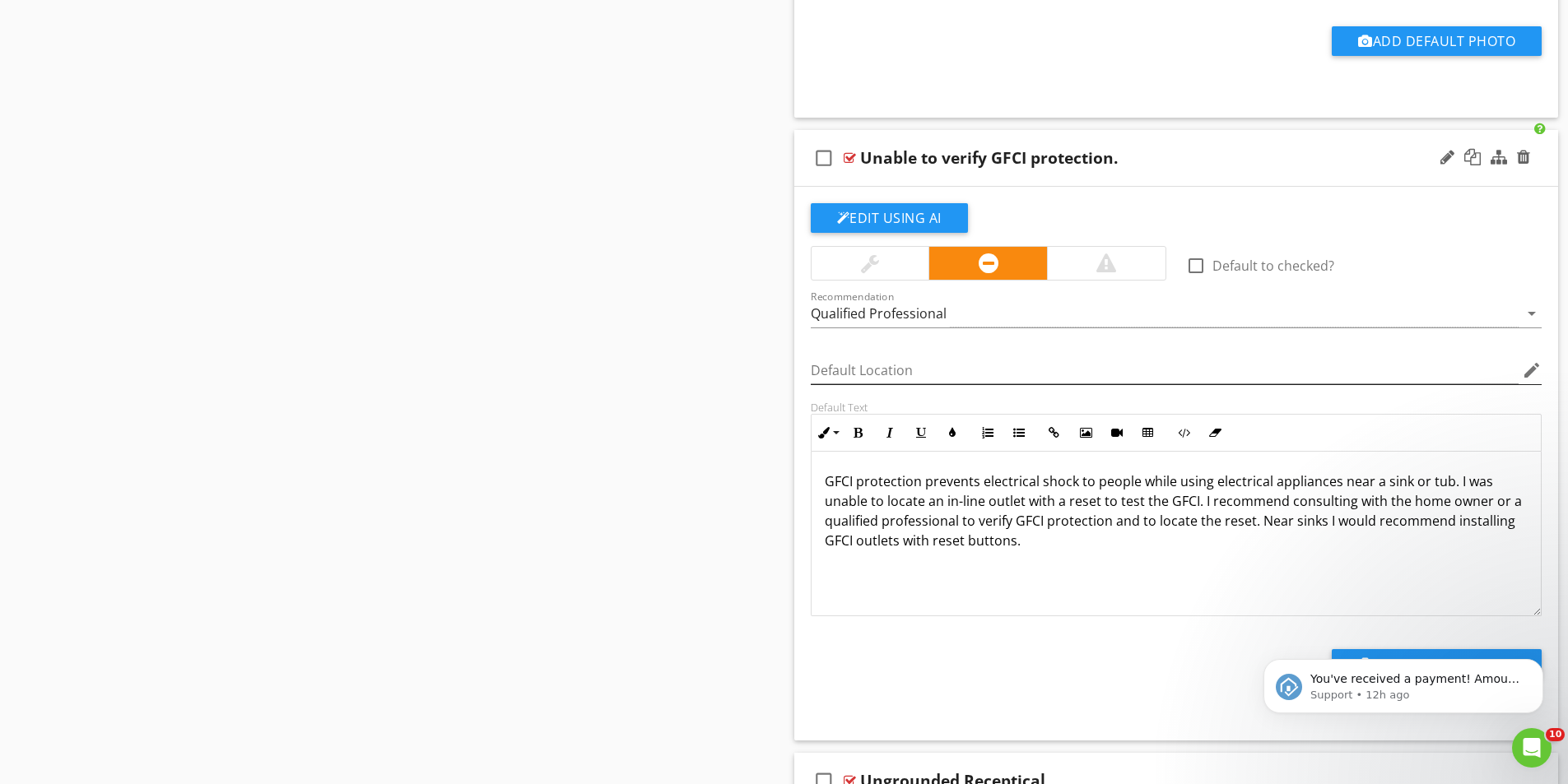
type input "Laundry Room"
click at [843, 365] on input "Default Location" at bounding box center [1165, 371] width 708 height 27
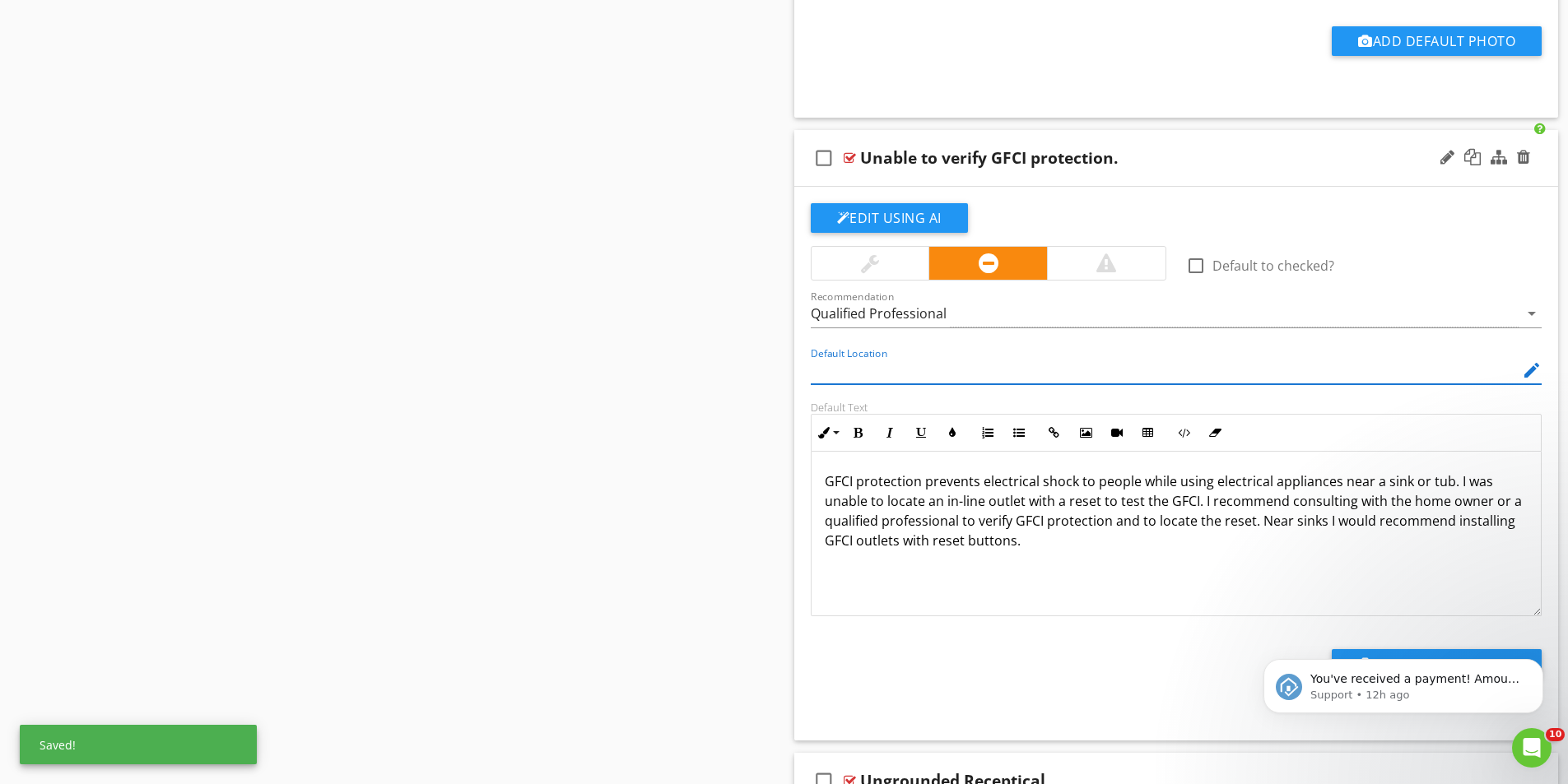
paste input "Laundry Room"
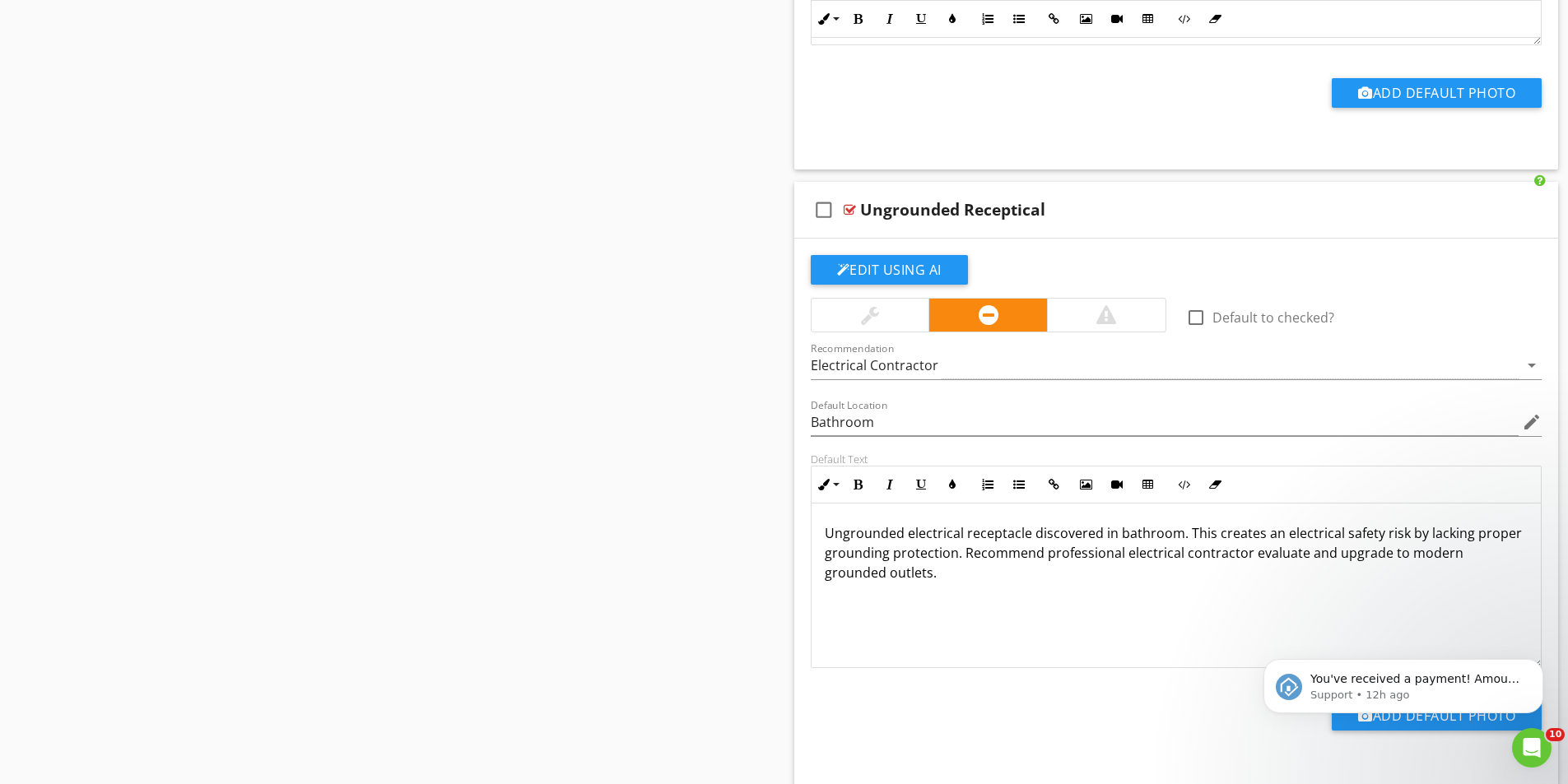
scroll to position [5021, 0]
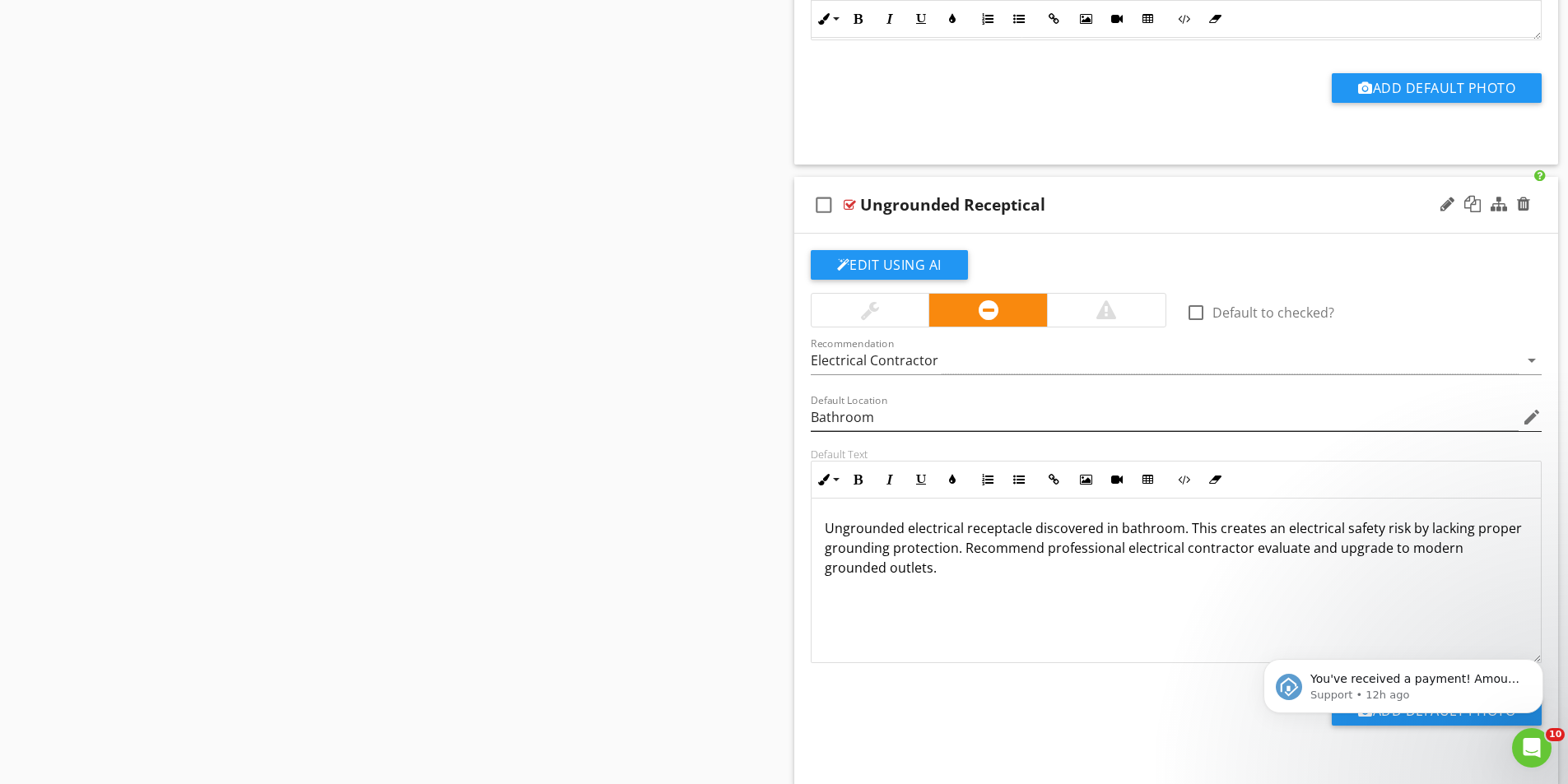
type input "Laundry Room"
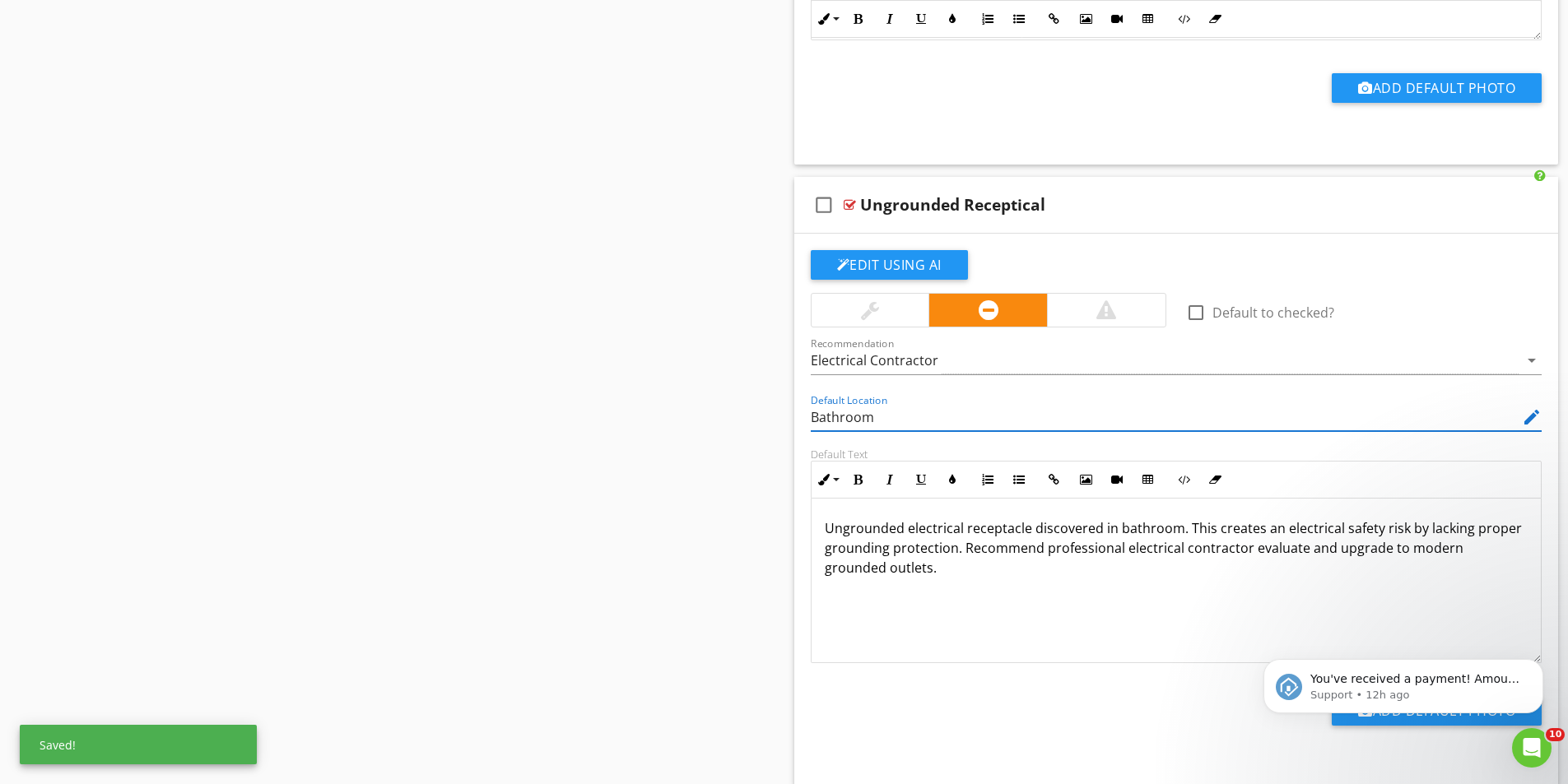
drag, startPoint x: 947, startPoint y: 414, endPoint x: 783, endPoint y: 421, distance: 164.1
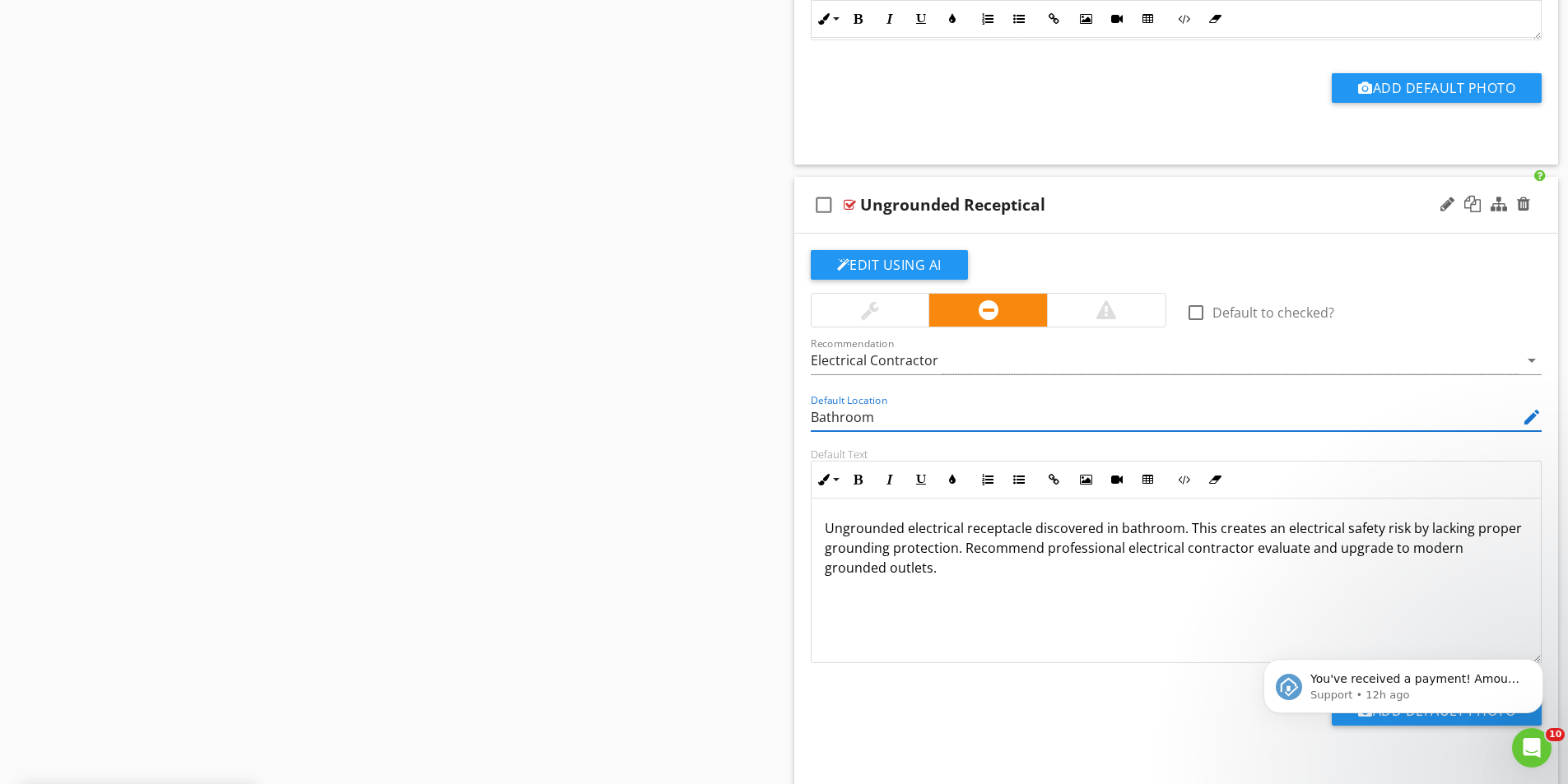
paste input "Laundry R"
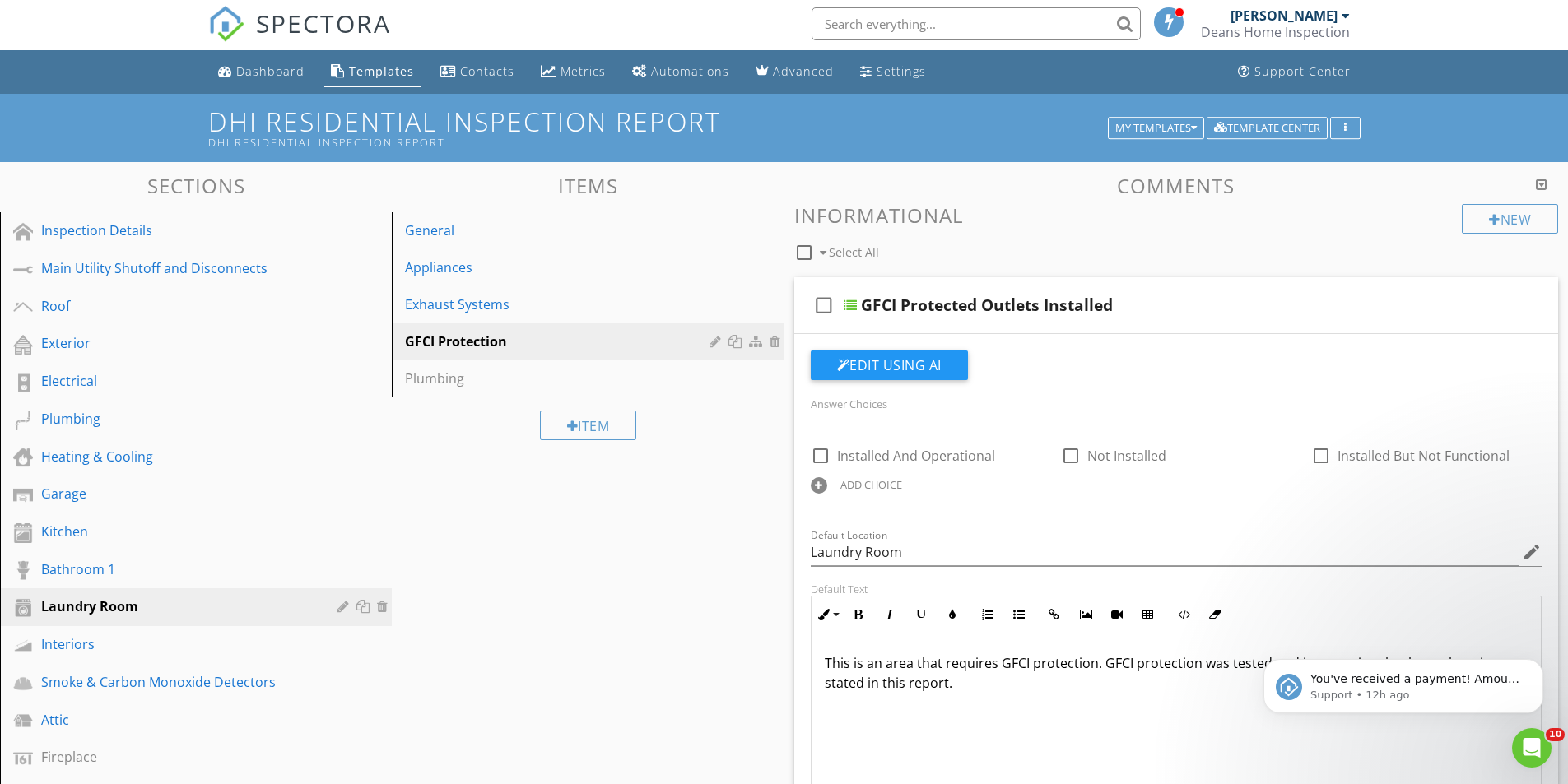
scroll to position [0, 0]
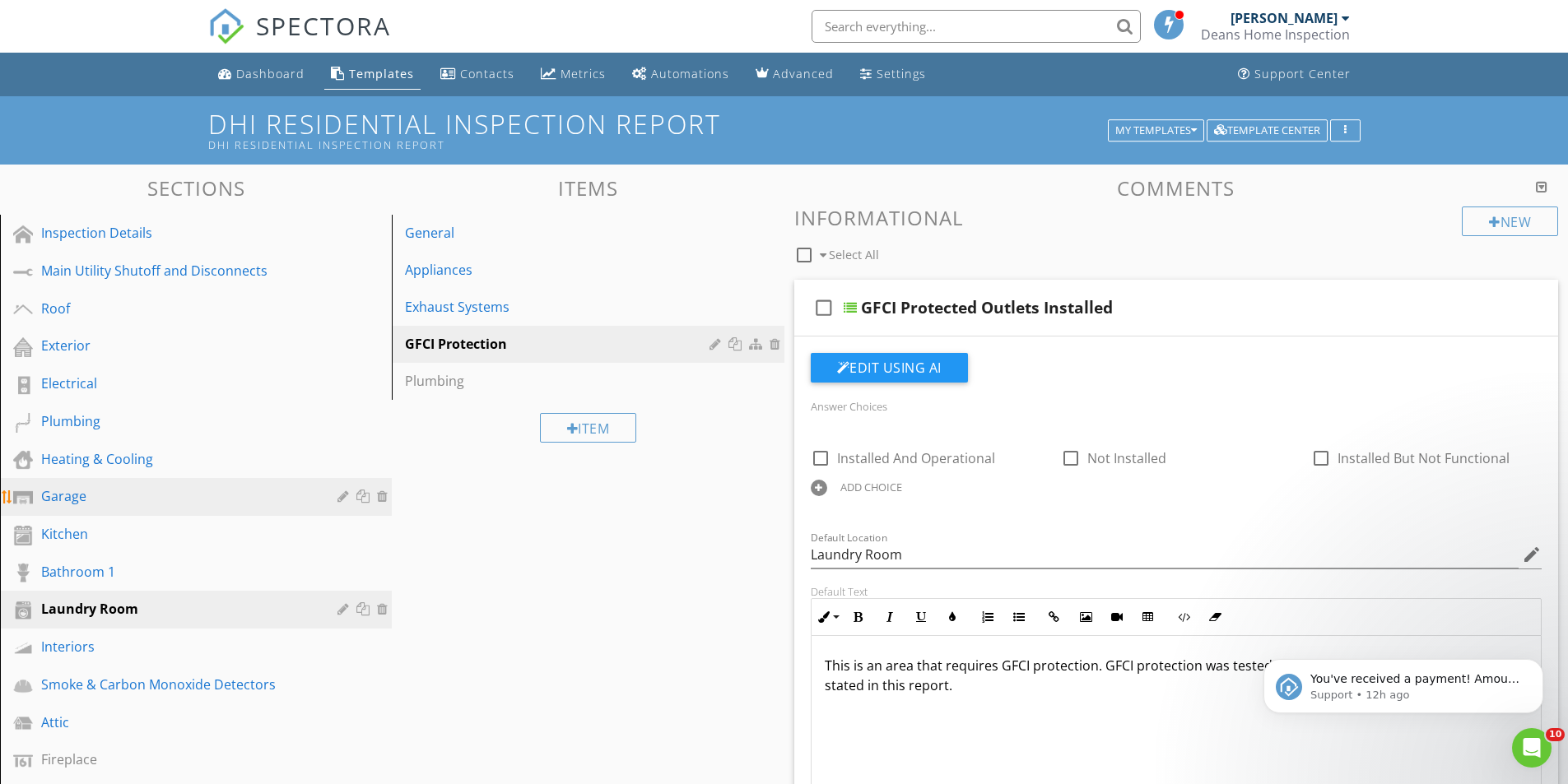
type input "Laundry Room"
click at [87, 483] on link "Garage" at bounding box center [198, 497] width 387 height 38
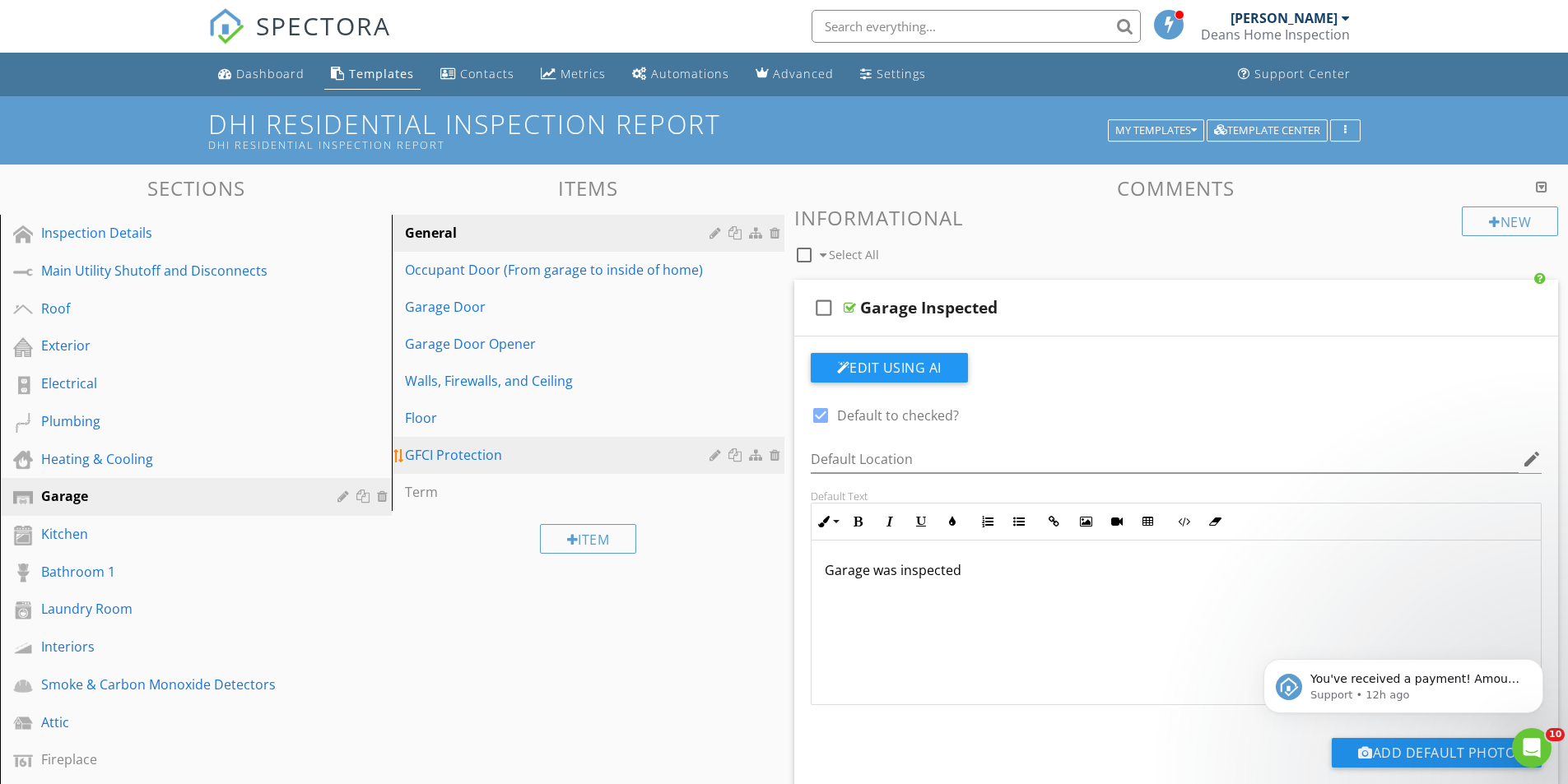
click at [506, 450] on div "GFCI Protection" at bounding box center [559, 455] width 309 height 20
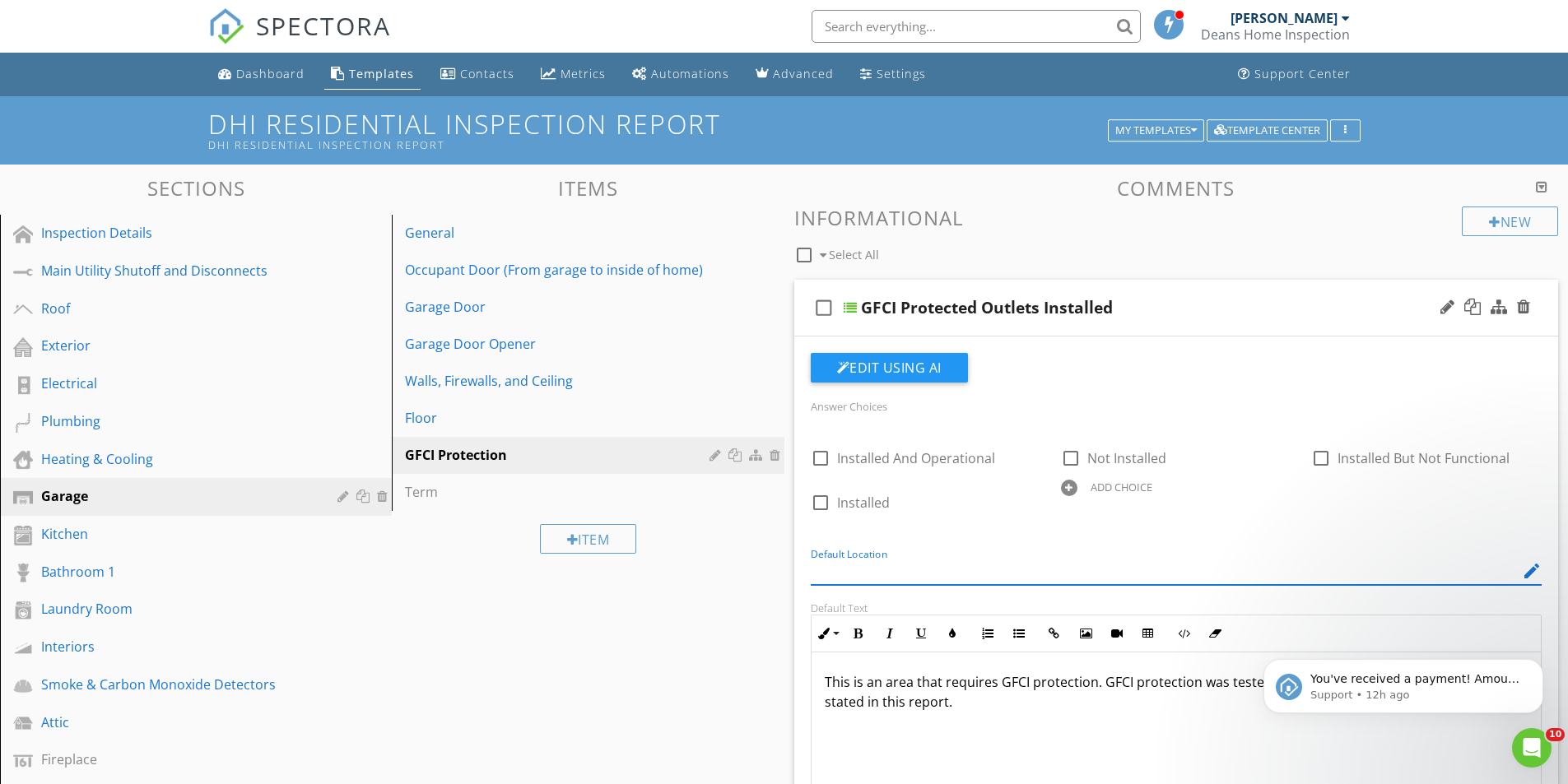
click at [881, 561] on input "Default Location" at bounding box center [1165, 572] width 708 height 27
drag, startPoint x: 837, startPoint y: 576, endPoint x: 780, endPoint y: 578, distance: 57.0
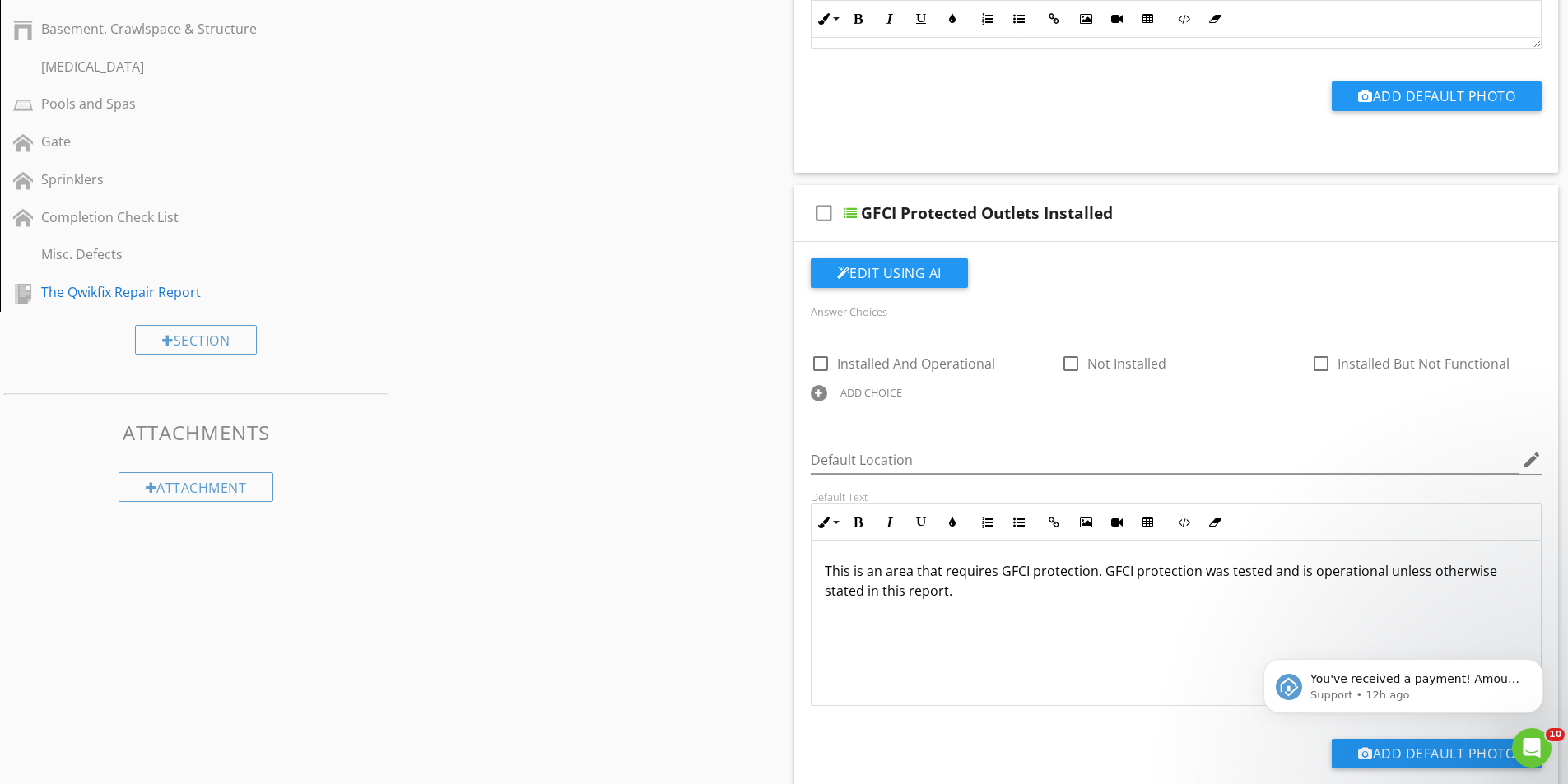
scroll to position [741, 0]
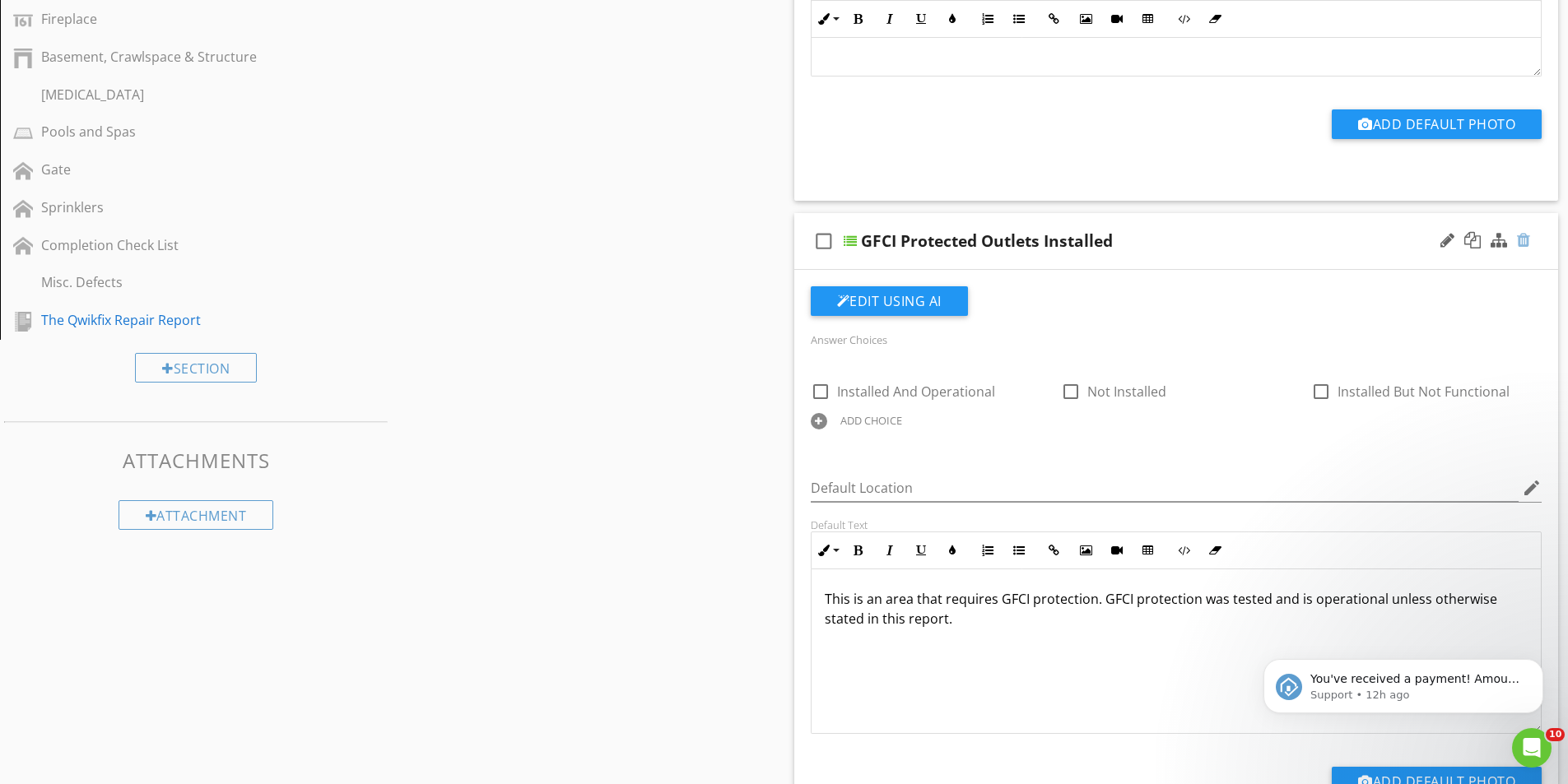
type input "Garage"
click at [1523, 242] on div at bounding box center [1523, 240] width 14 height 16
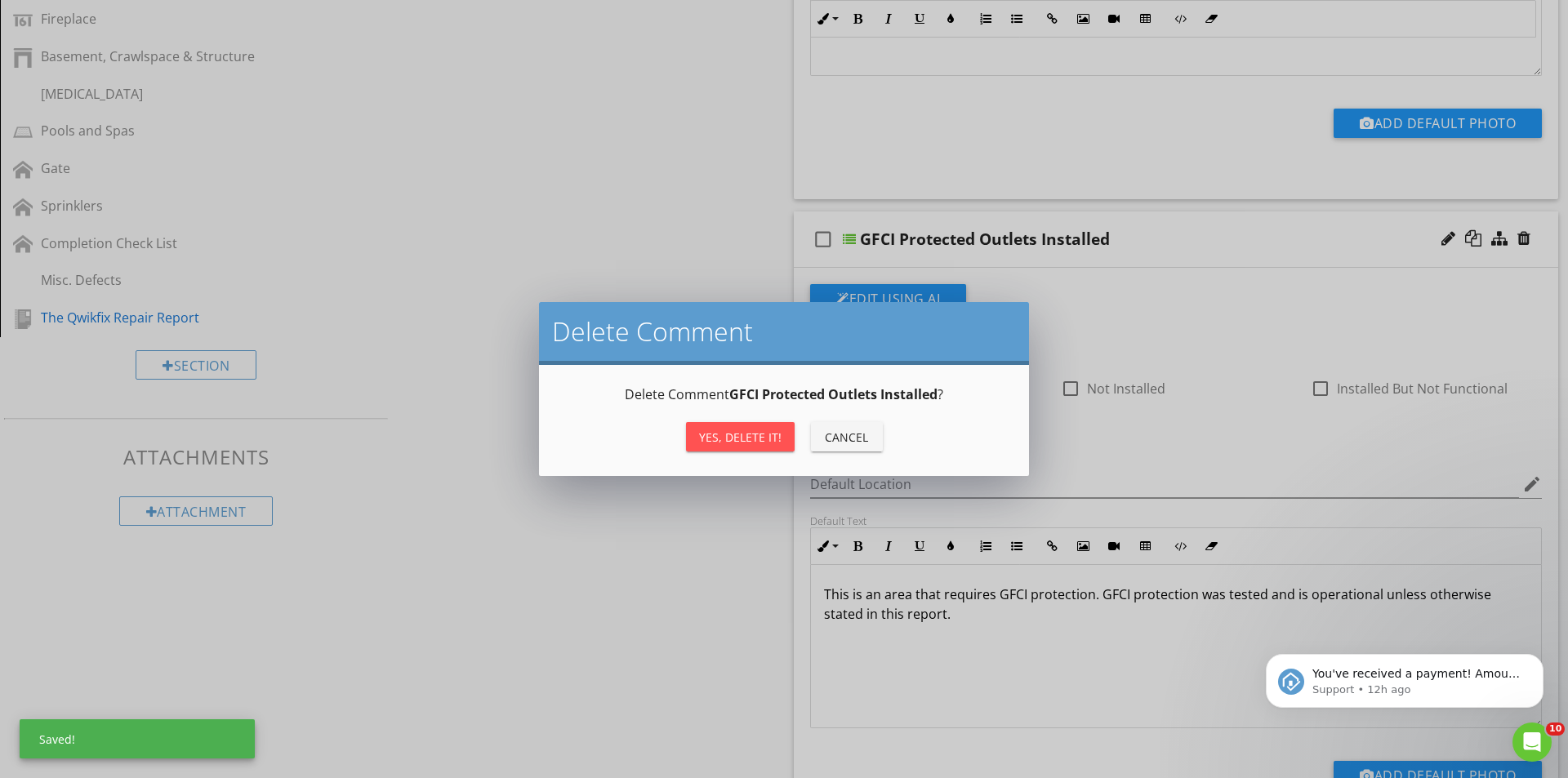
click at [743, 439] on div "Yes, Delete it!" at bounding box center [740, 437] width 82 height 17
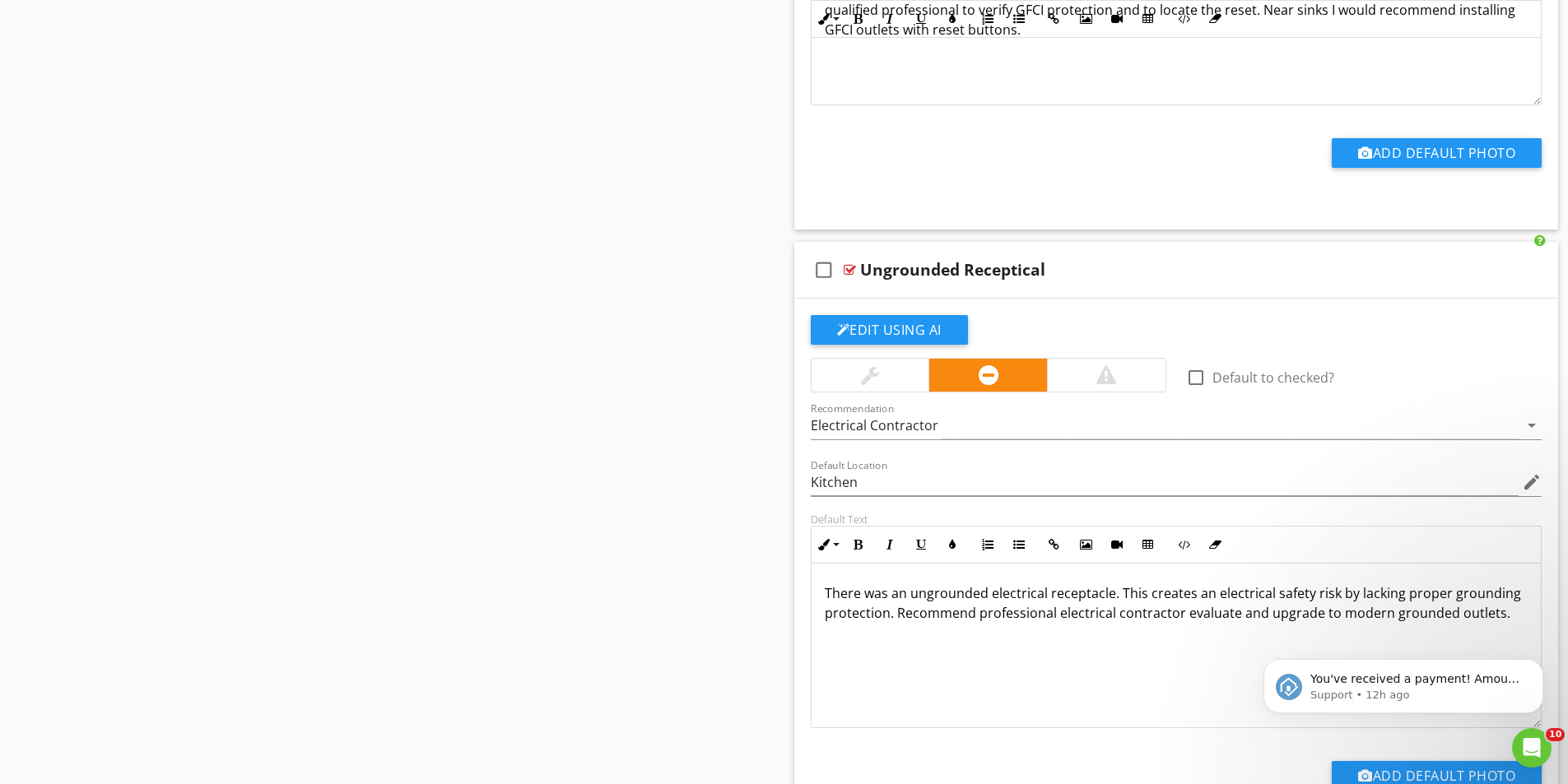
scroll to position [5432, 0]
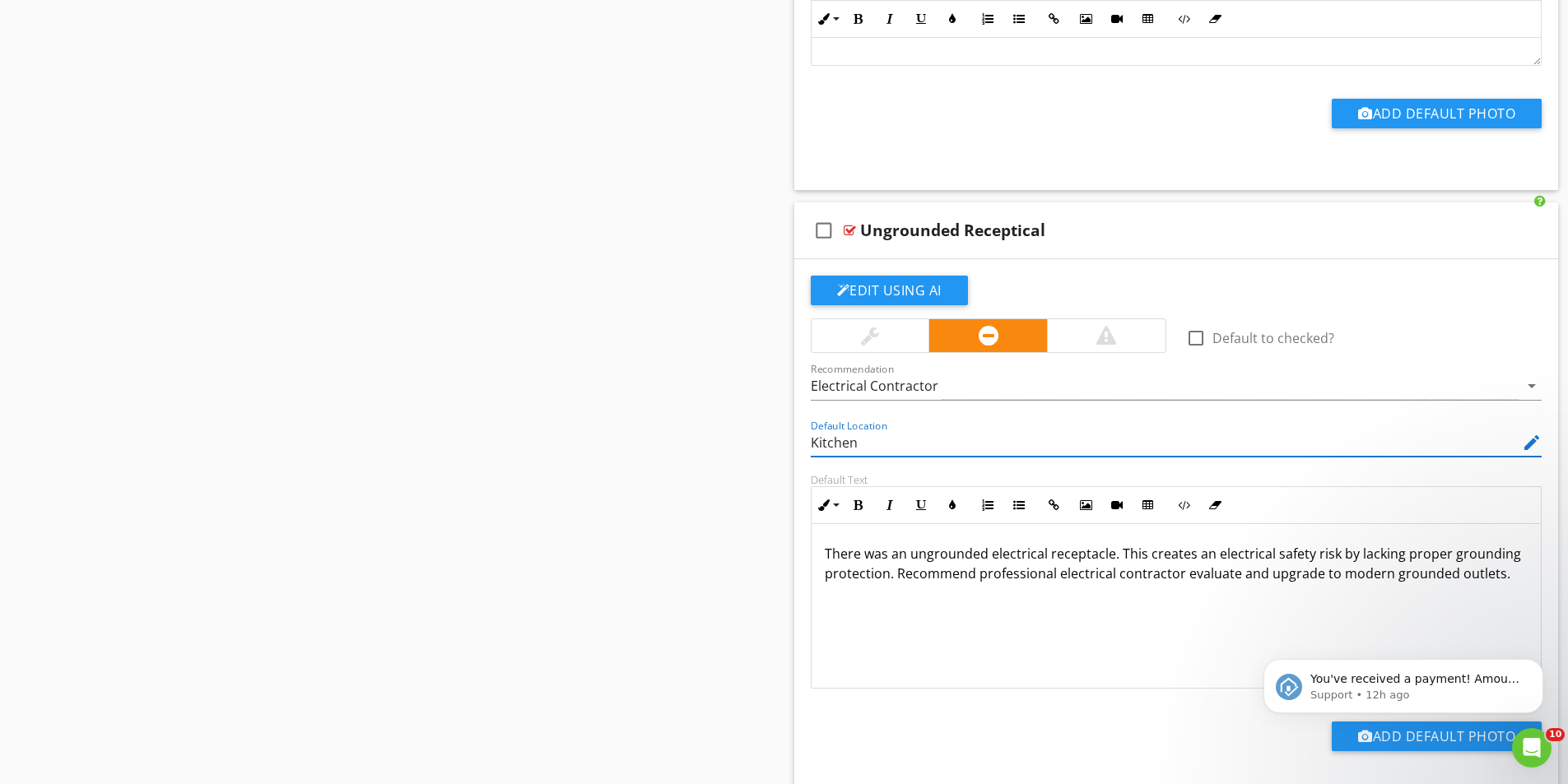
drag, startPoint x: 880, startPoint y: 447, endPoint x: 762, endPoint y: 458, distance: 118.5
paste input "Garage"
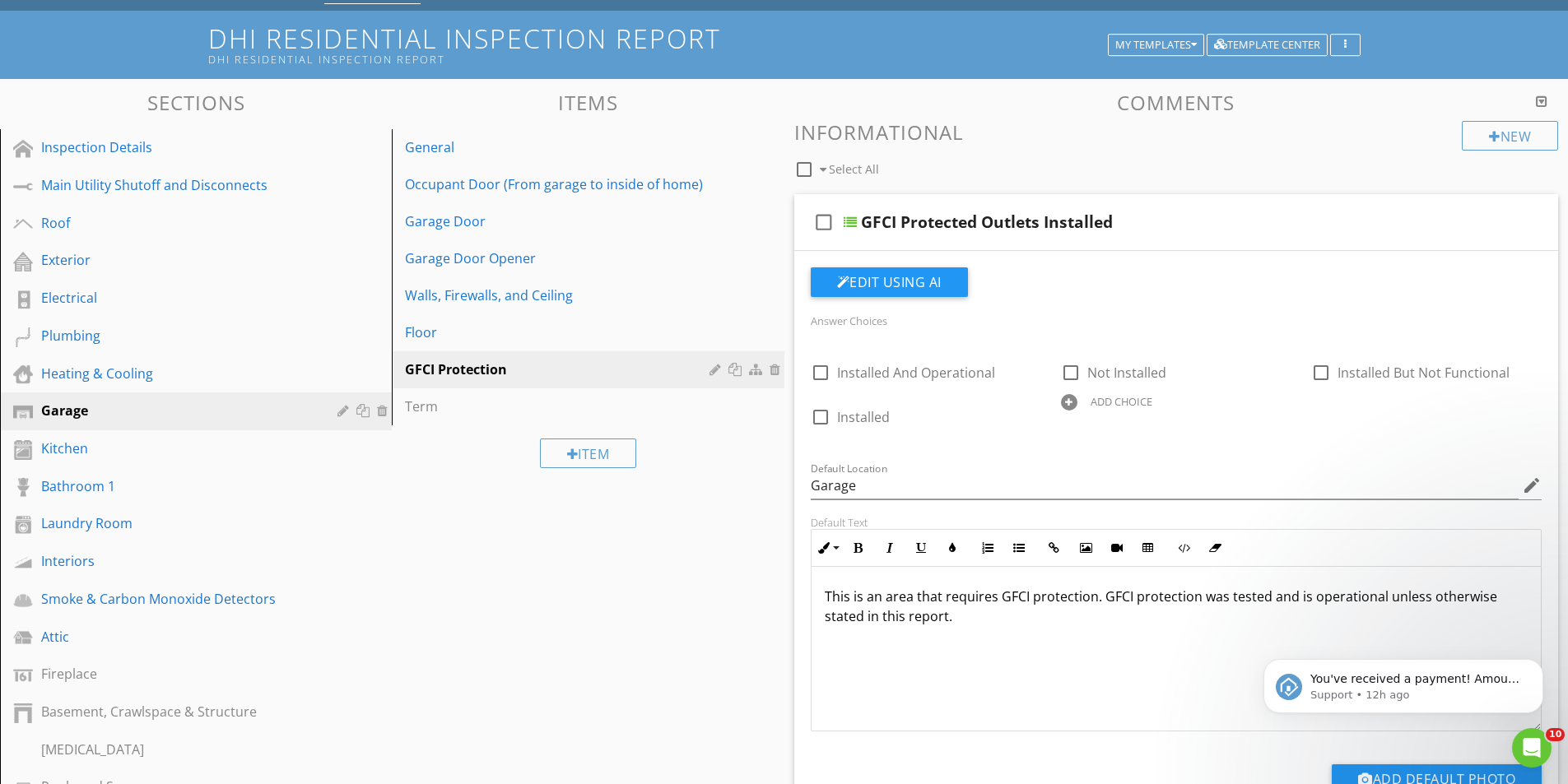
scroll to position [0, 0]
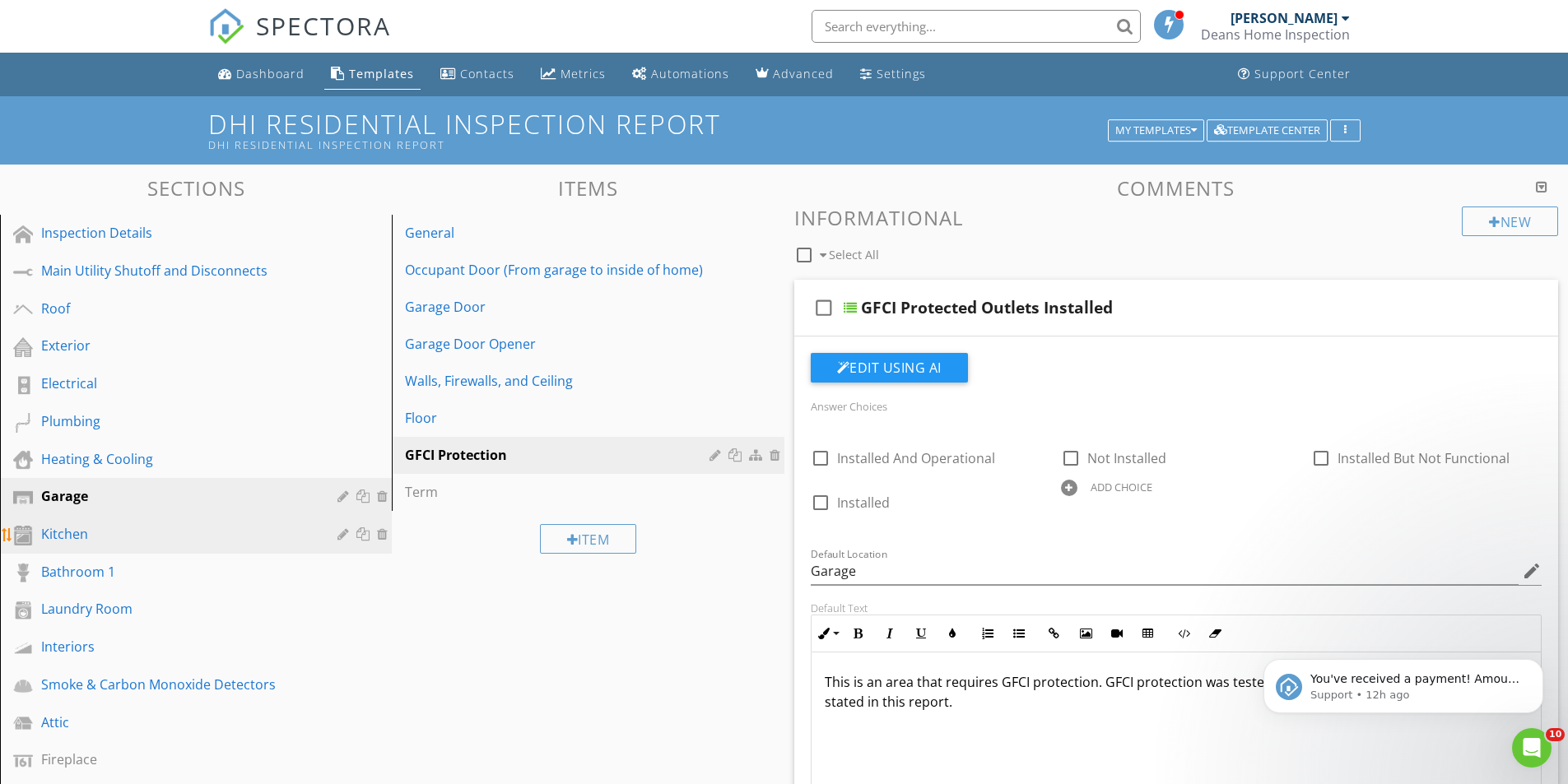
type input "Garage"
click at [71, 536] on div "Kitchen" at bounding box center [177, 534] width 273 height 20
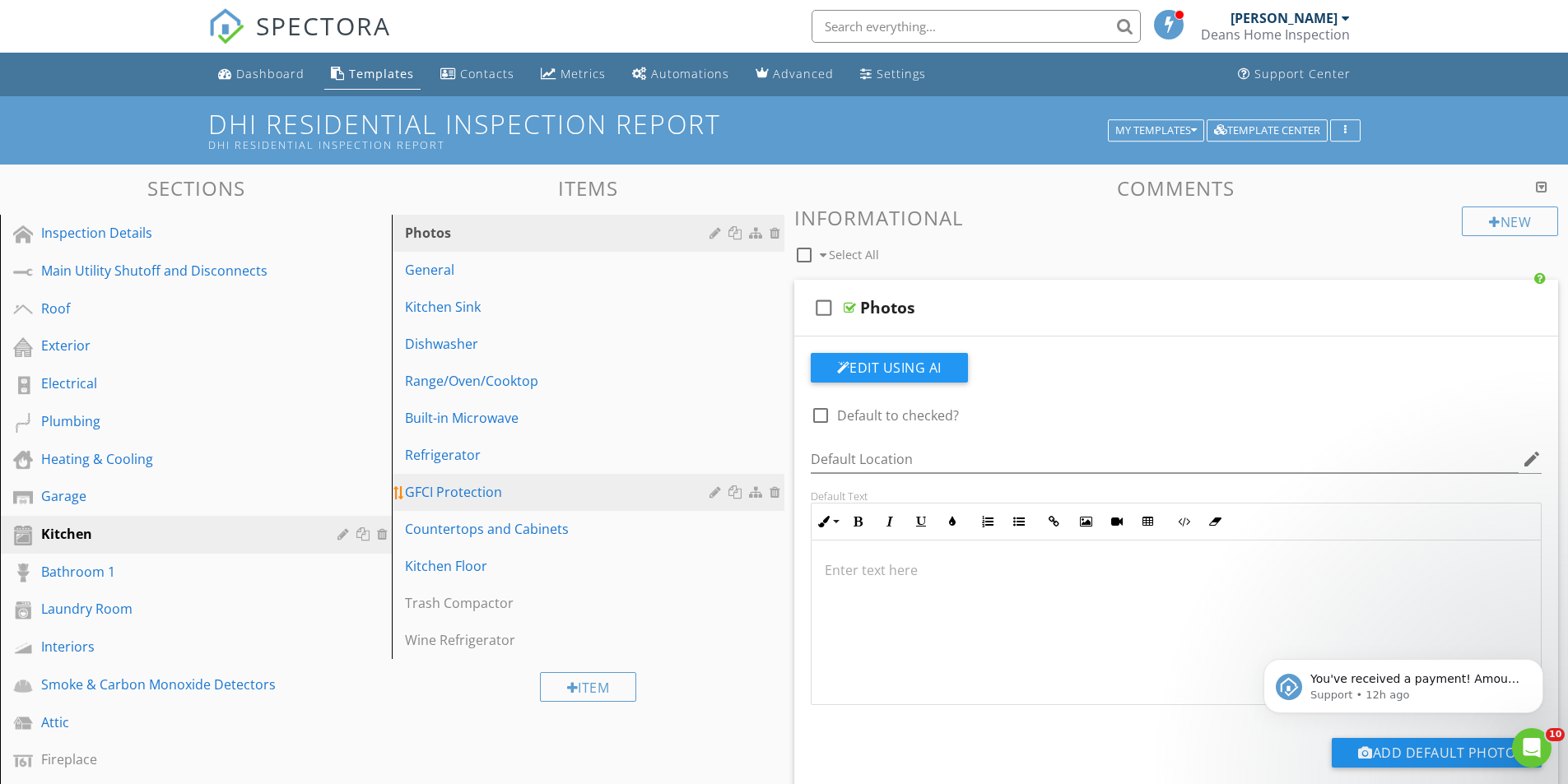
click at [460, 486] on div "GFCI Protection" at bounding box center [559, 492] width 309 height 20
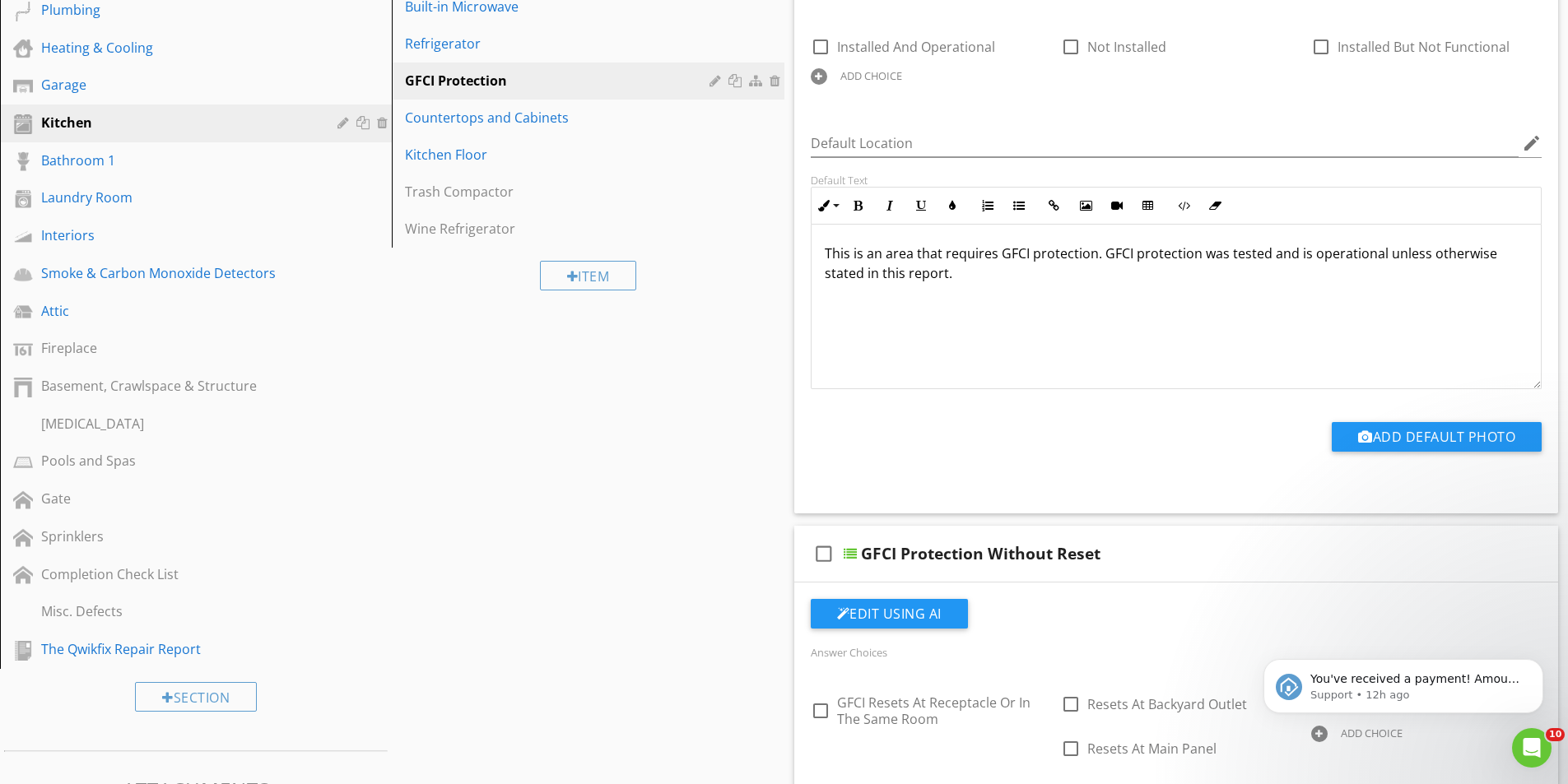
scroll to position [82, 0]
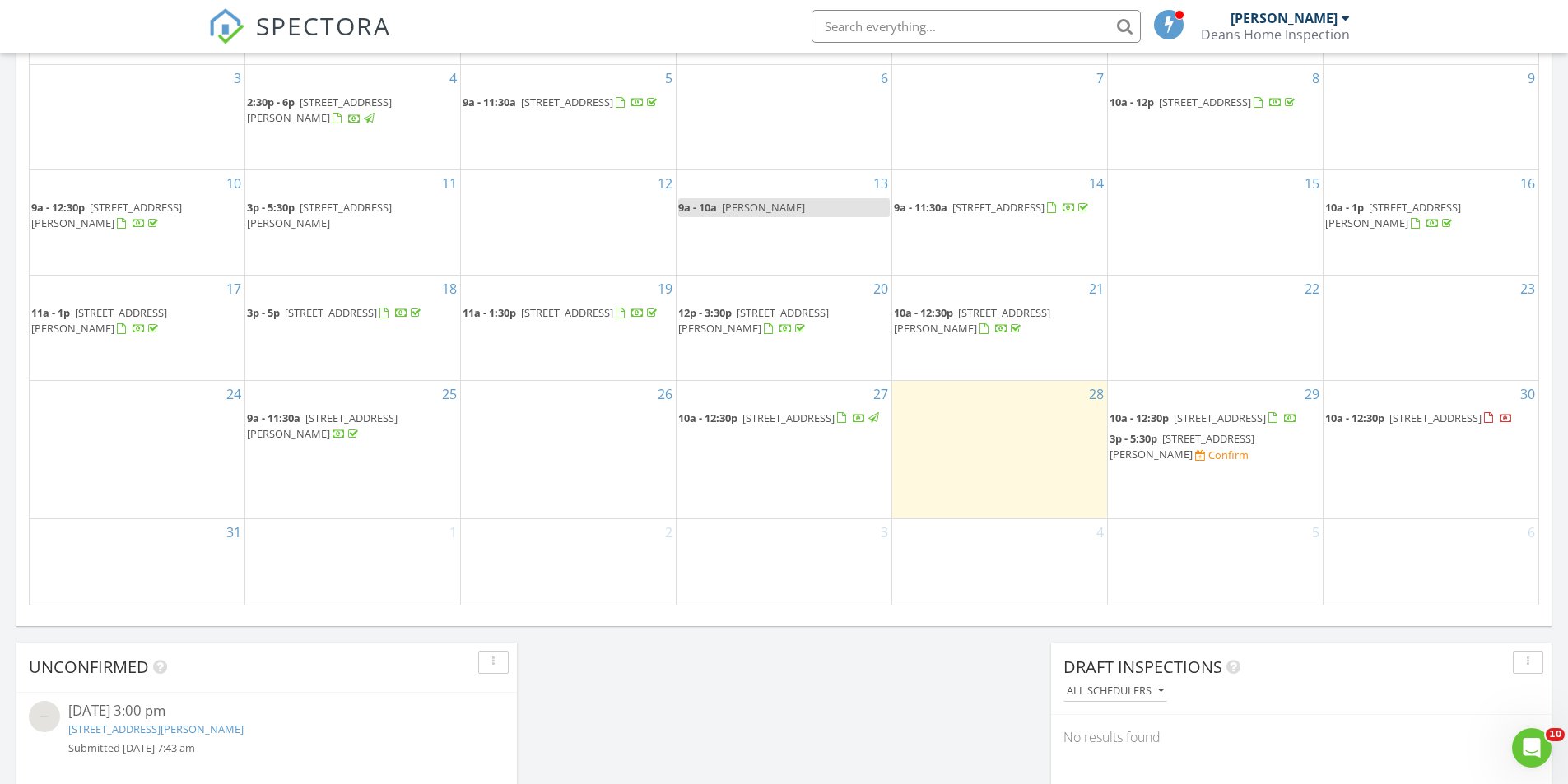
scroll to position [906, 0]
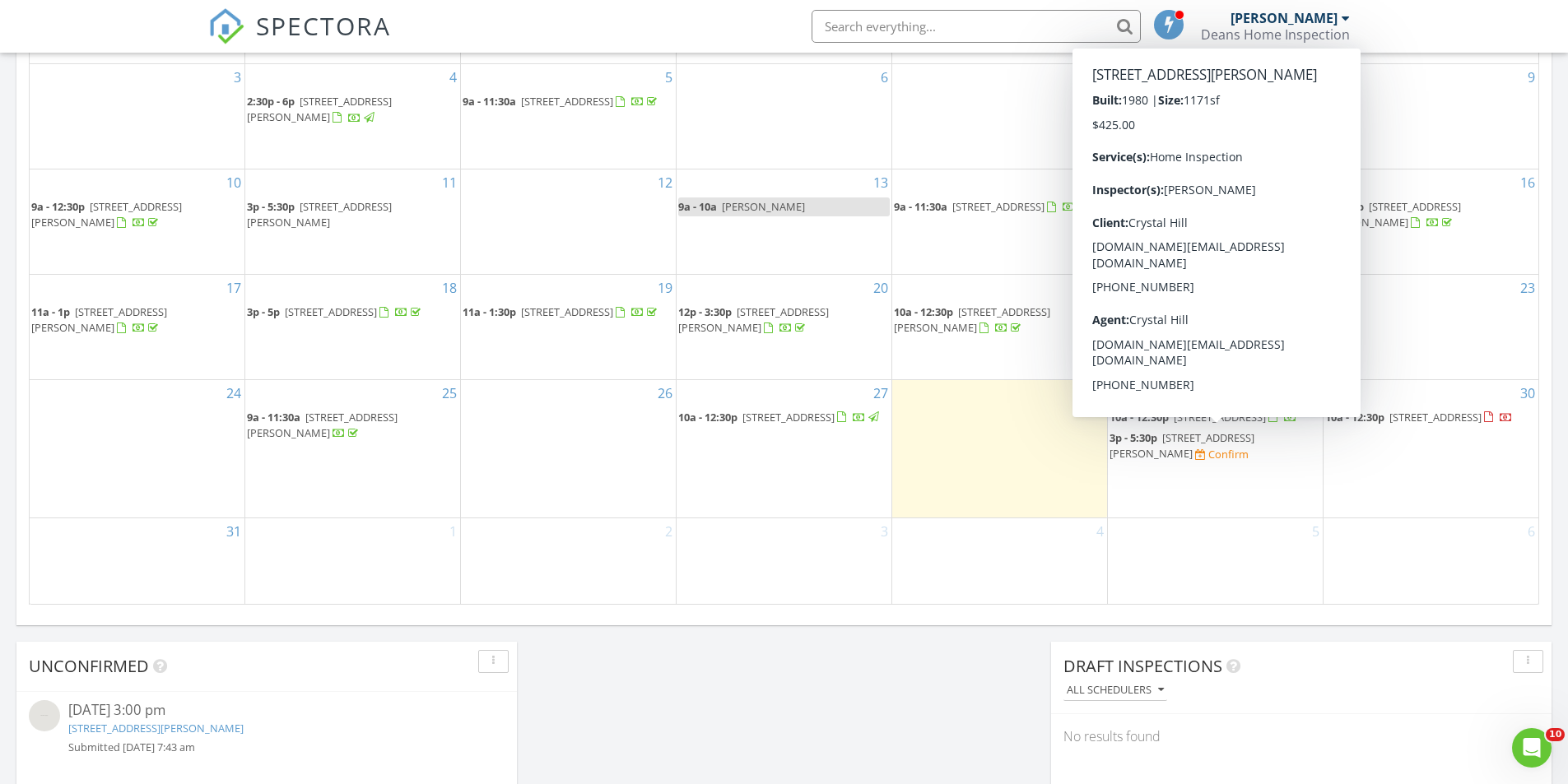
click at [1208, 452] on div "Confirm" at bounding box center [1228, 454] width 41 height 14
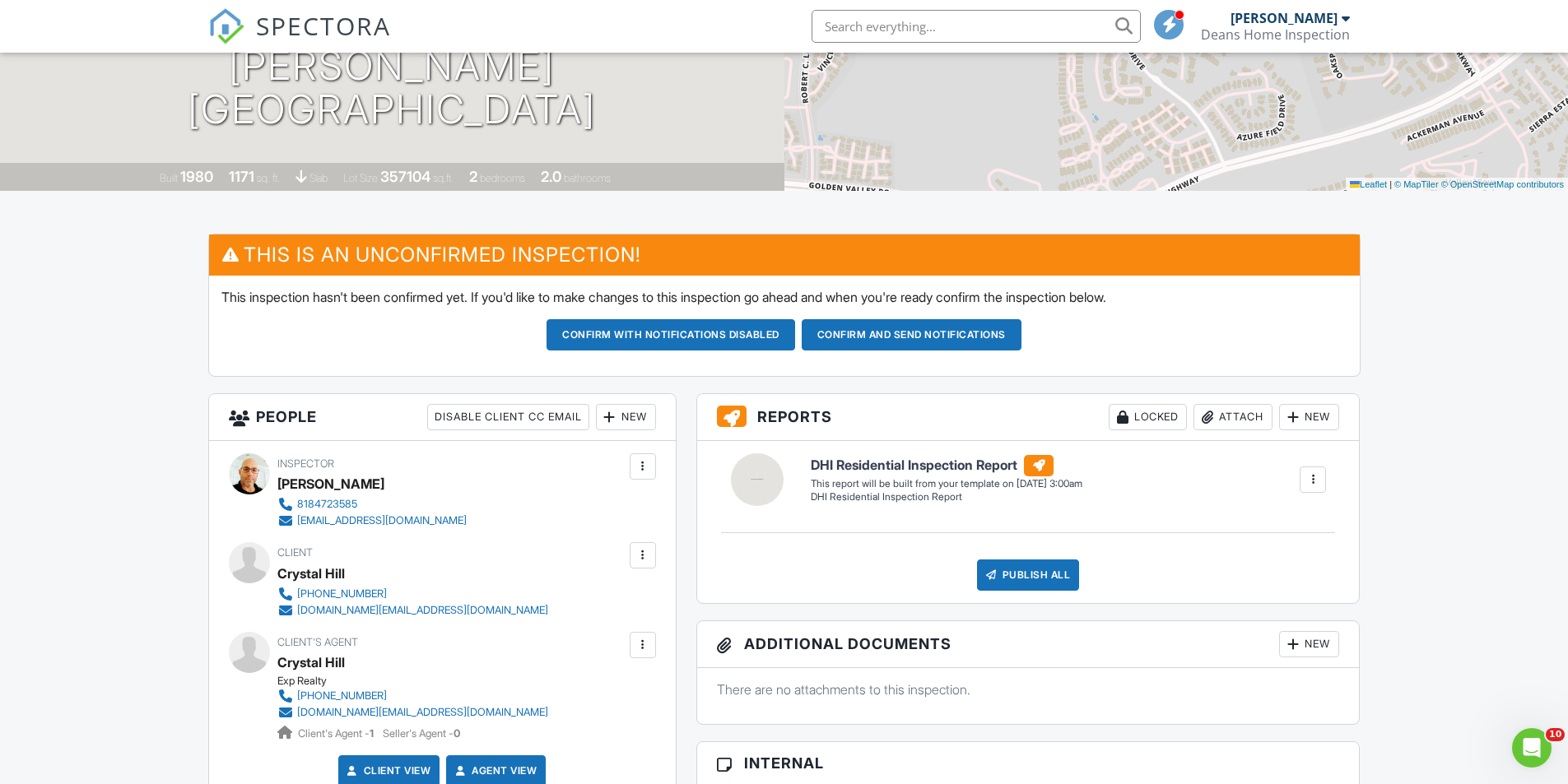
scroll to position [329, 0]
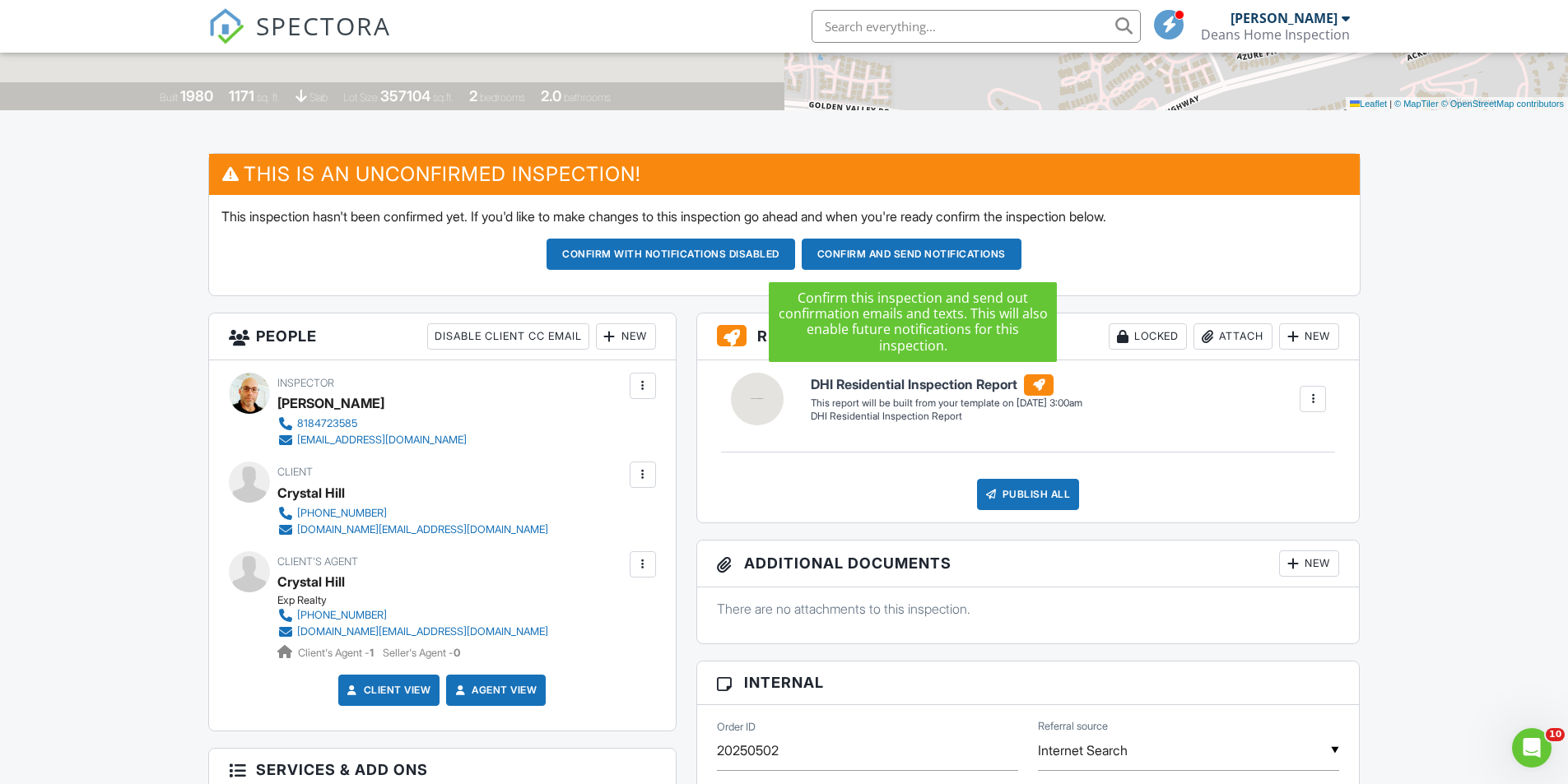
click at [795, 255] on button "Confirm and send notifications" at bounding box center [671, 254] width 248 height 32
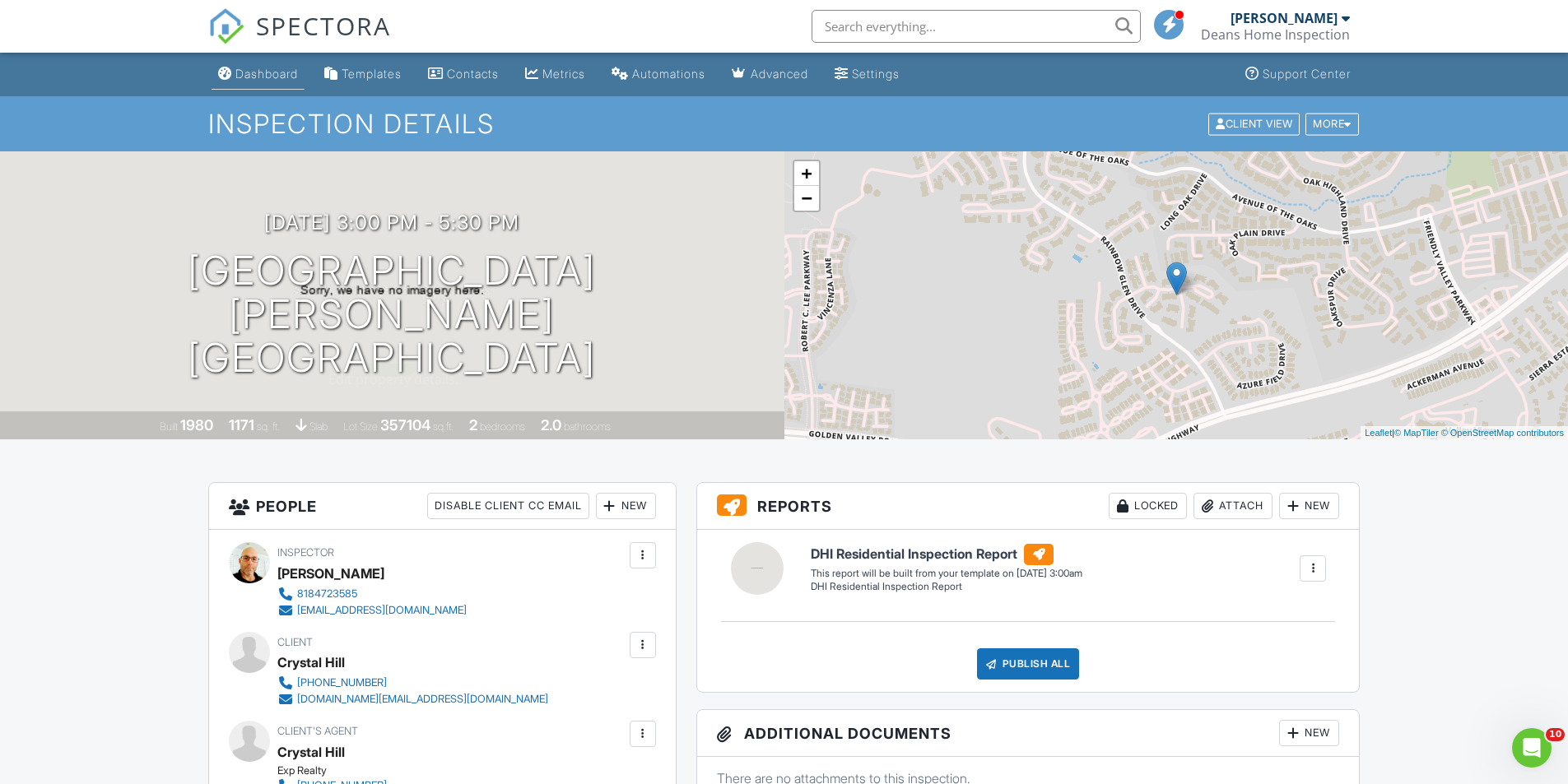
click at [276, 69] on div "Dashboard" at bounding box center [266, 74] width 62 height 14
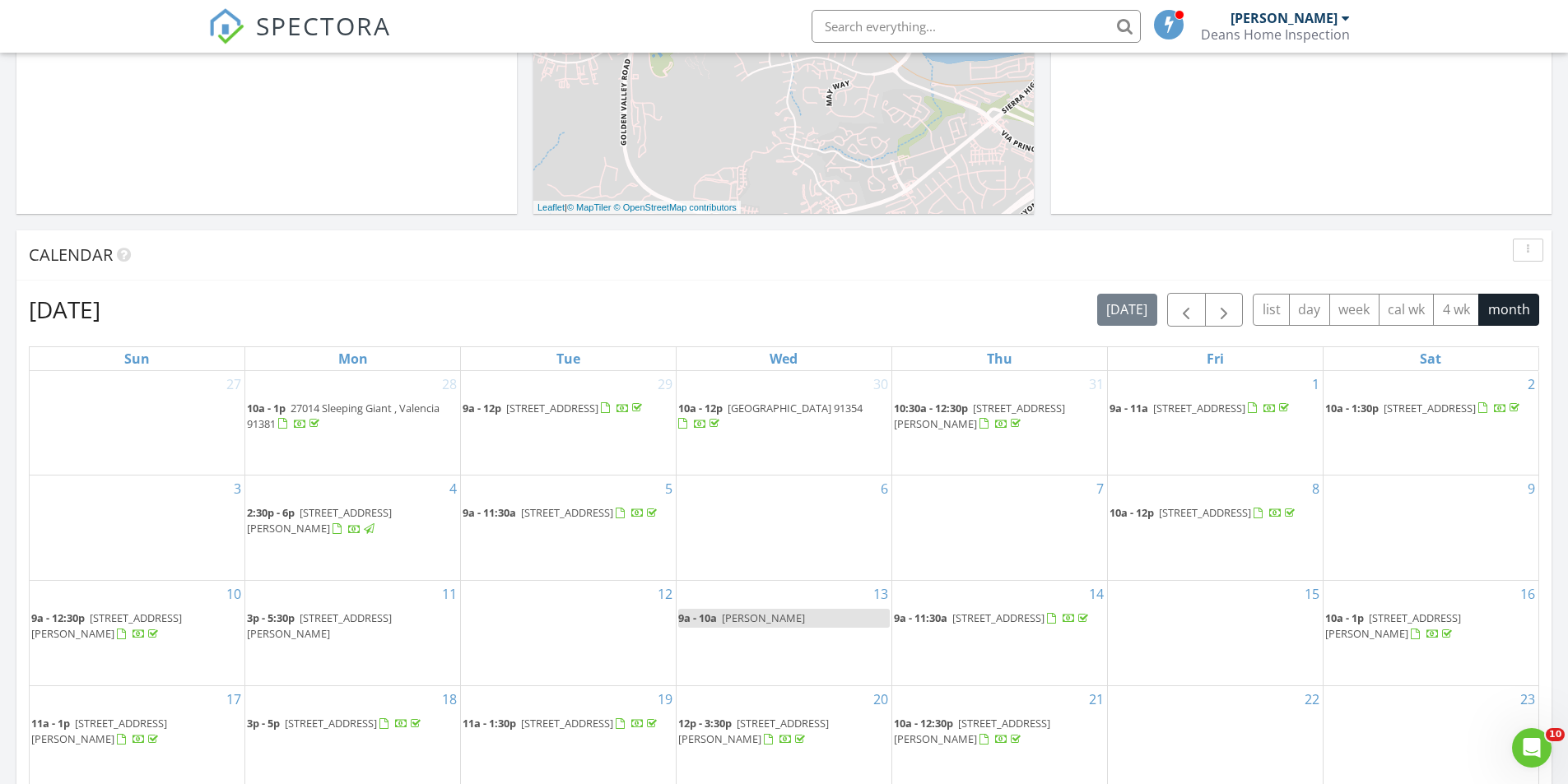
scroll to position [823, 0]
